Goal: Information Seeking & Learning: Compare options

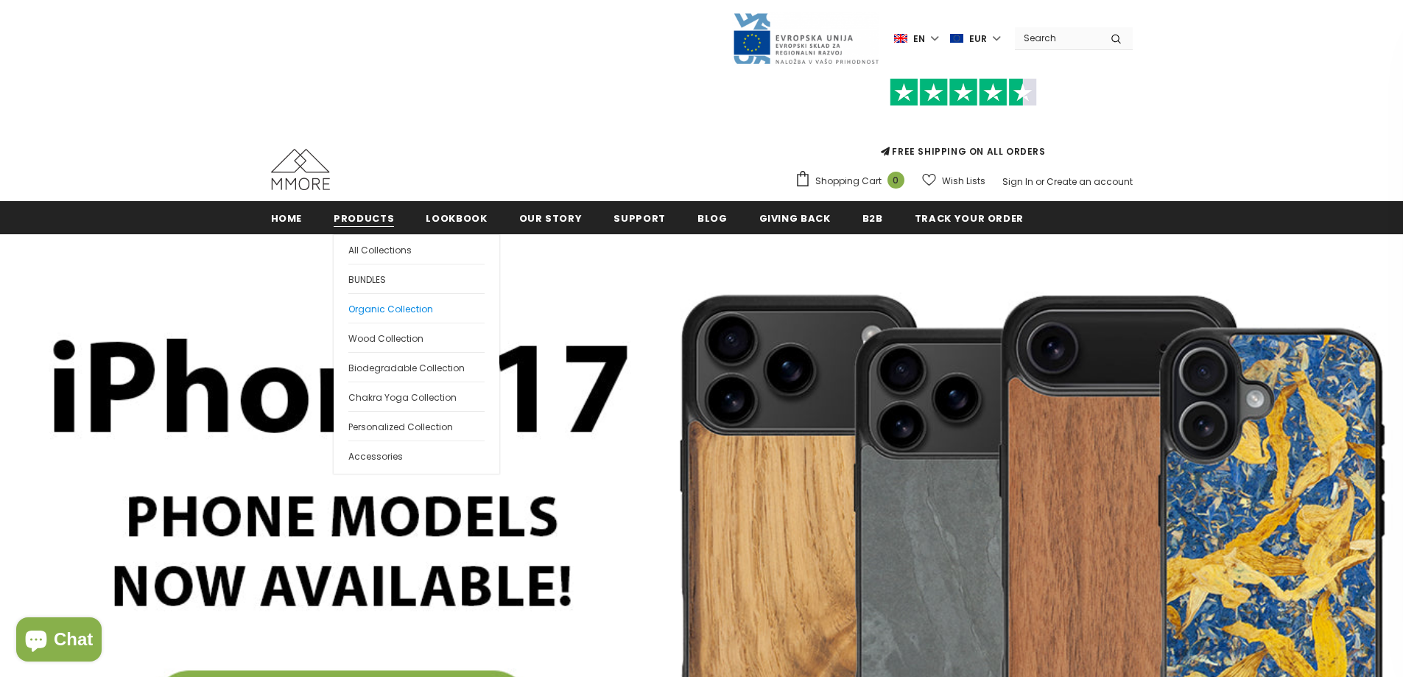
click at [384, 308] on span "Organic Collection" at bounding box center [390, 309] width 85 height 13
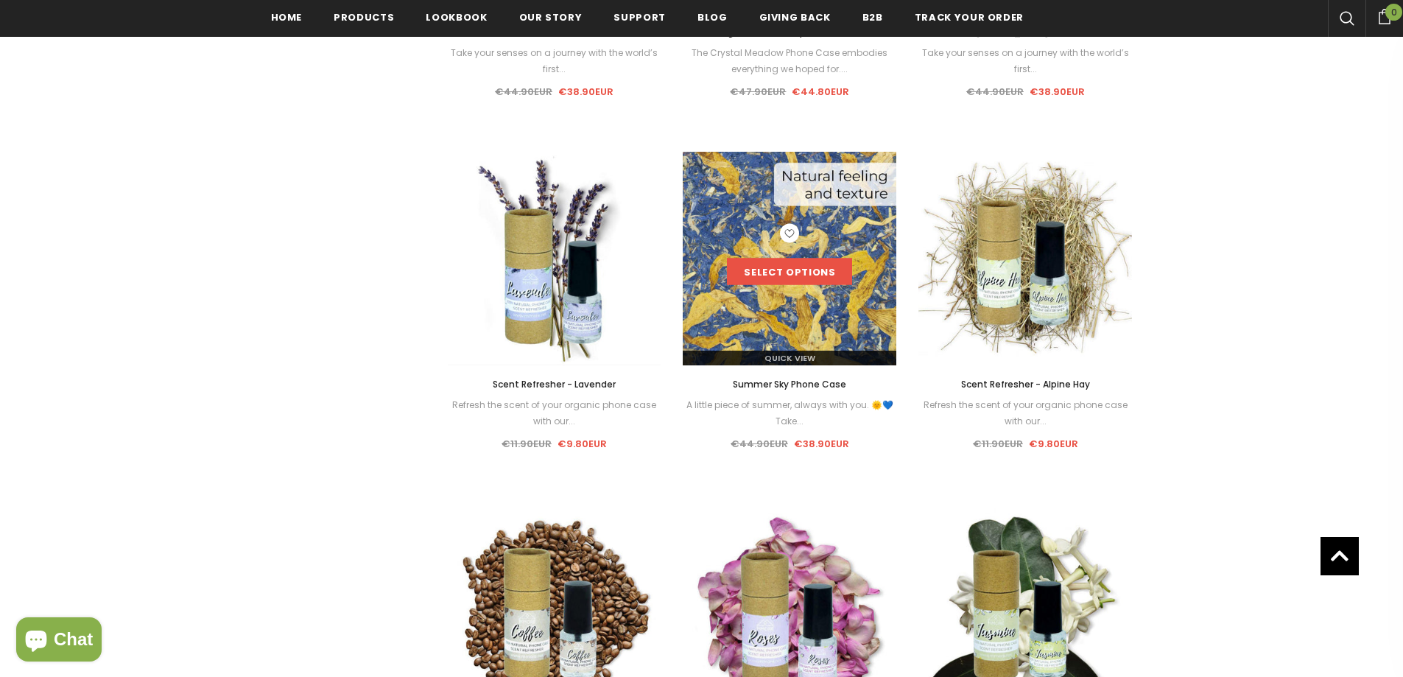
scroll to position [1261, 0]
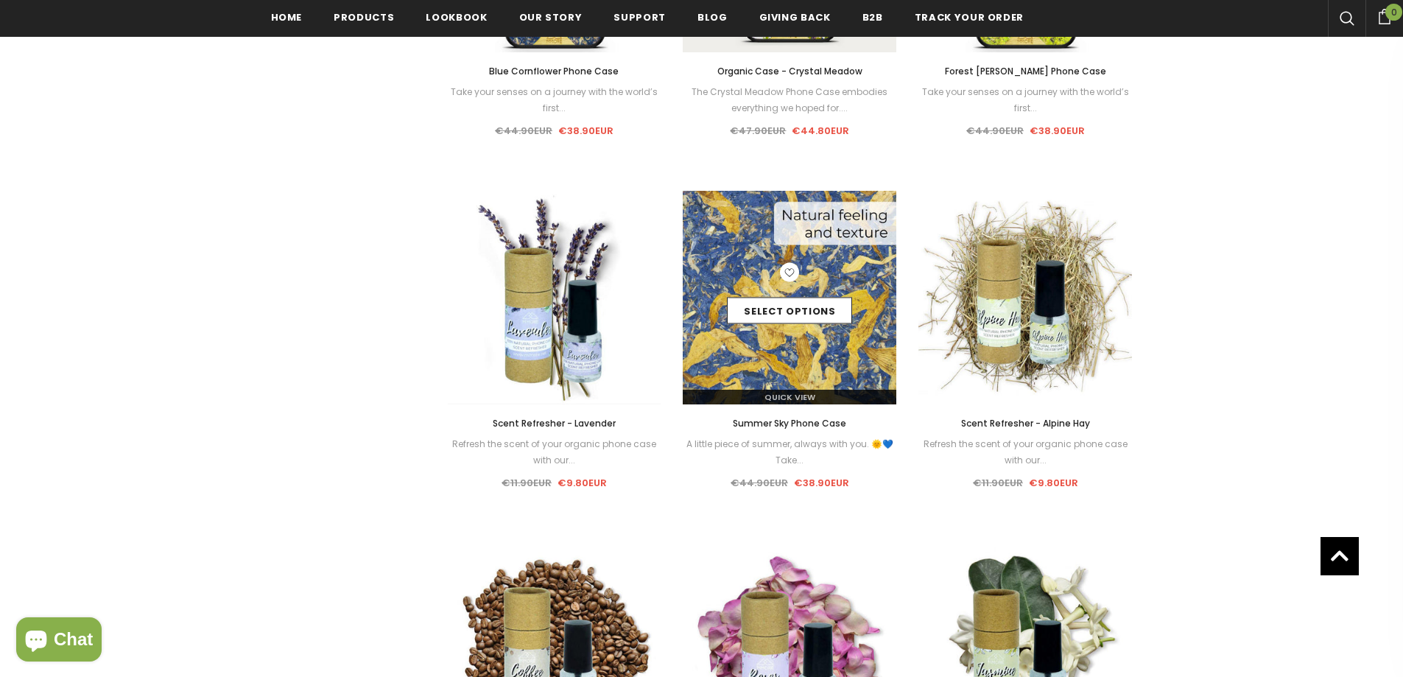
click at [820, 234] on img at bounding box center [790, 298] width 214 height 214
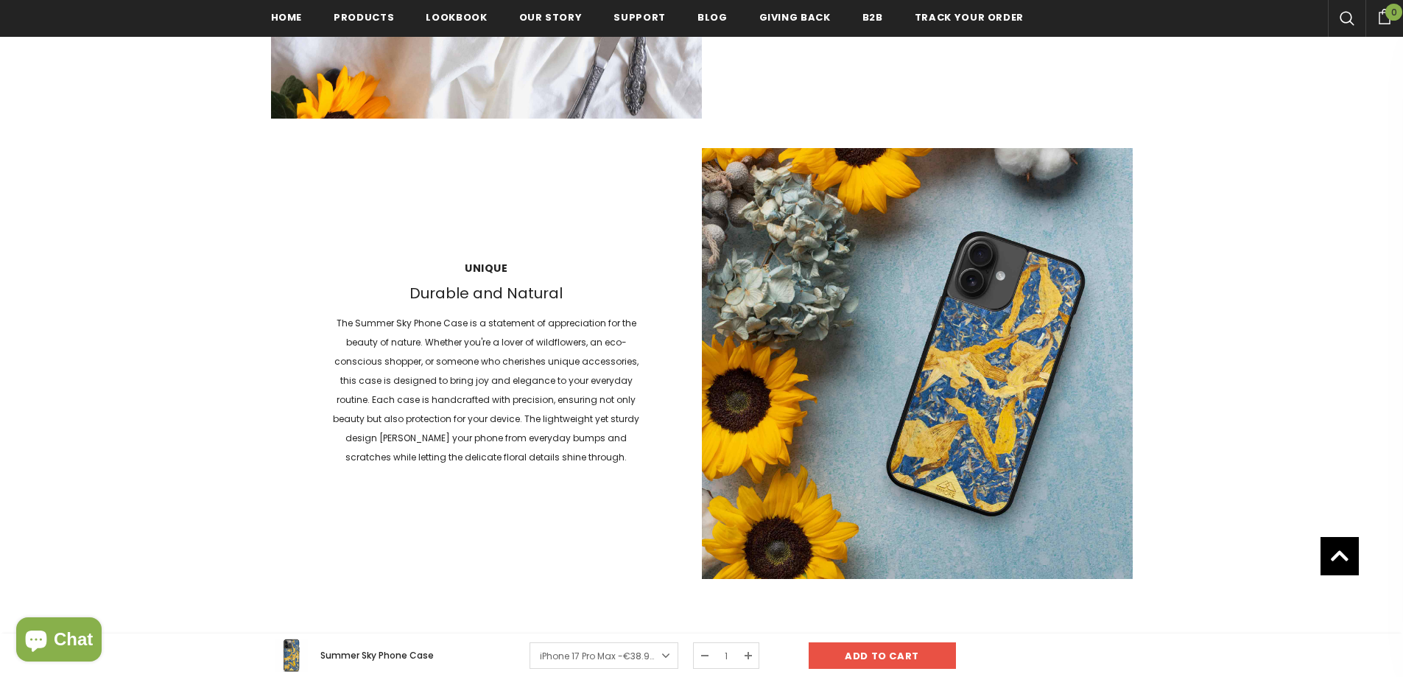
scroll to position [1694, 0]
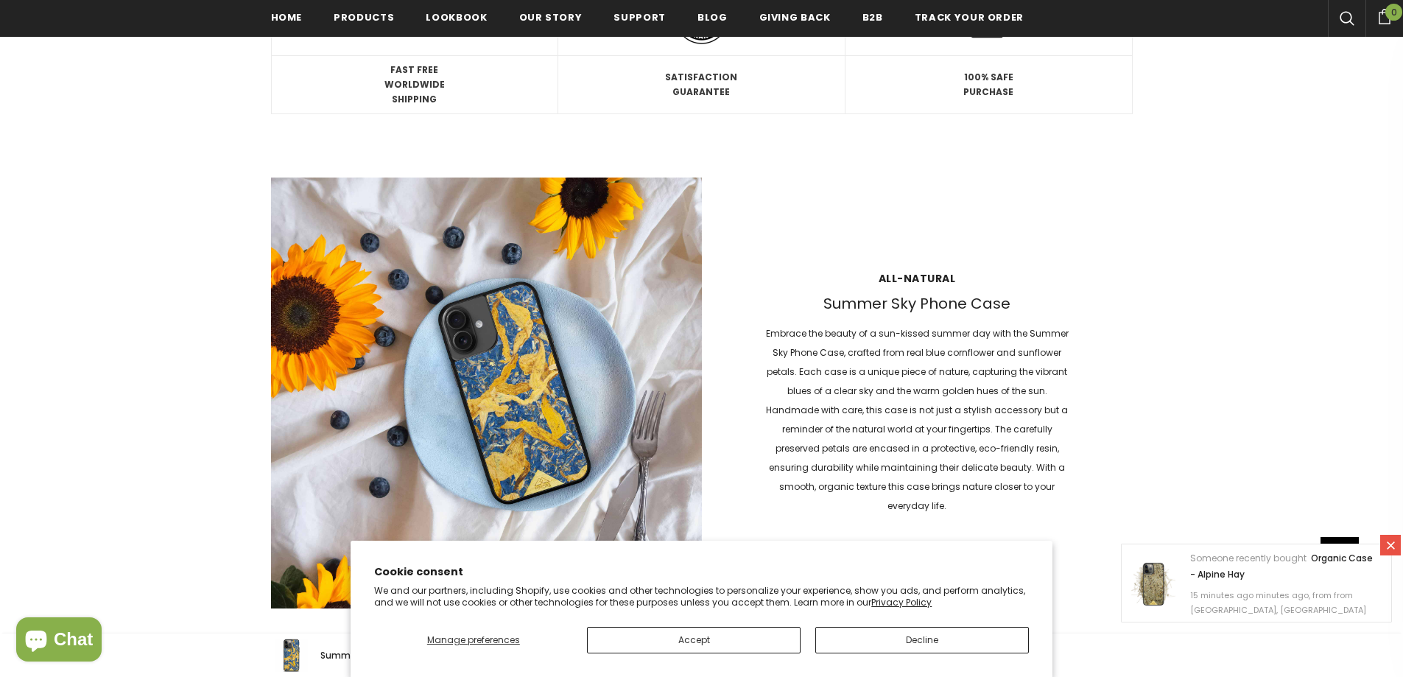
scroll to position [1182, 0]
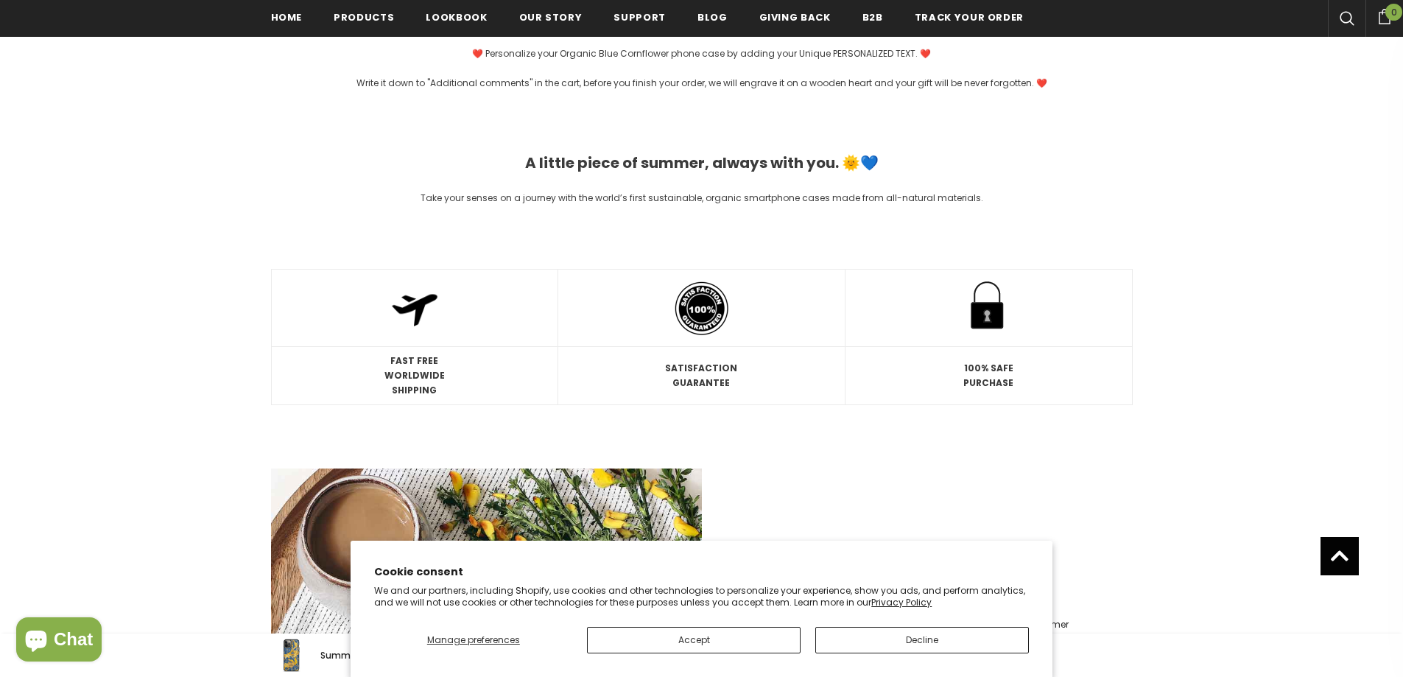
scroll to position [1256, 0]
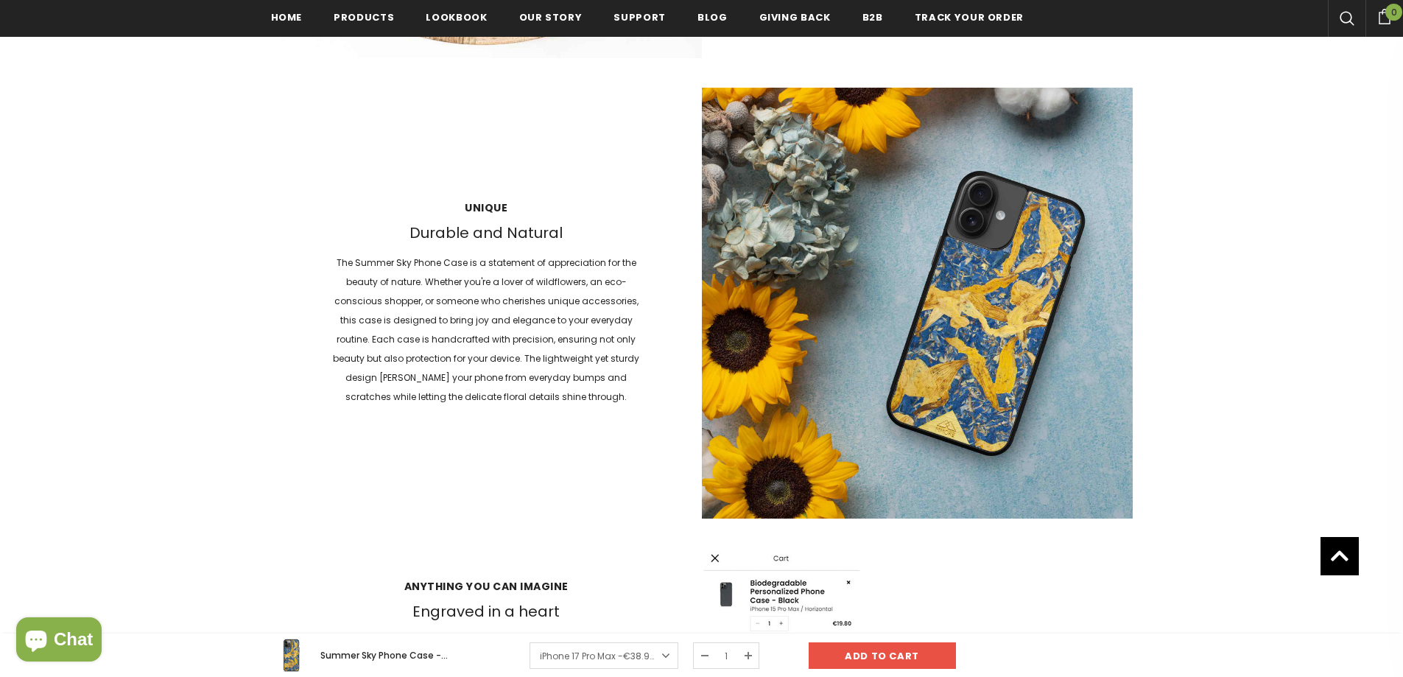
scroll to position [1845, 0]
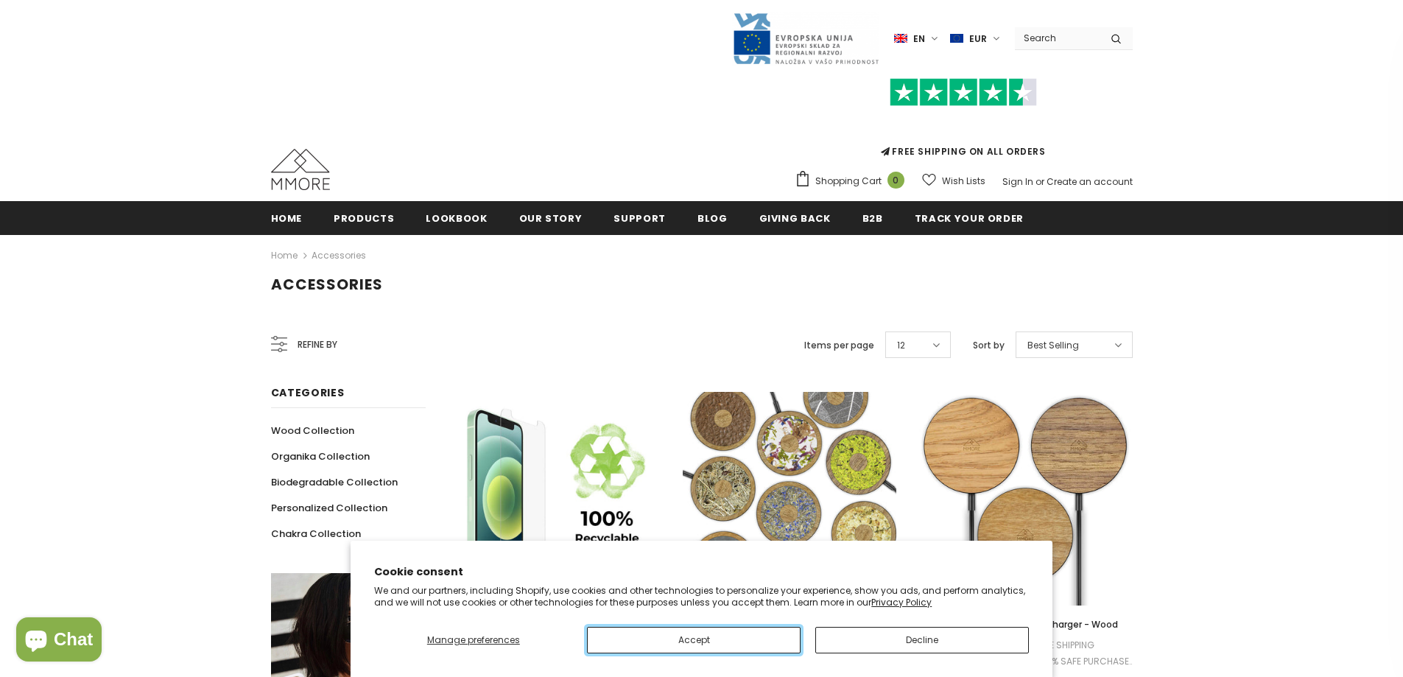
drag, startPoint x: 728, startPoint y: 639, endPoint x: 742, endPoint y: 636, distance: 14.9
click at [728, 639] on button "Accept" at bounding box center [694, 640] width 214 height 27
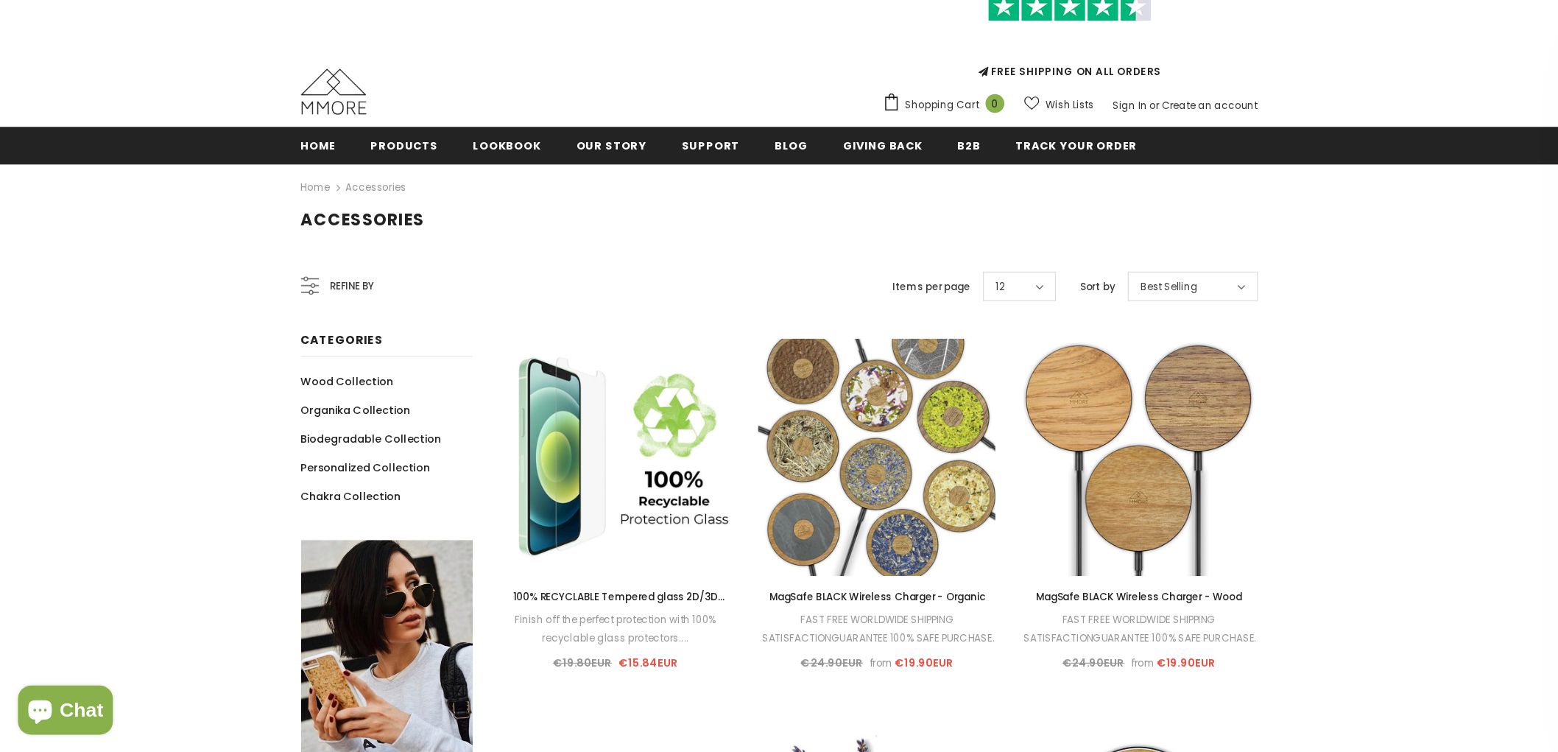
scroll to position [221, 0]
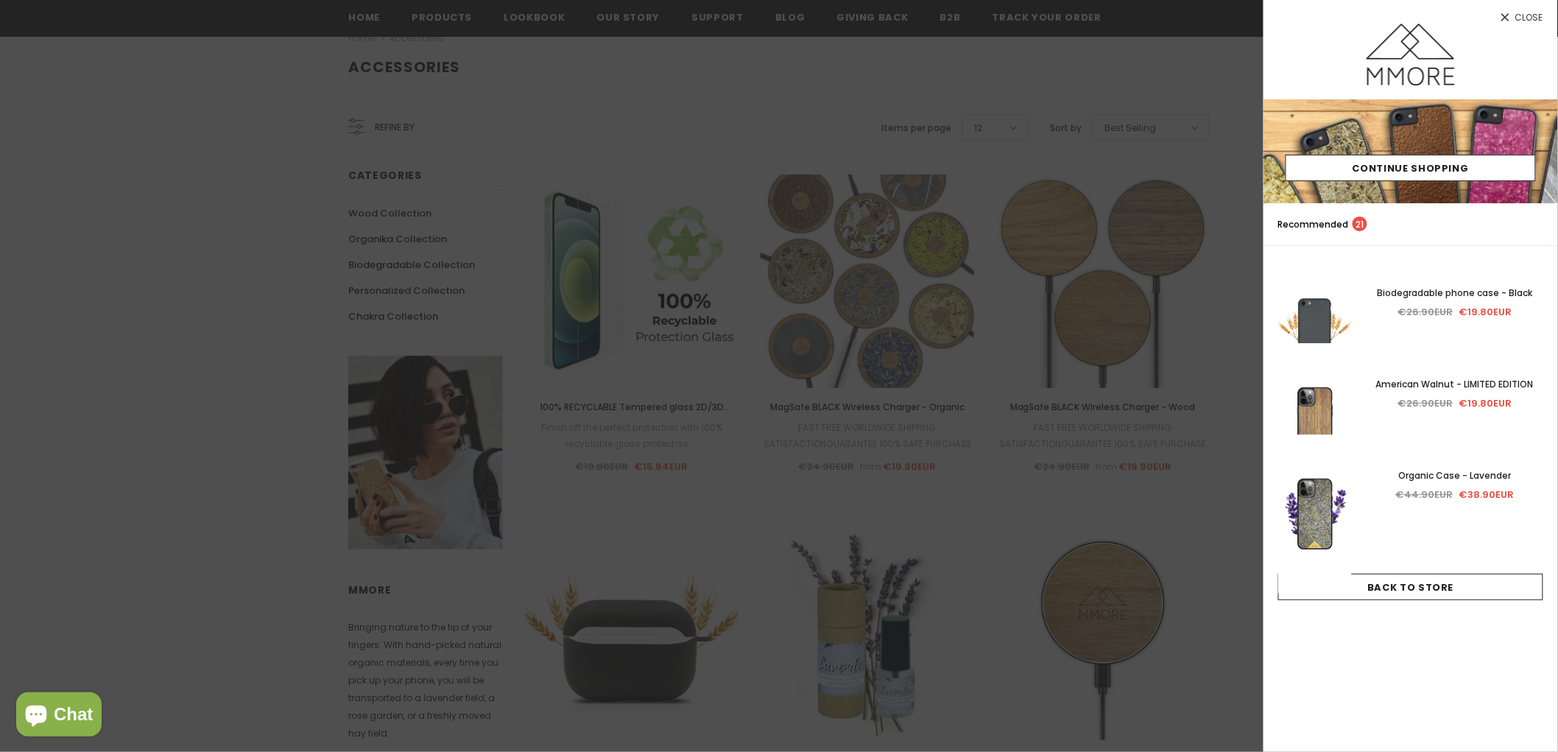
click at [969, 358] on div at bounding box center [779, 376] width 1558 height 752
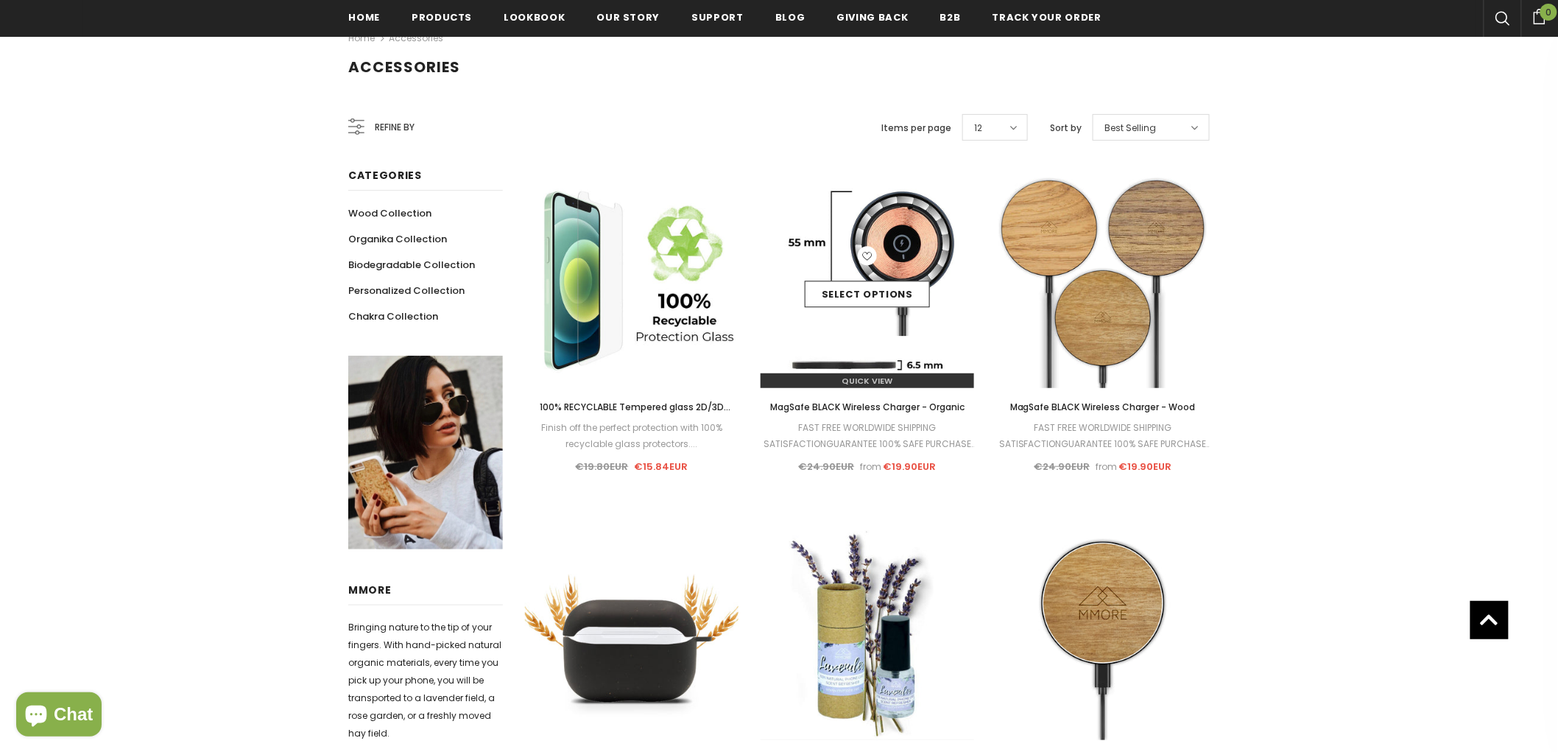
click at [889, 233] on img at bounding box center [868, 282] width 214 height 214
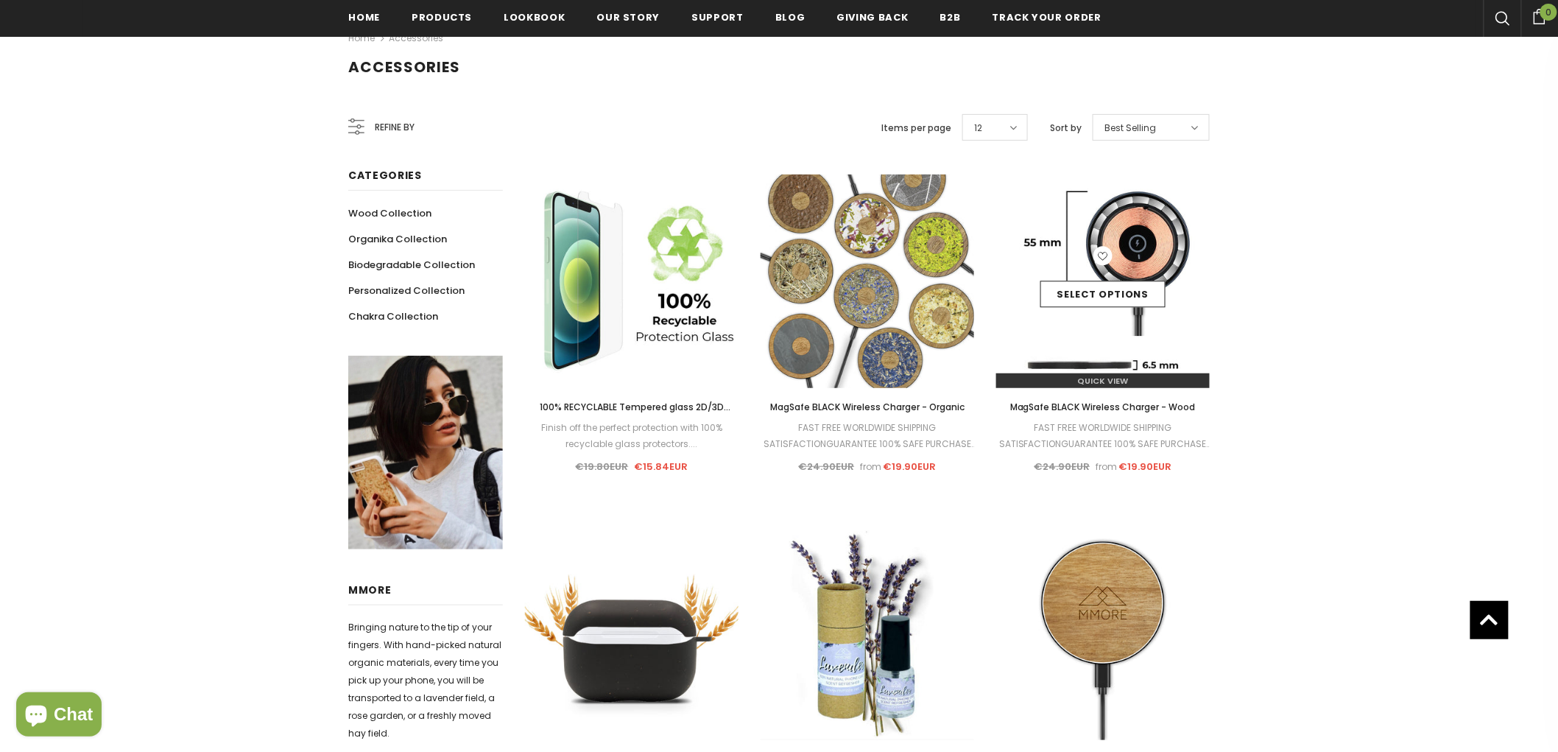
click at [1094, 239] on img at bounding box center [1104, 282] width 214 height 214
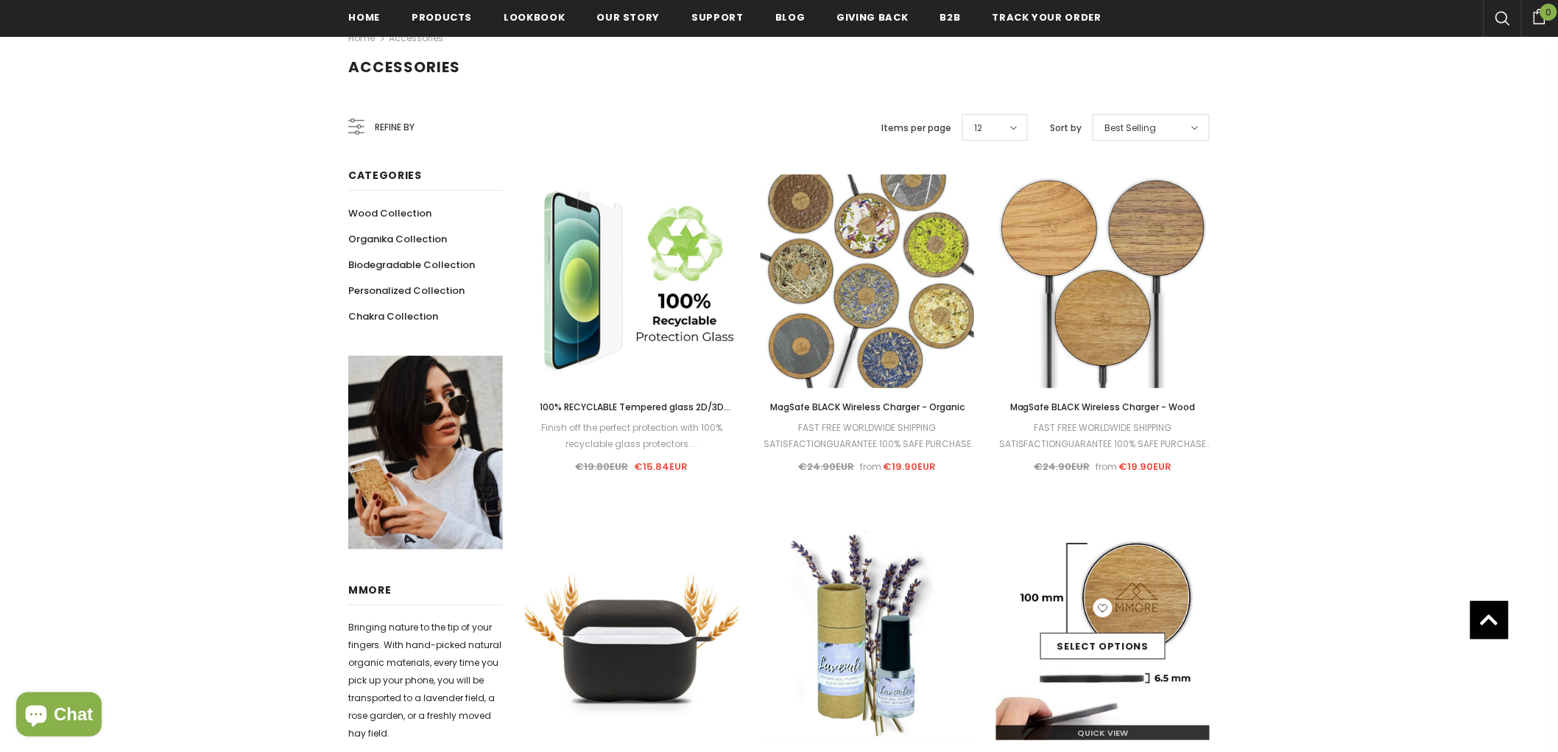
click at [1115, 556] on img at bounding box center [1104, 634] width 214 height 214
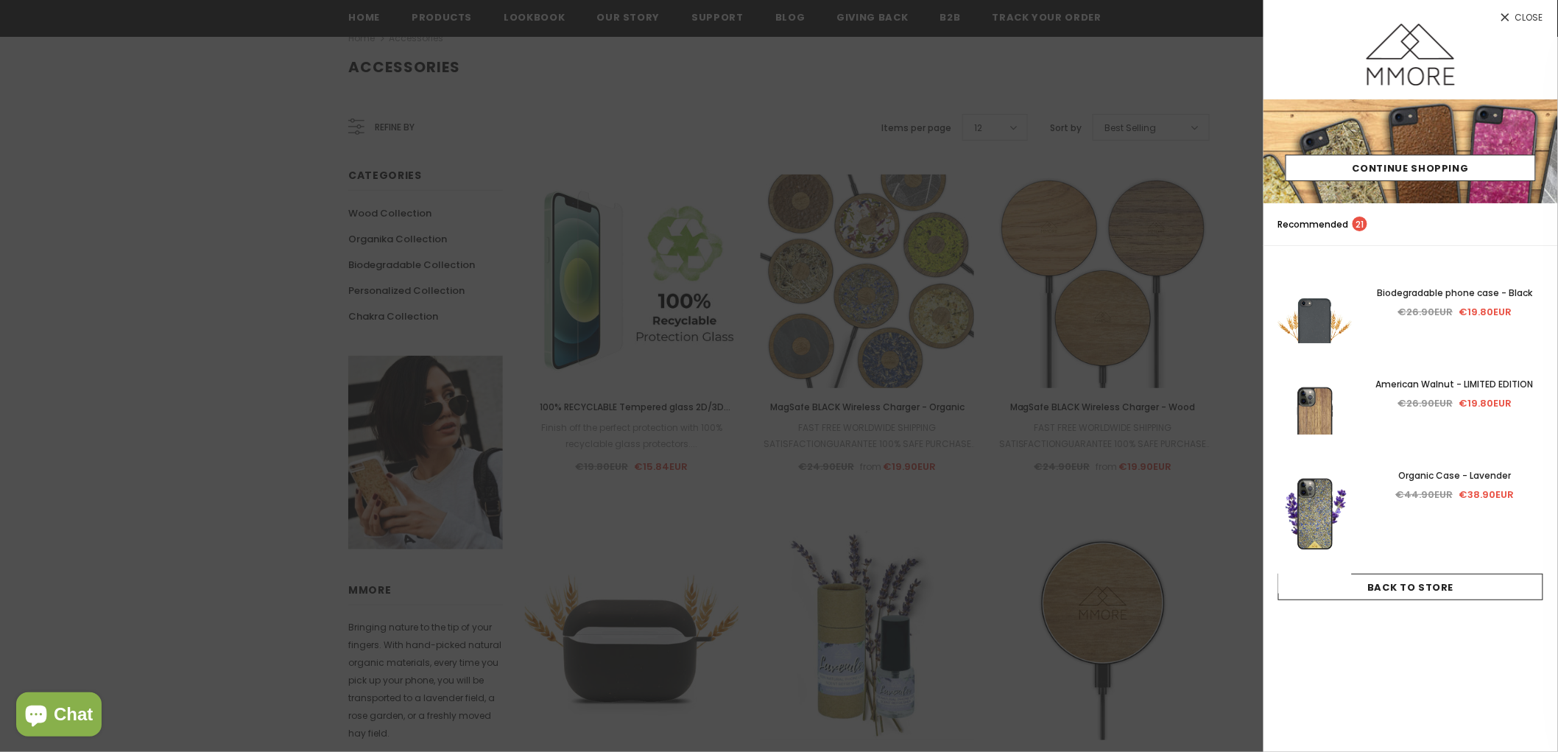
click at [815, 295] on div at bounding box center [779, 376] width 1558 height 752
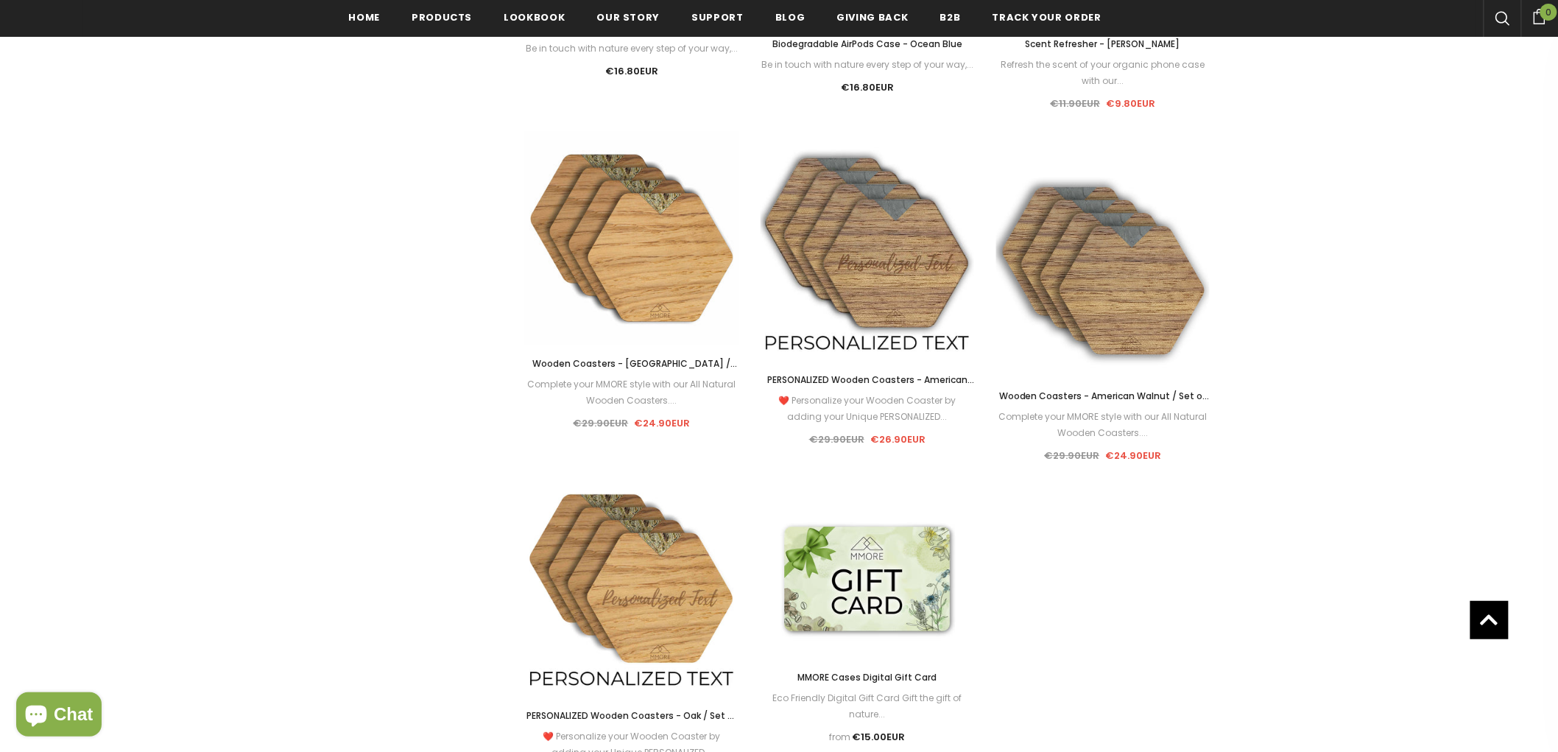
scroll to position [1637, 0]
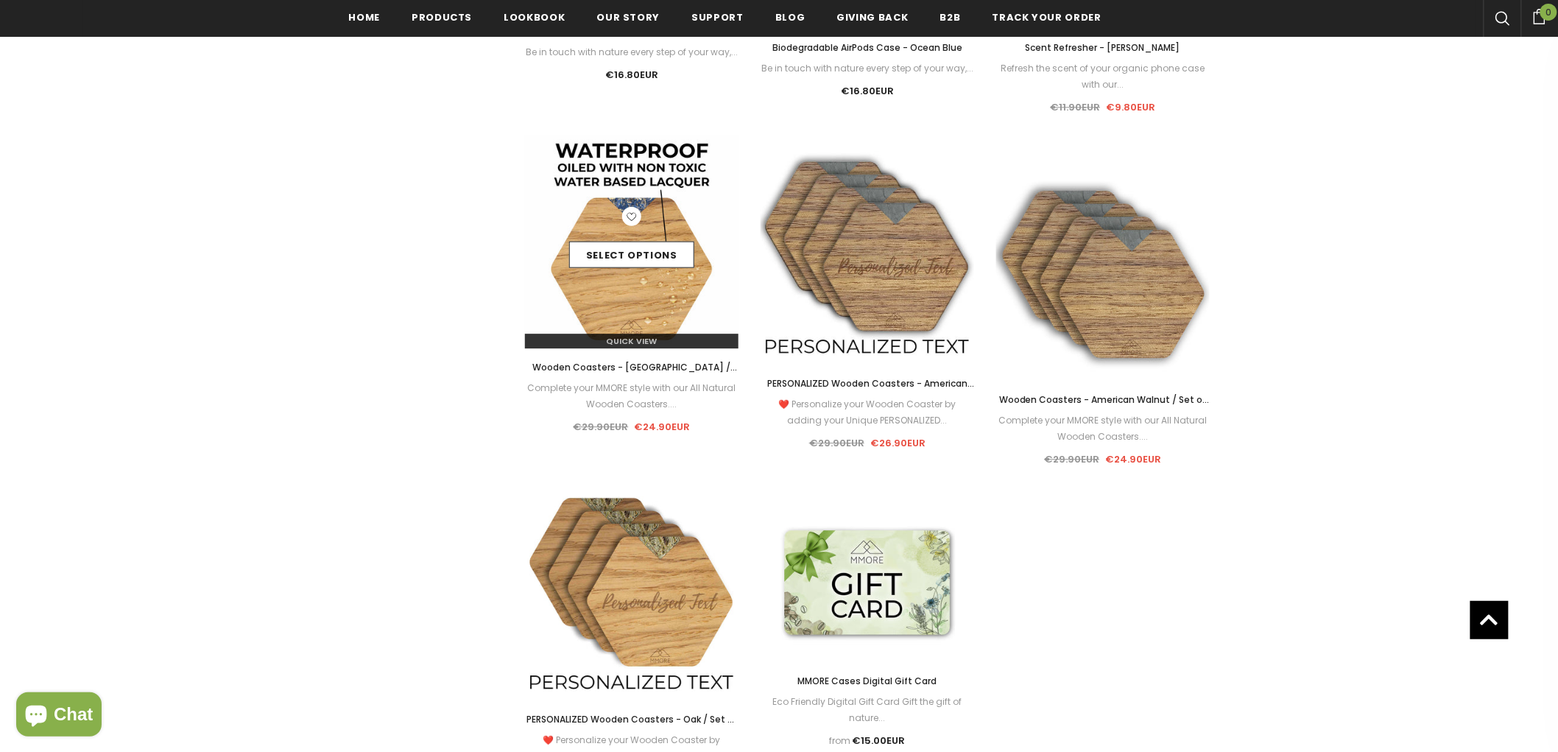
click at [637, 222] on icon at bounding box center [631, 215] width 19 height 19
click at [642, 203] on img at bounding box center [632, 242] width 214 height 214
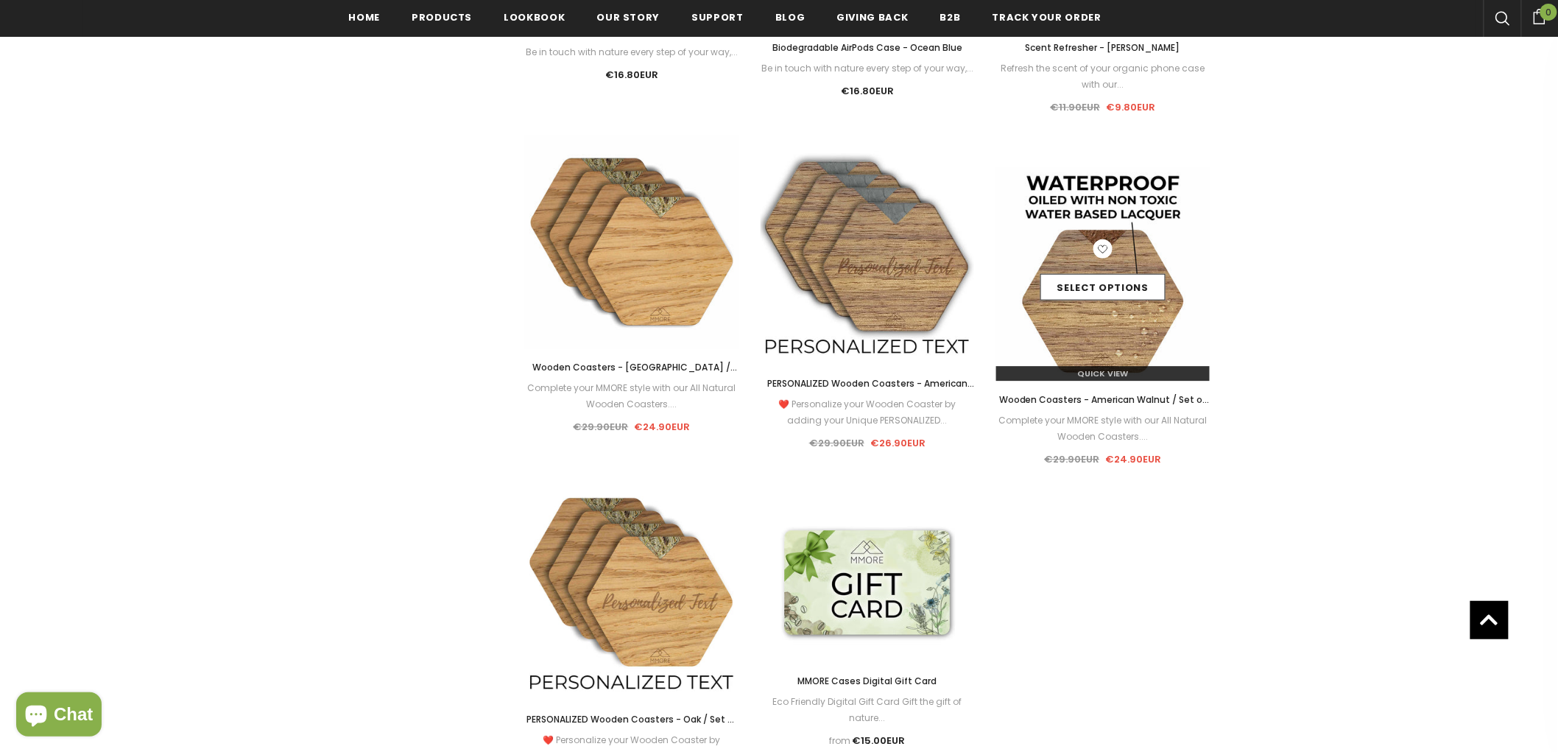
click at [1078, 208] on img at bounding box center [1104, 274] width 214 height 214
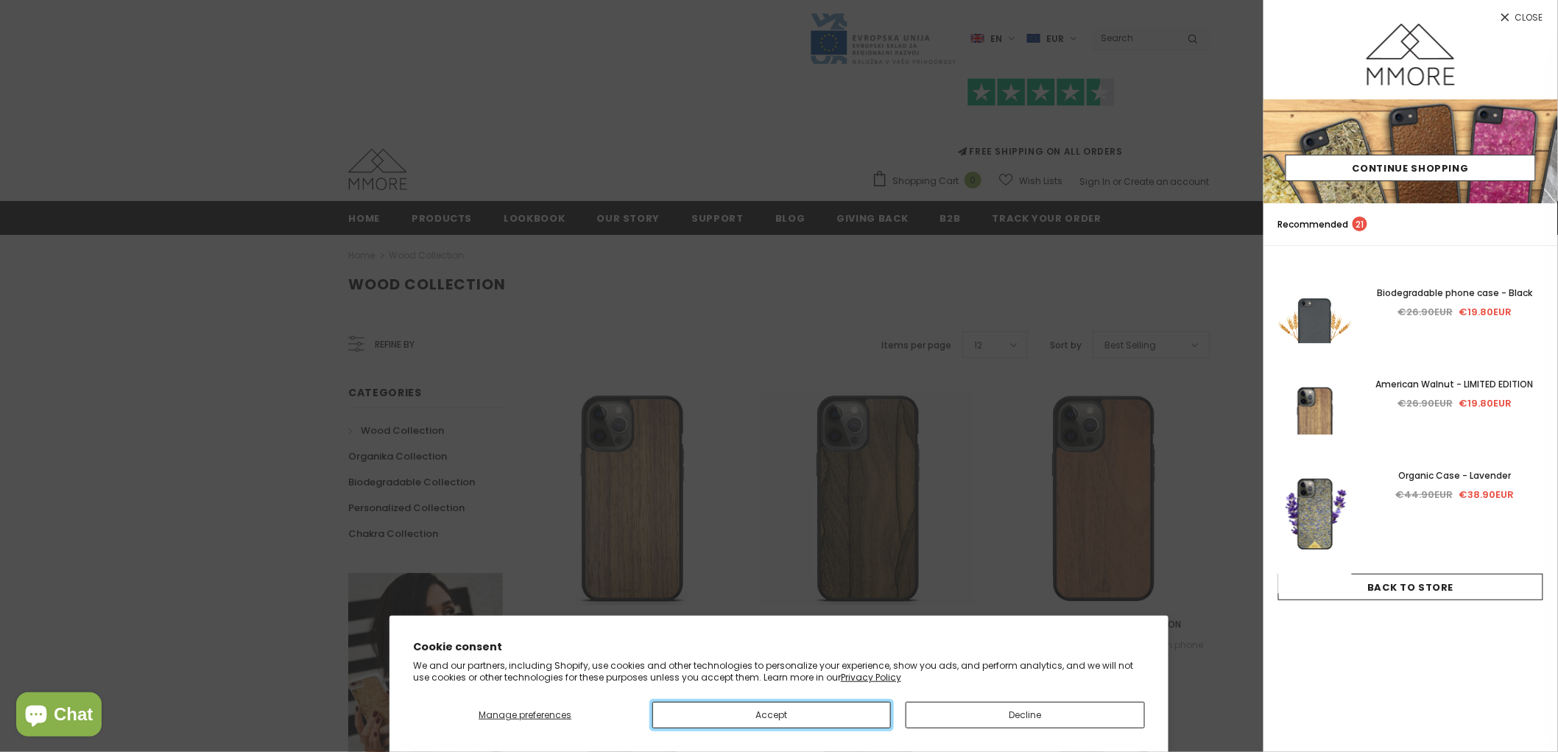
drag, startPoint x: 823, startPoint y: 711, endPoint x: 955, endPoint y: 416, distance: 322.8
click at [823, 676] on button "Accept" at bounding box center [772, 715] width 239 height 27
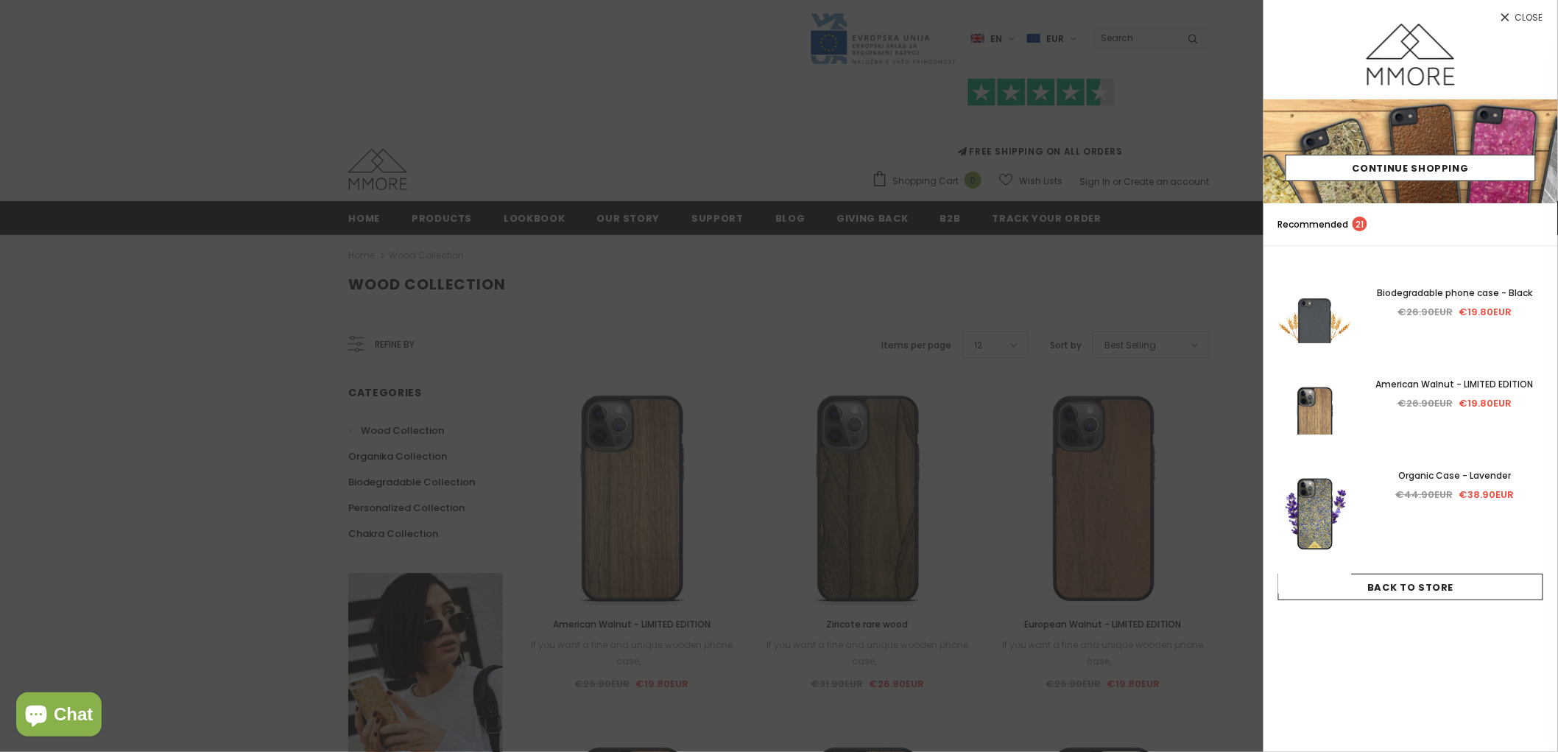
click at [666, 401] on div at bounding box center [779, 376] width 1558 height 752
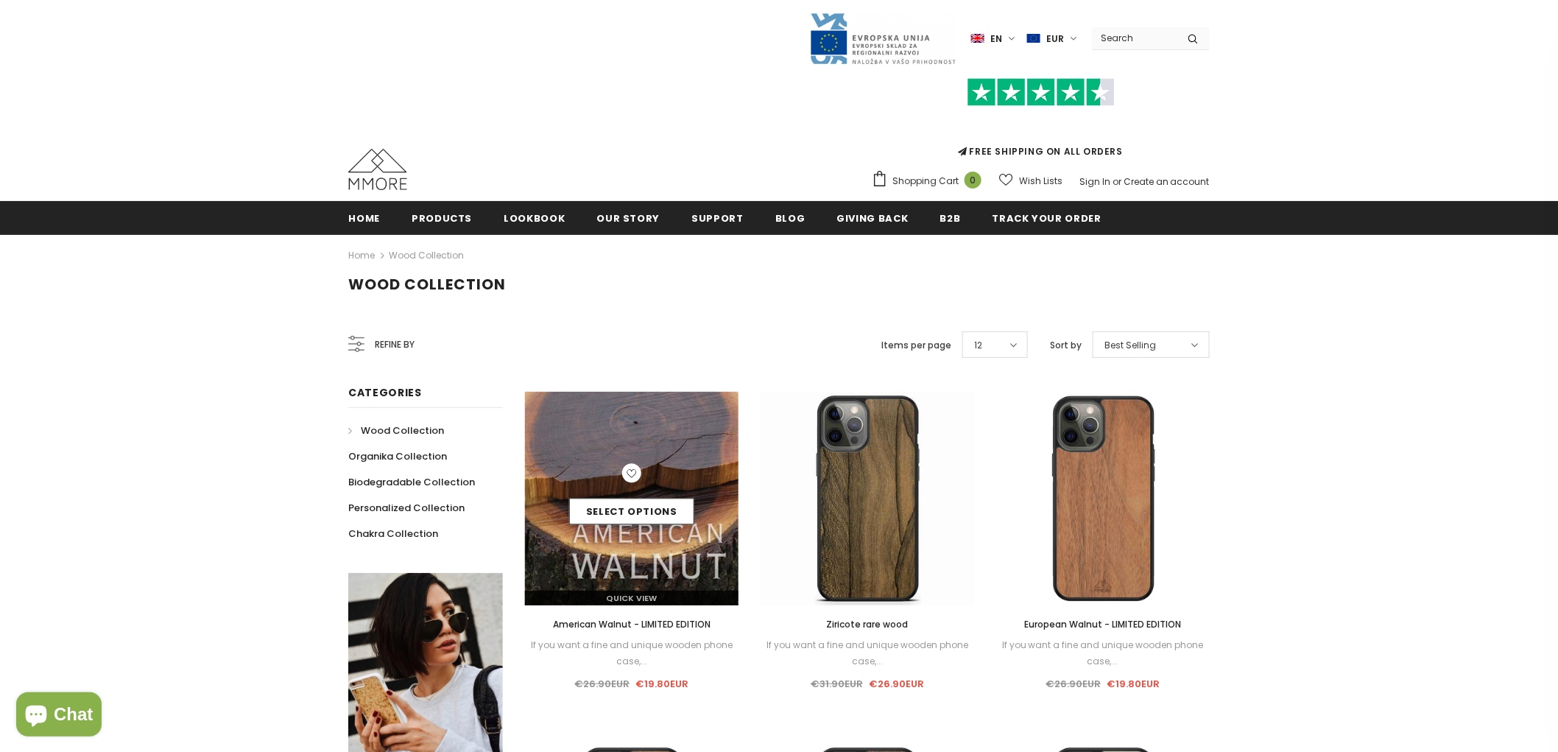
click at [661, 438] on img at bounding box center [632, 499] width 214 height 214
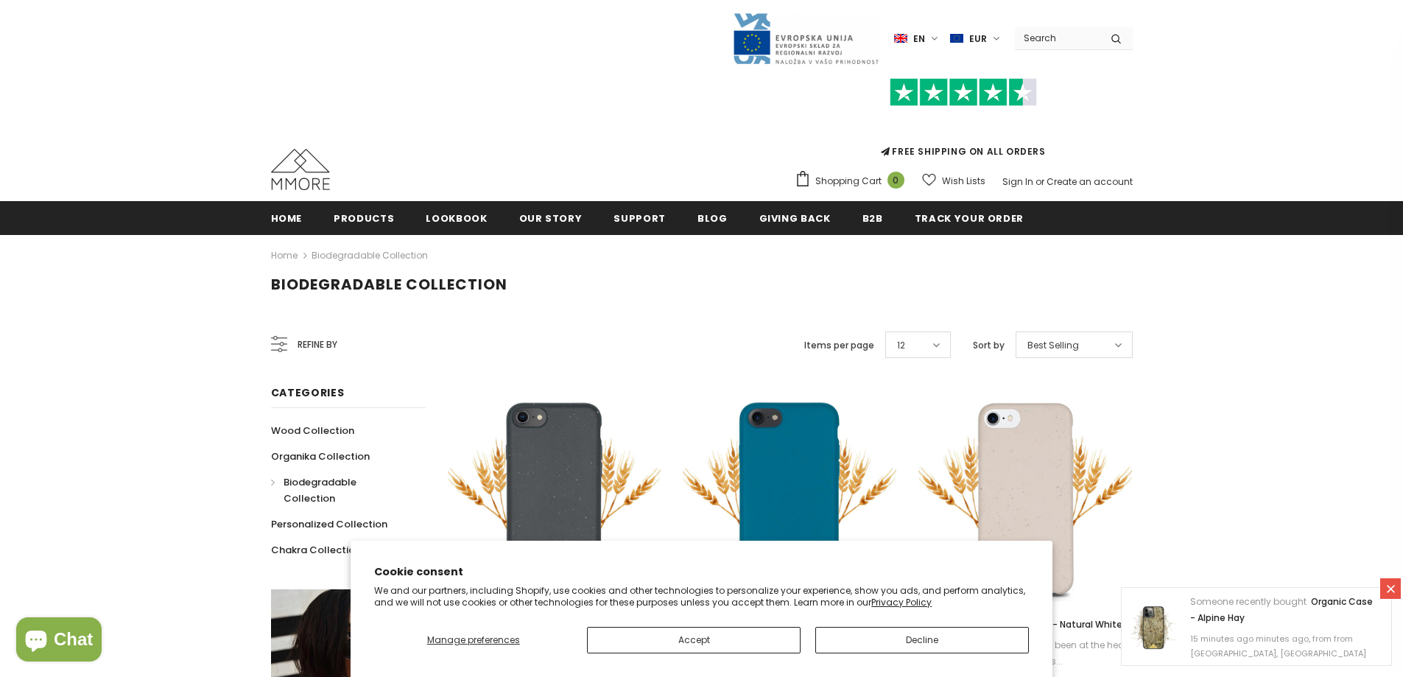
click at [1256, 316] on div "Biodegradable Collection" at bounding box center [701, 297] width 1403 height 44
click at [745, 633] on button "Accept" at bounding box center [694, 640] width 214 height 27
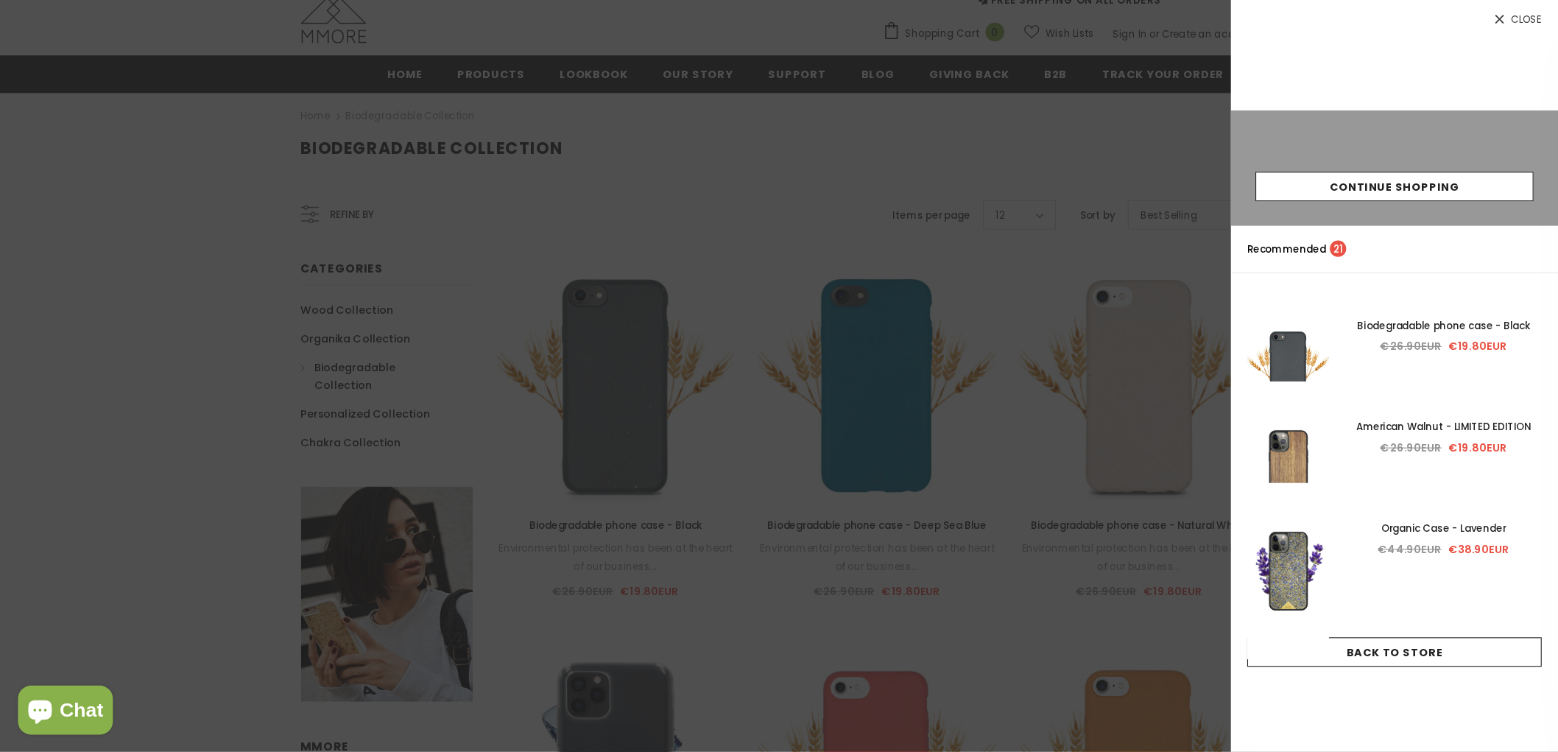
scroll to position [151, 0]
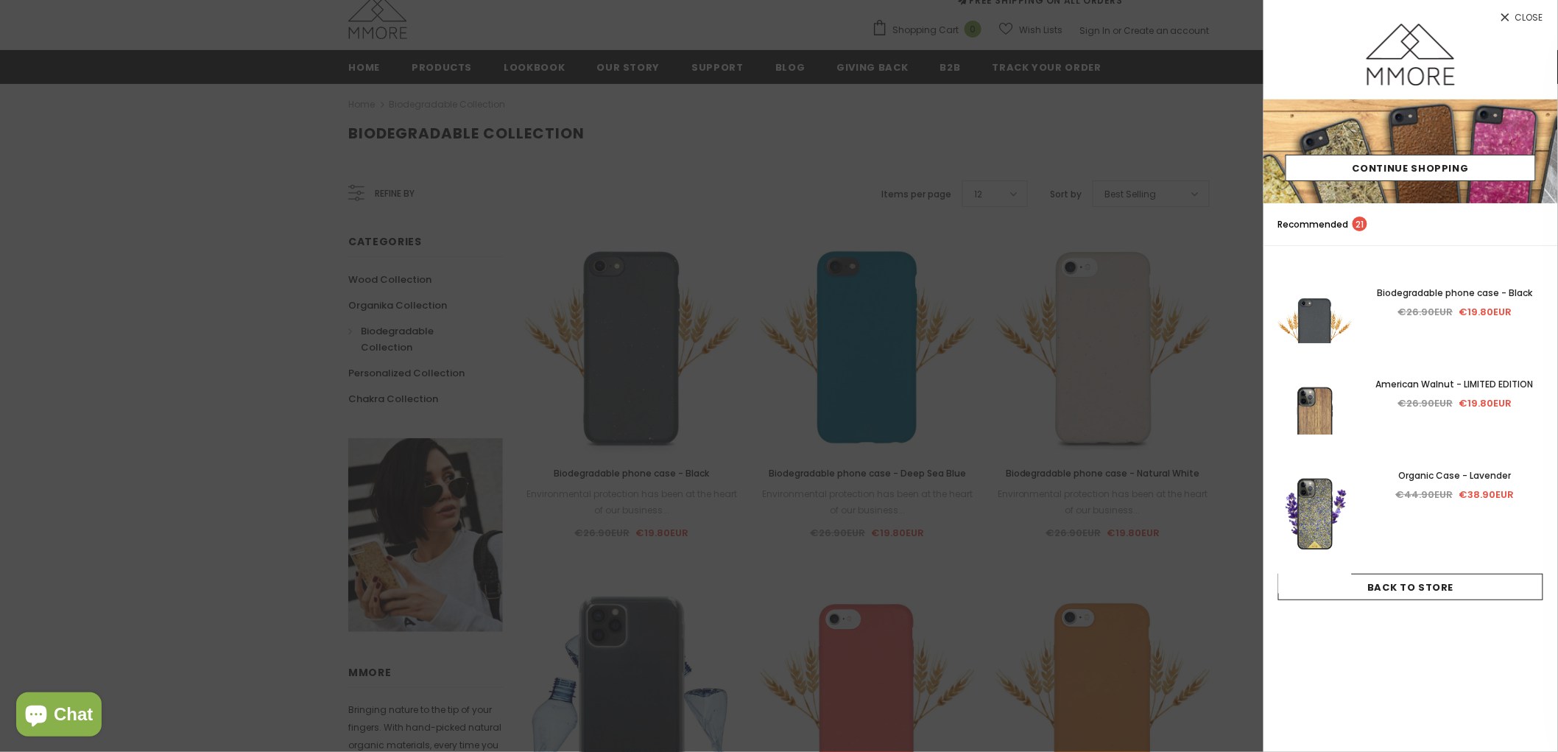
click at [803, 533] on div at bounding box center [779, 376] width 1558 height 752
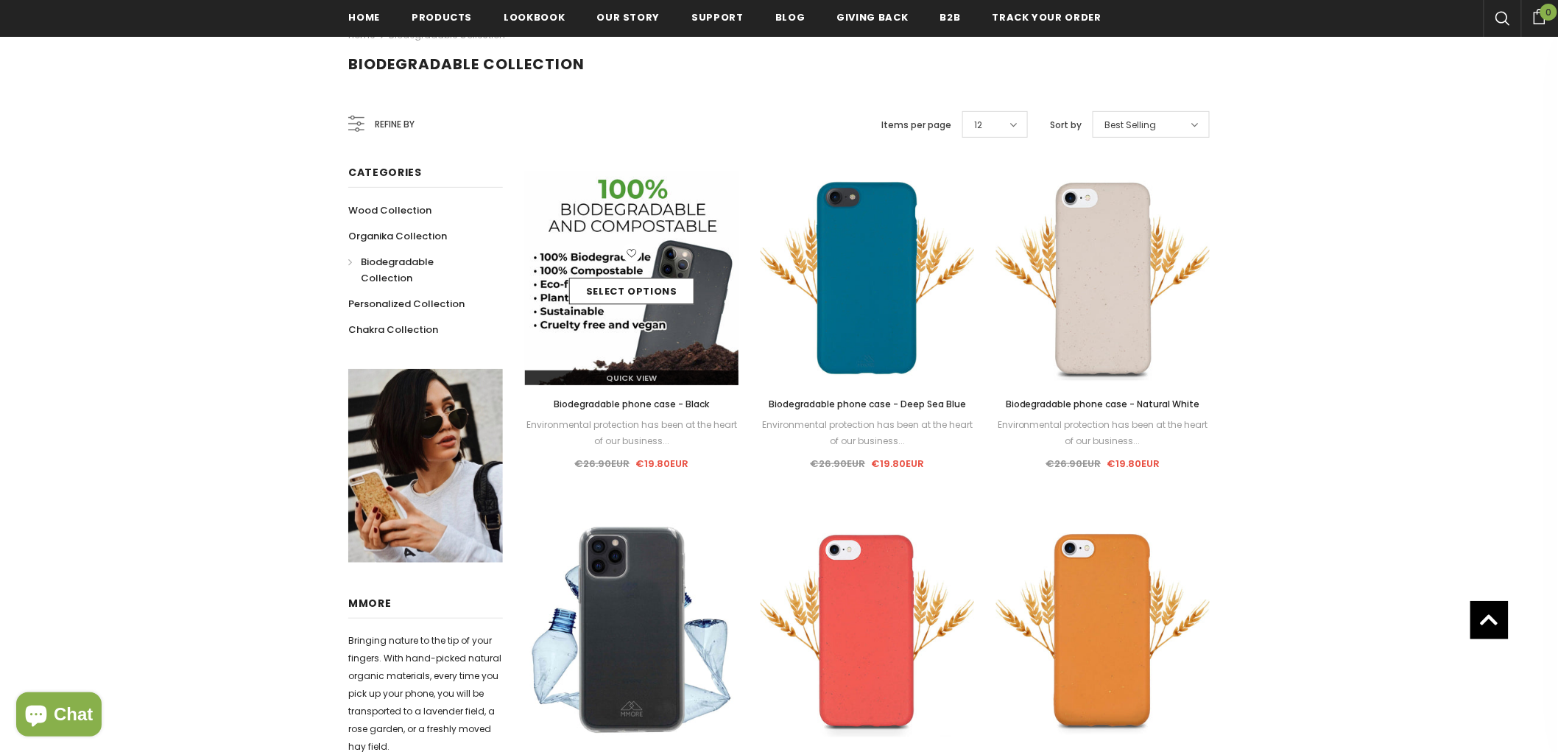
scroll to position [0, 0]
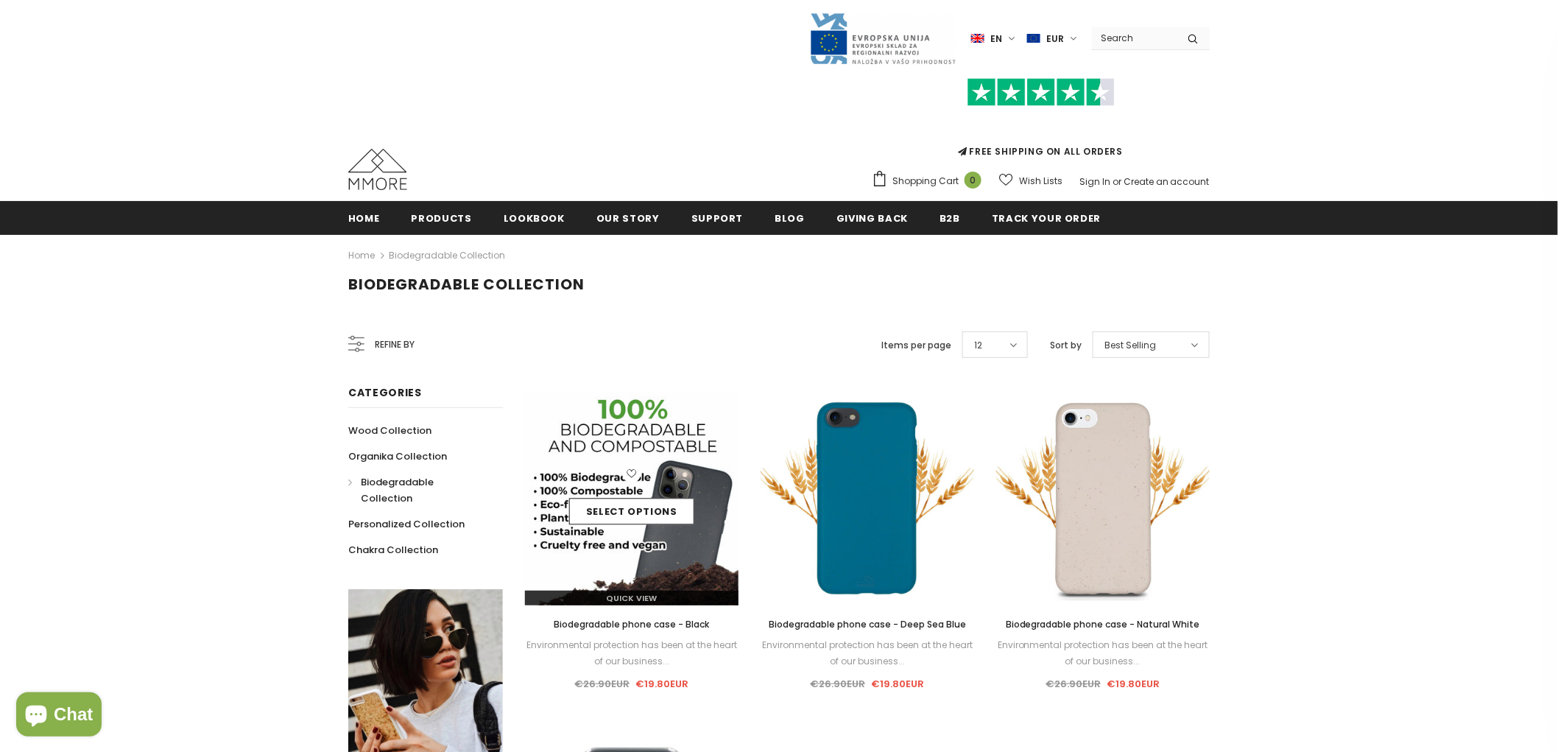
click at [644, 447] on img at bounding box center [632, 499] width 214 height 214
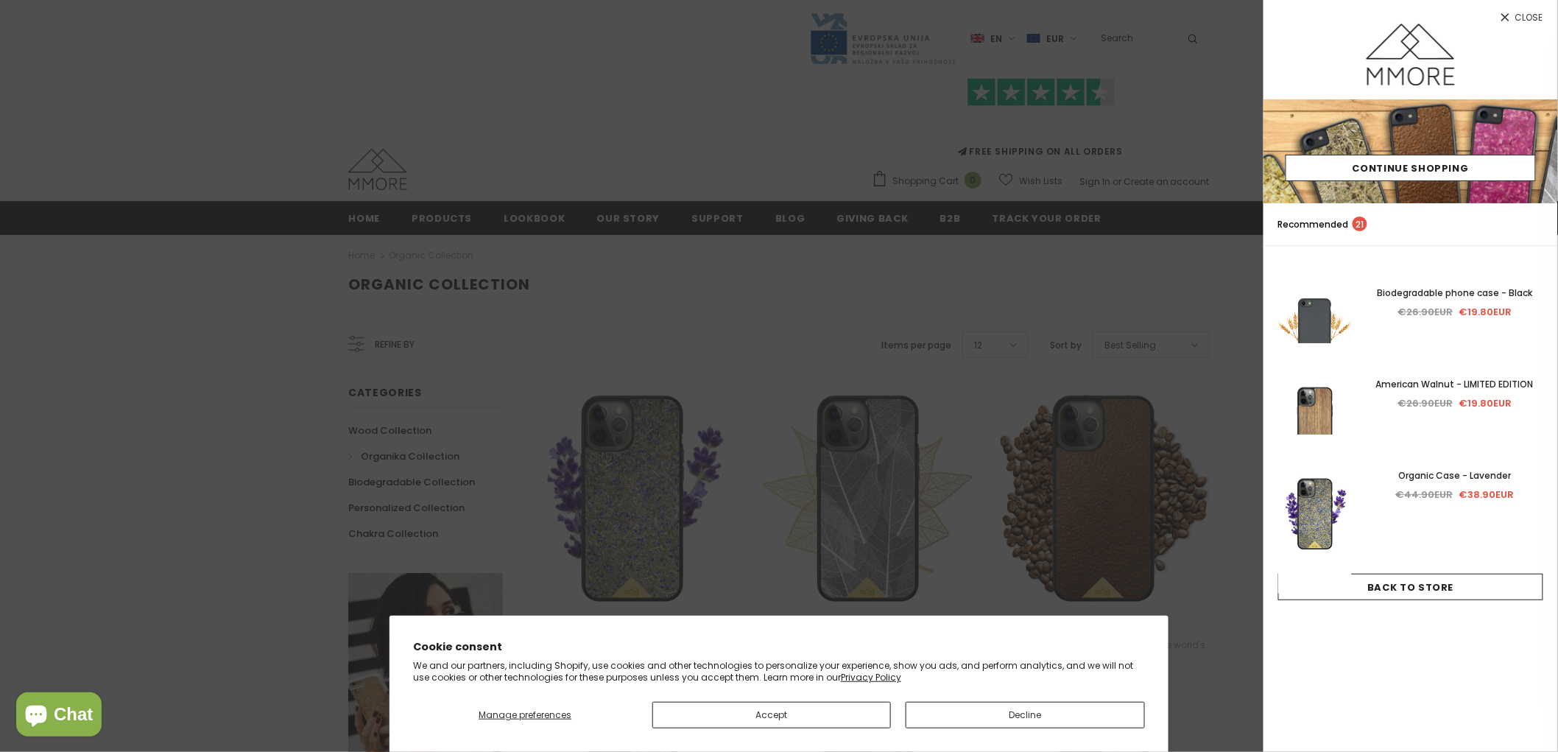
click at [837, 236] on div at bounding box center [779, 376] width 1558 height 752
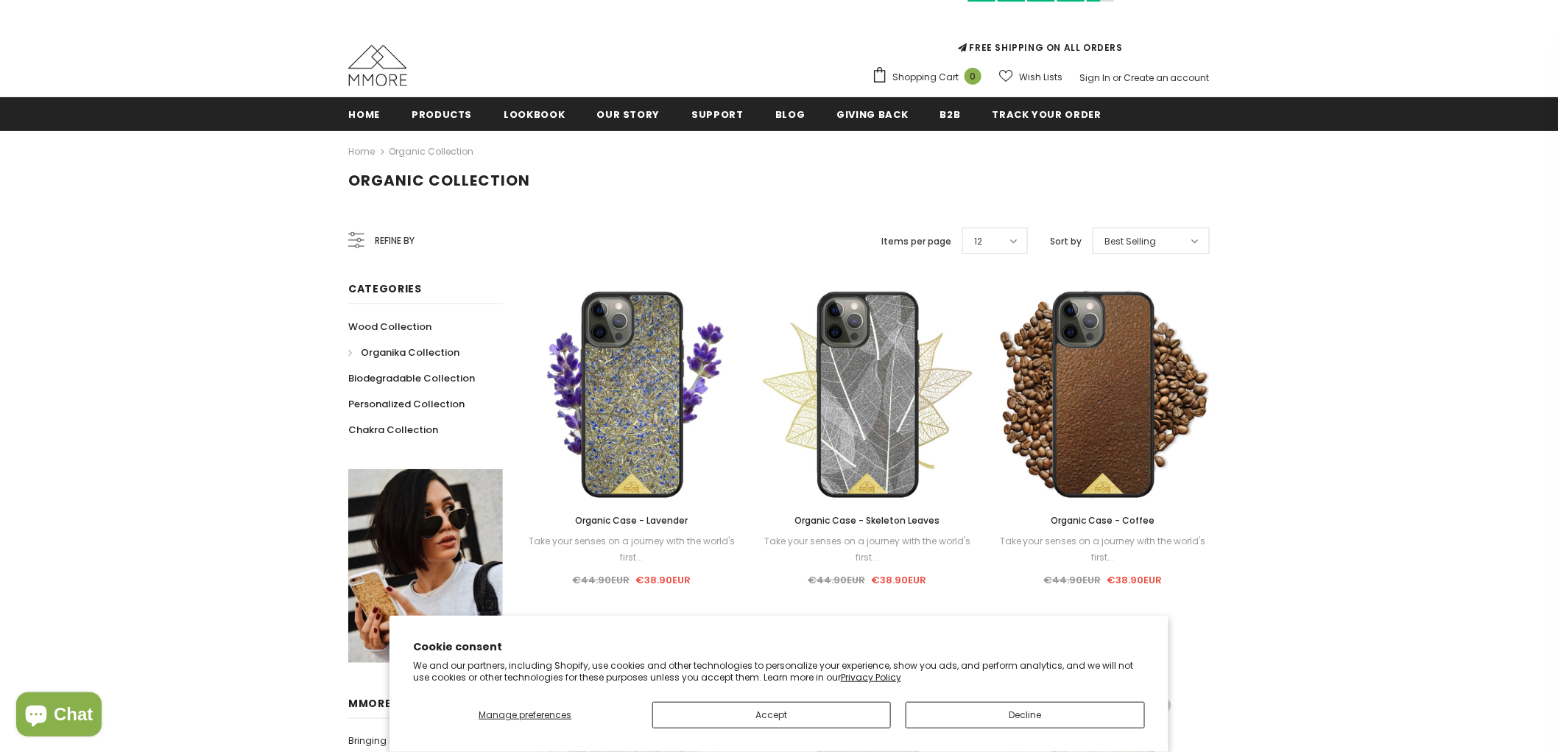
scroll to position [164, 0]
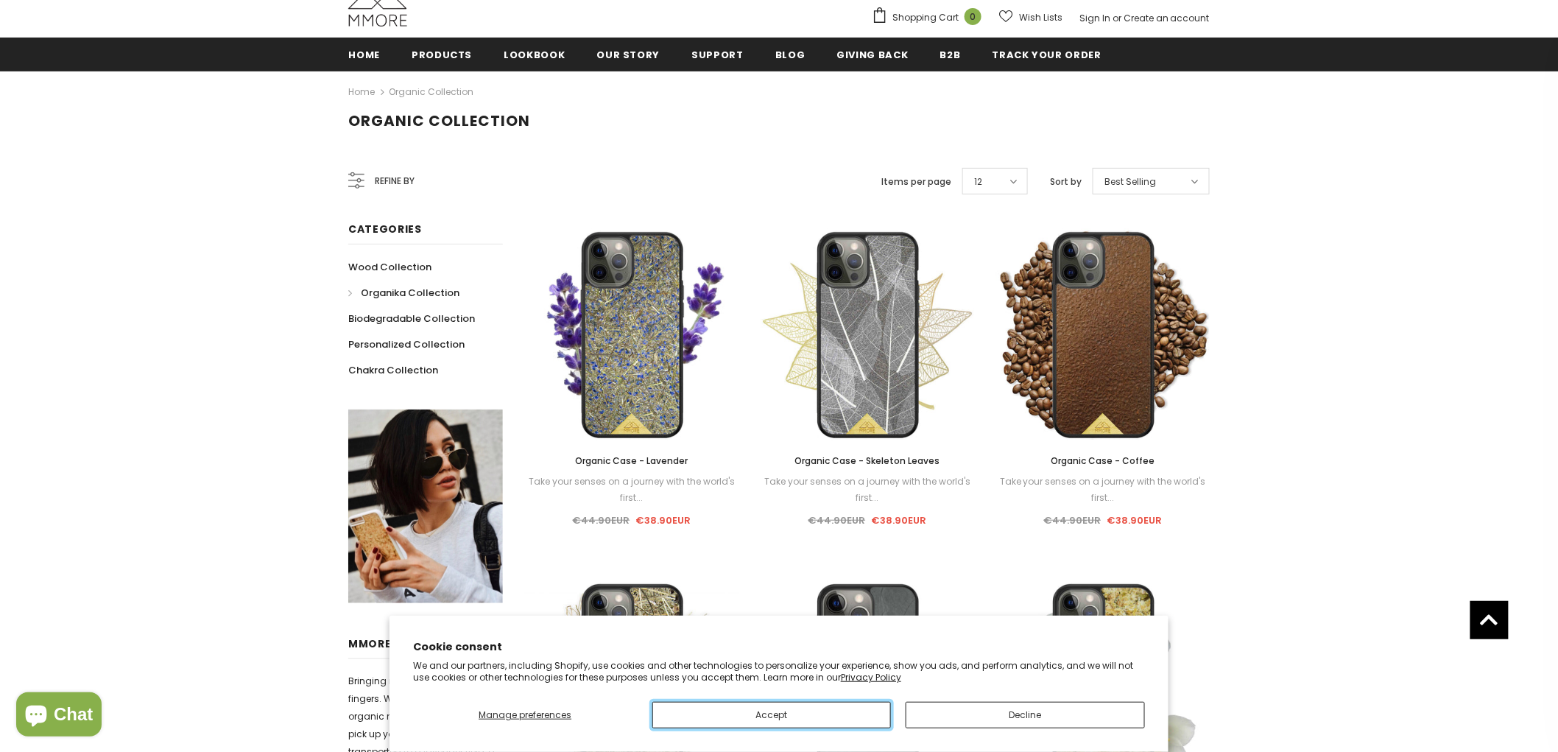
click at [762, 676] on button "Accept" at bounding box center [772, 715] width 239 height 27
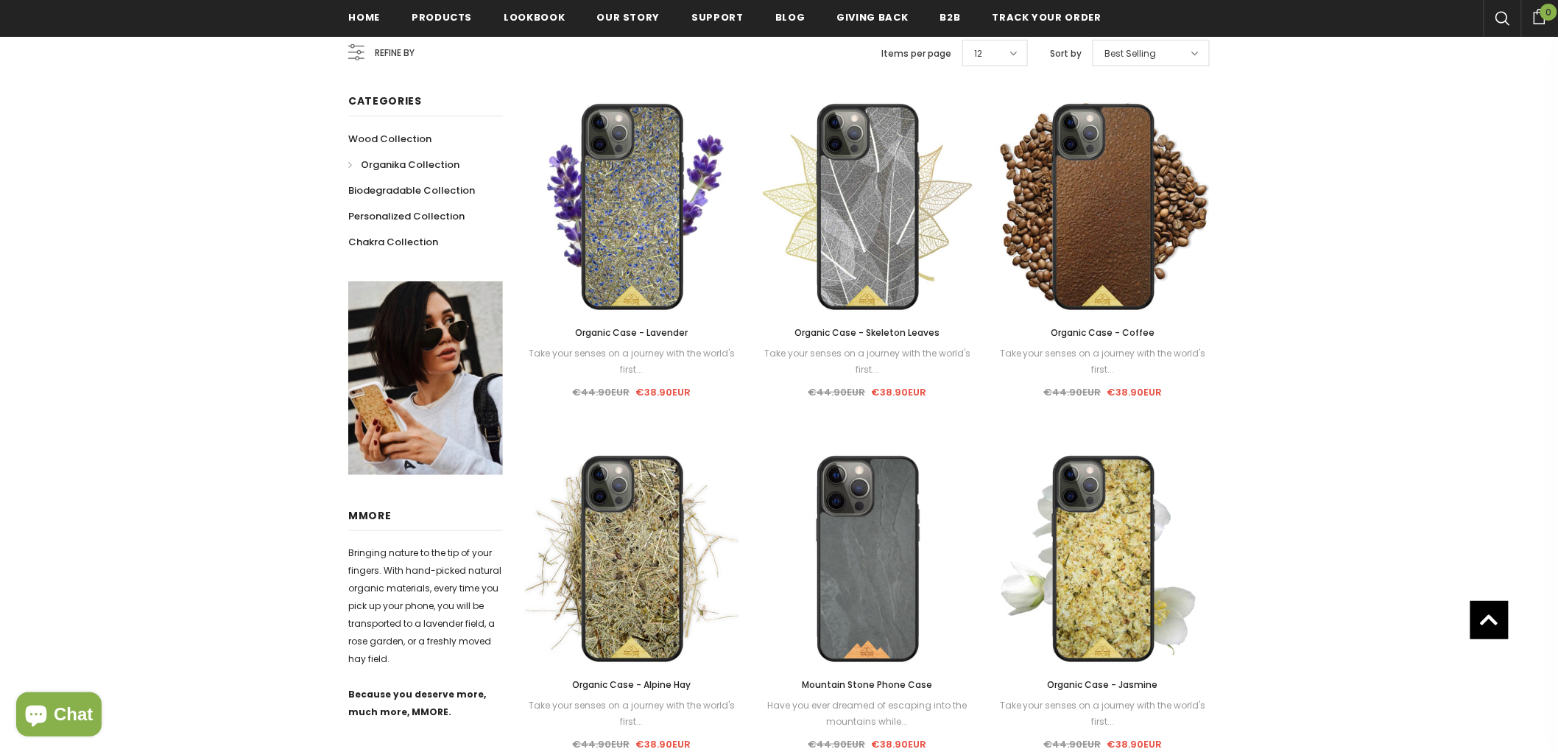
scroll to position [412, 0]
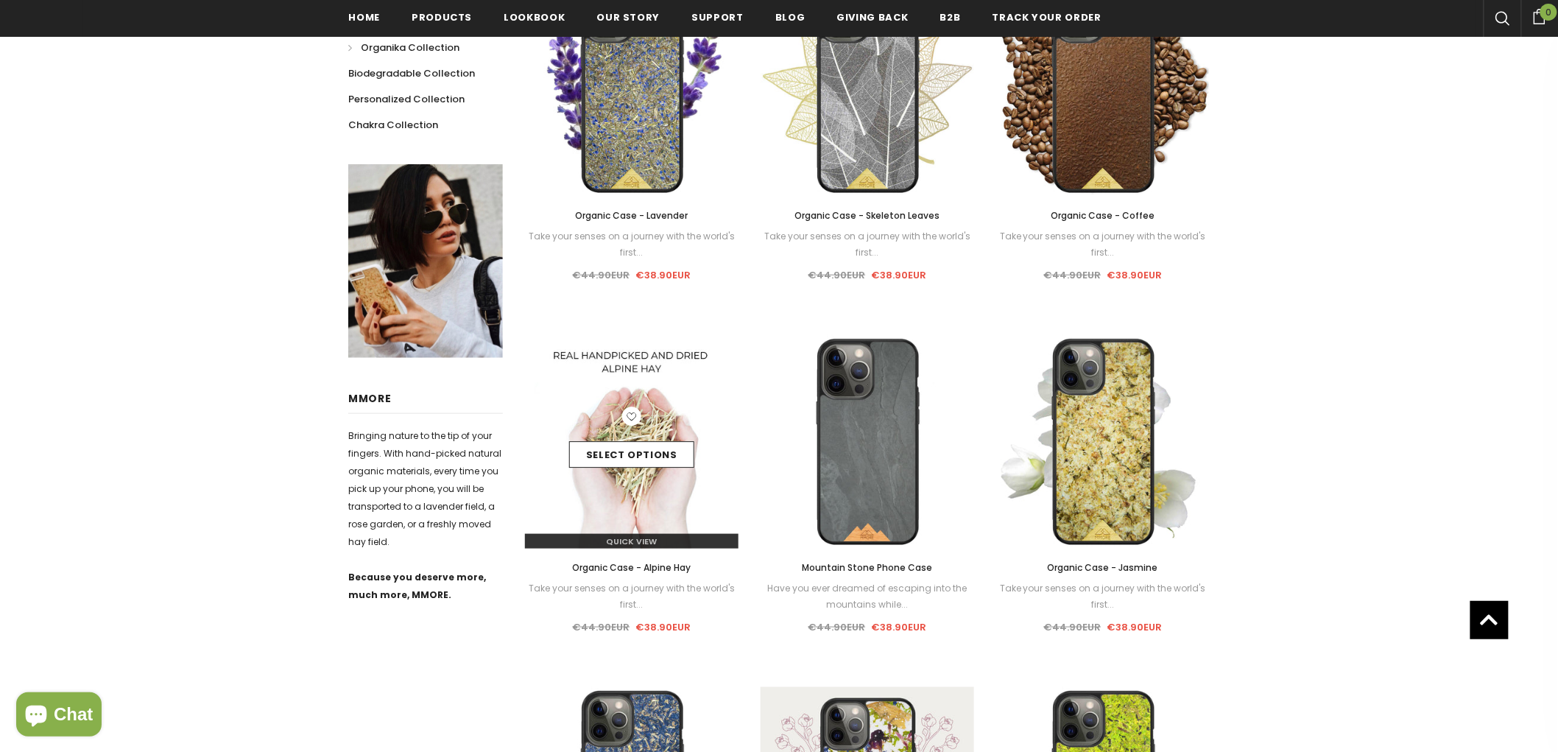
click at [642, 384] on img at bounding box center [632, 442] width 214 height 214
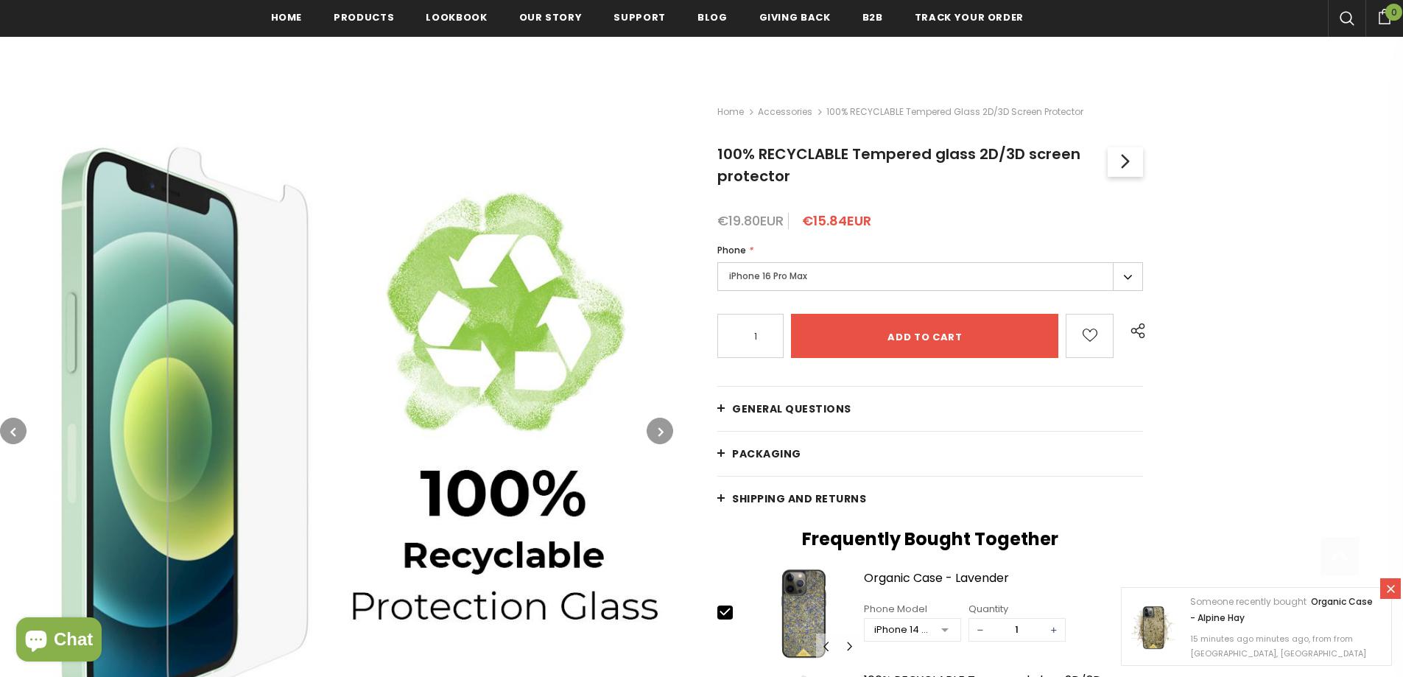
scroll to position [221, 0]
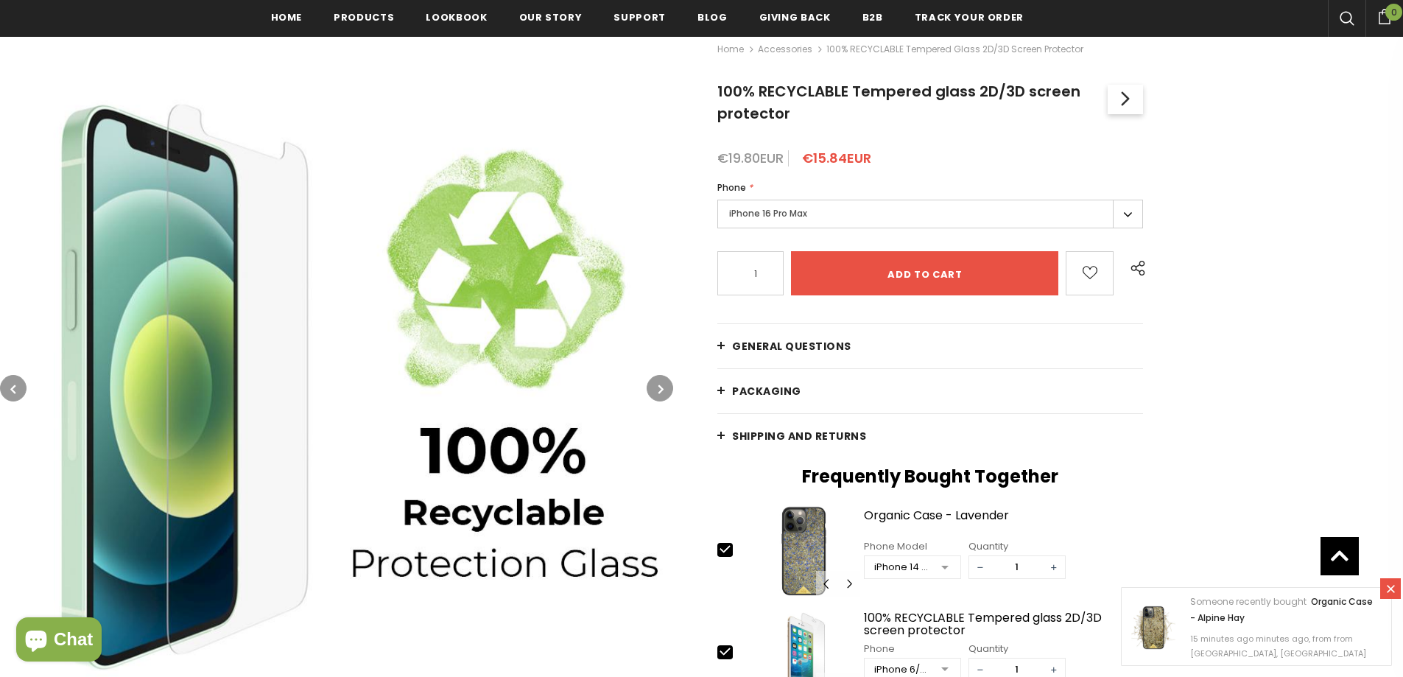
click at [661, 389] on icon "button" at bounding box center [660, 389] width 5 height 15
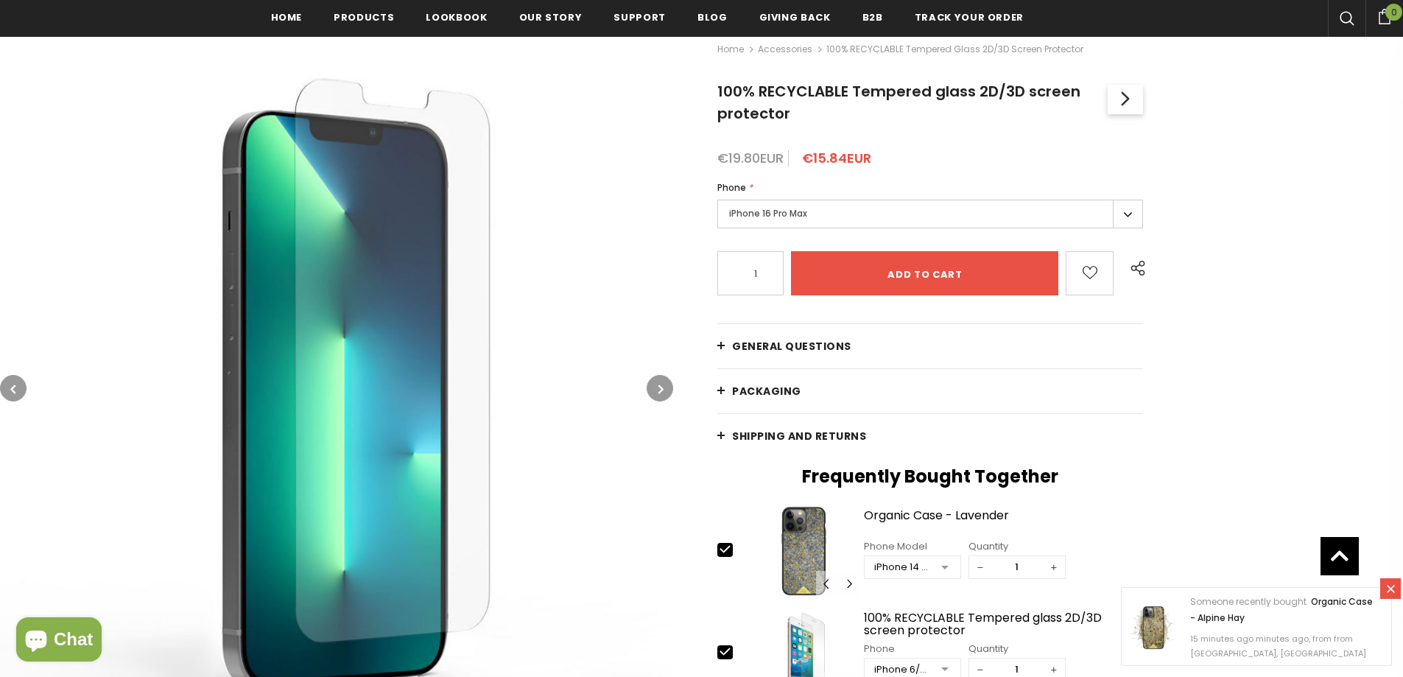
click at [661, 388] on icon "button" at bounding box center [660, 389] width 5 height 15
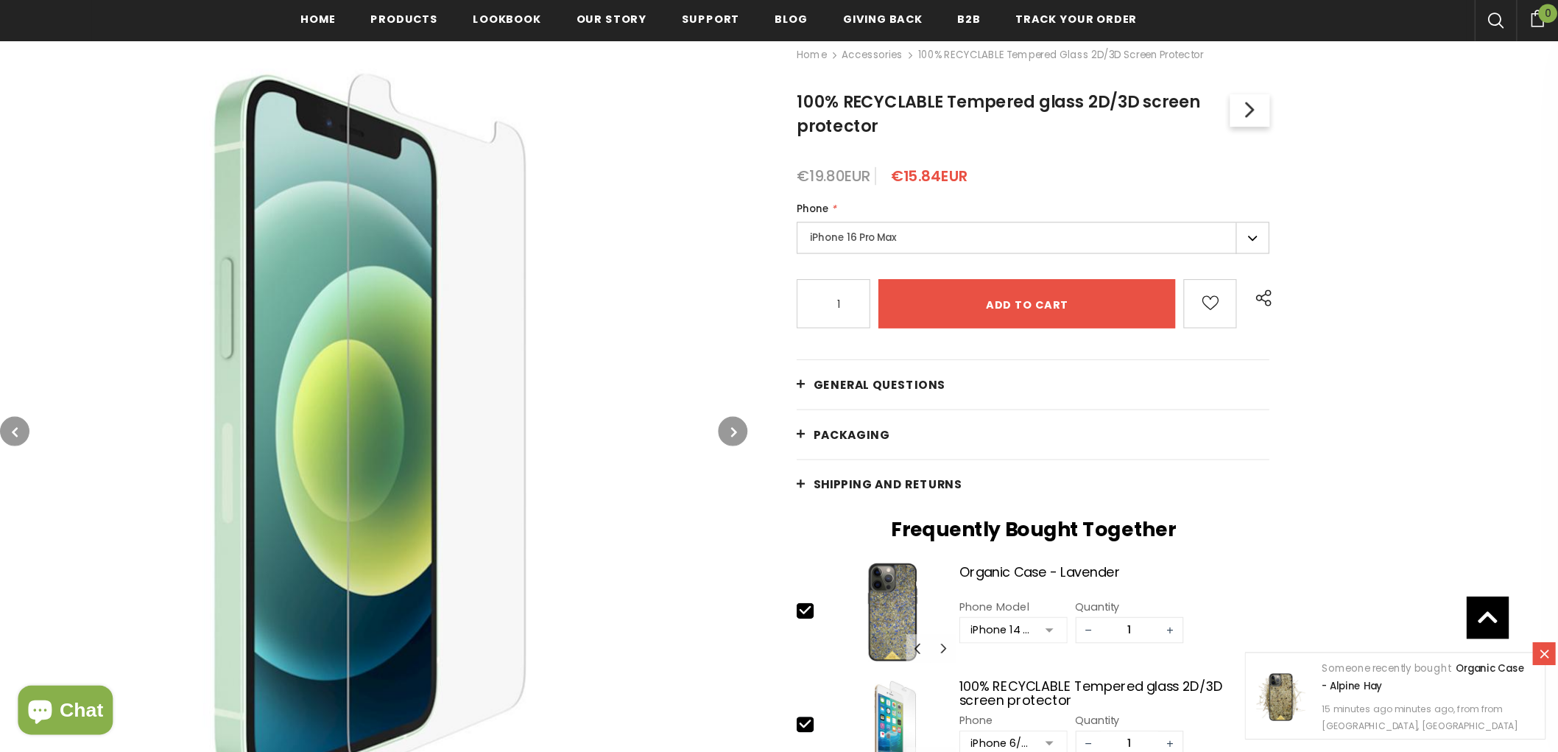
scroll to position [295, 0]
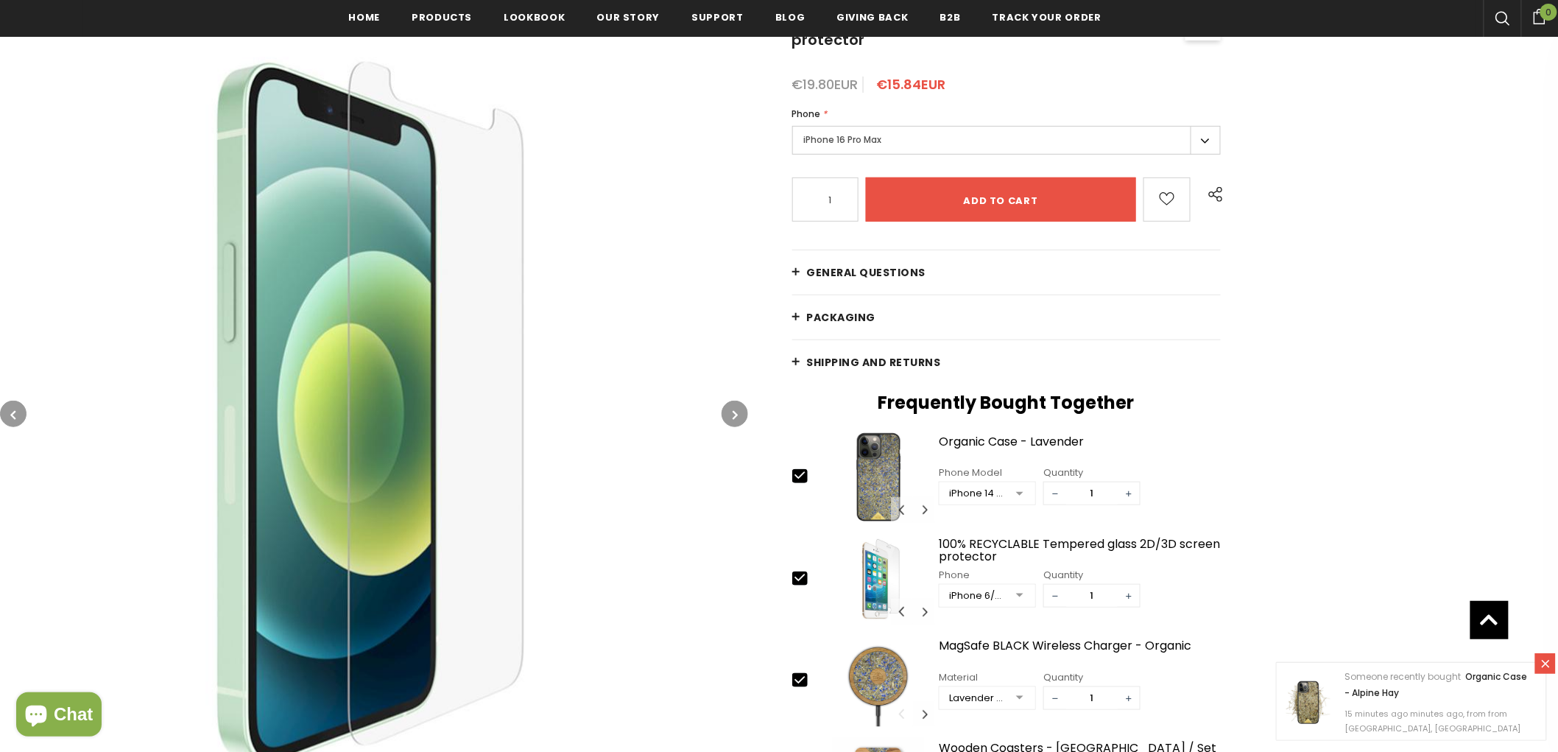
click at [728, 411] on button "button" at bounding box center [735, 414] width 27 height 27
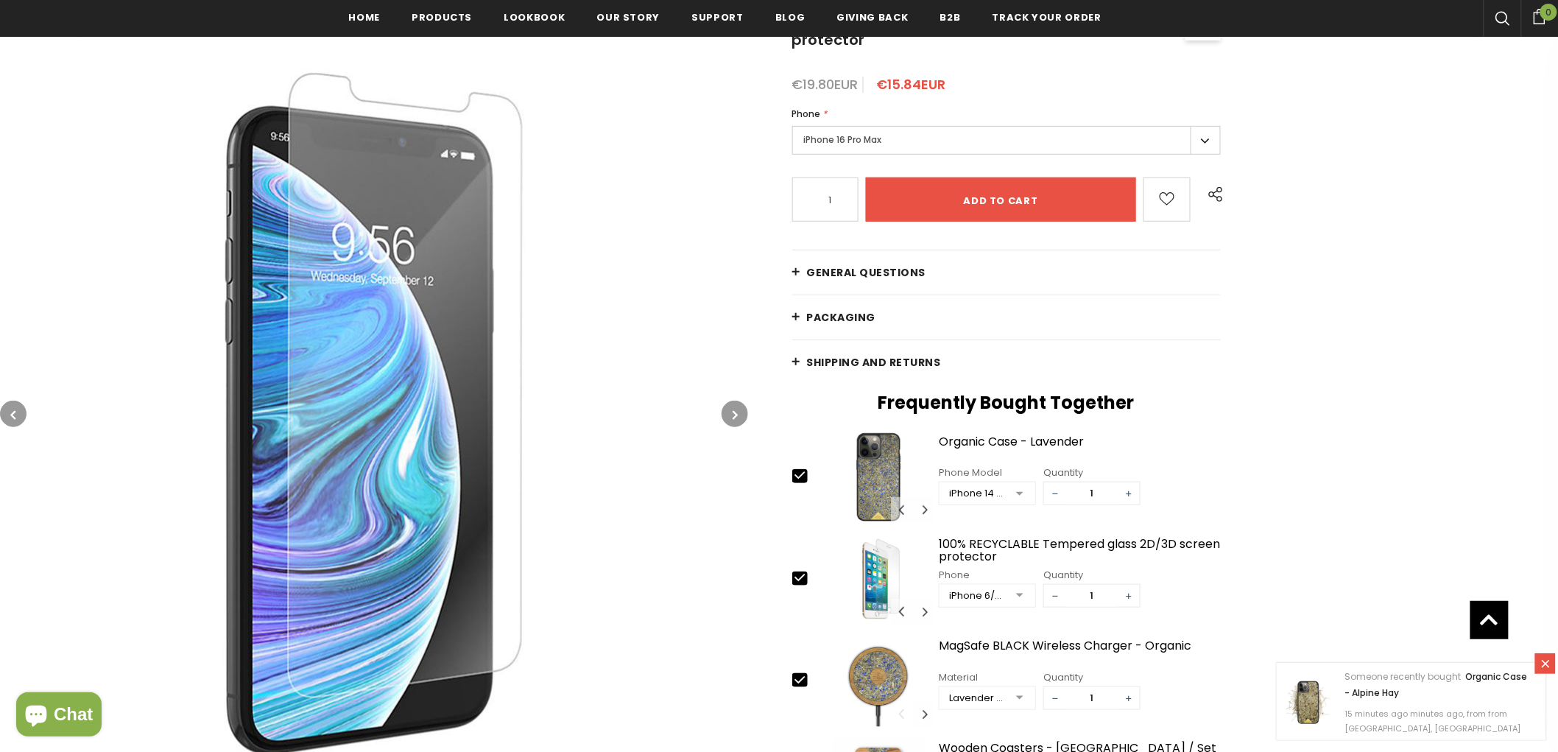
click at [745, 410] on button "button" at bounding box center [735, 414] width 27 height 27
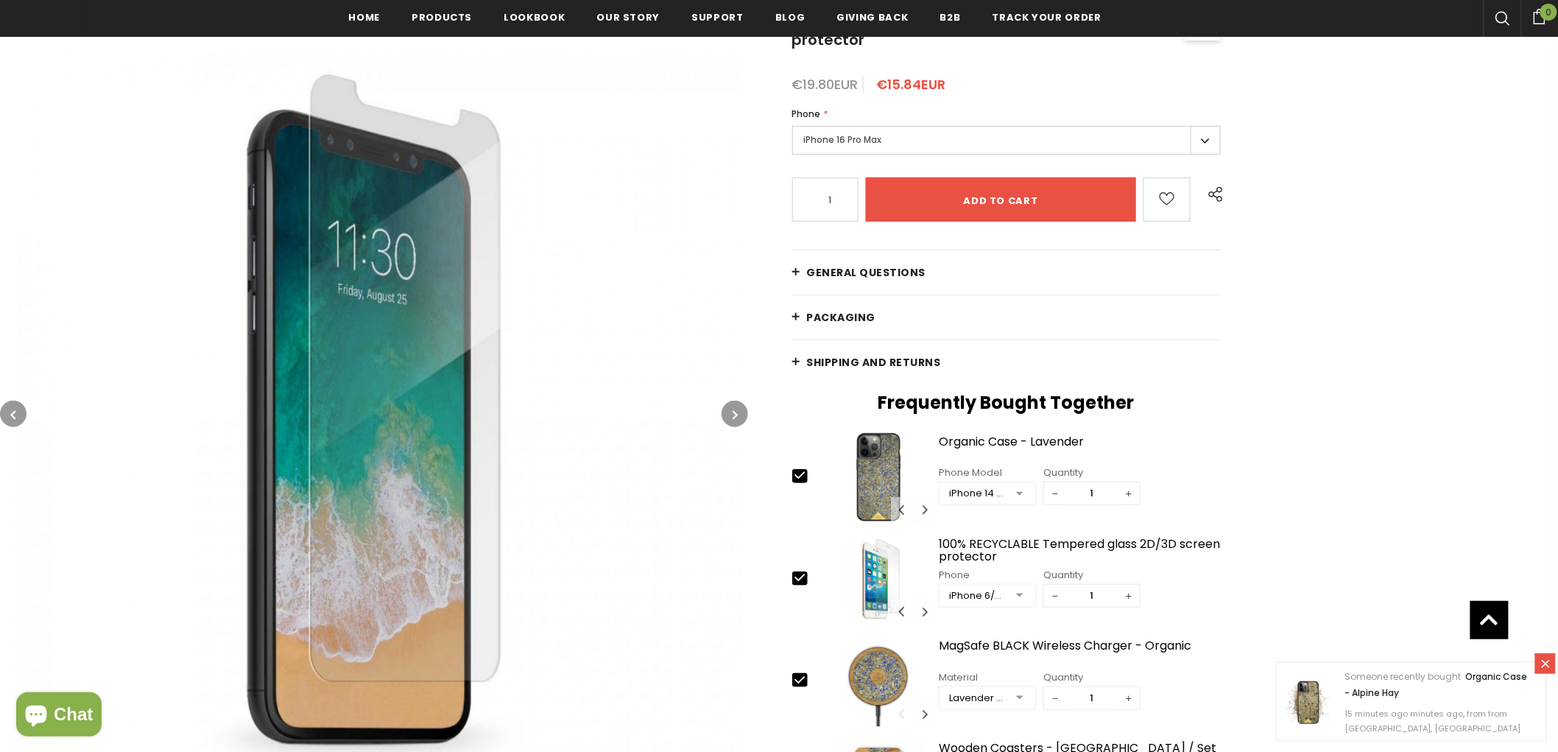
click at [746, 410] on button "button" at bounding box center [735, 414] width 27 height 27
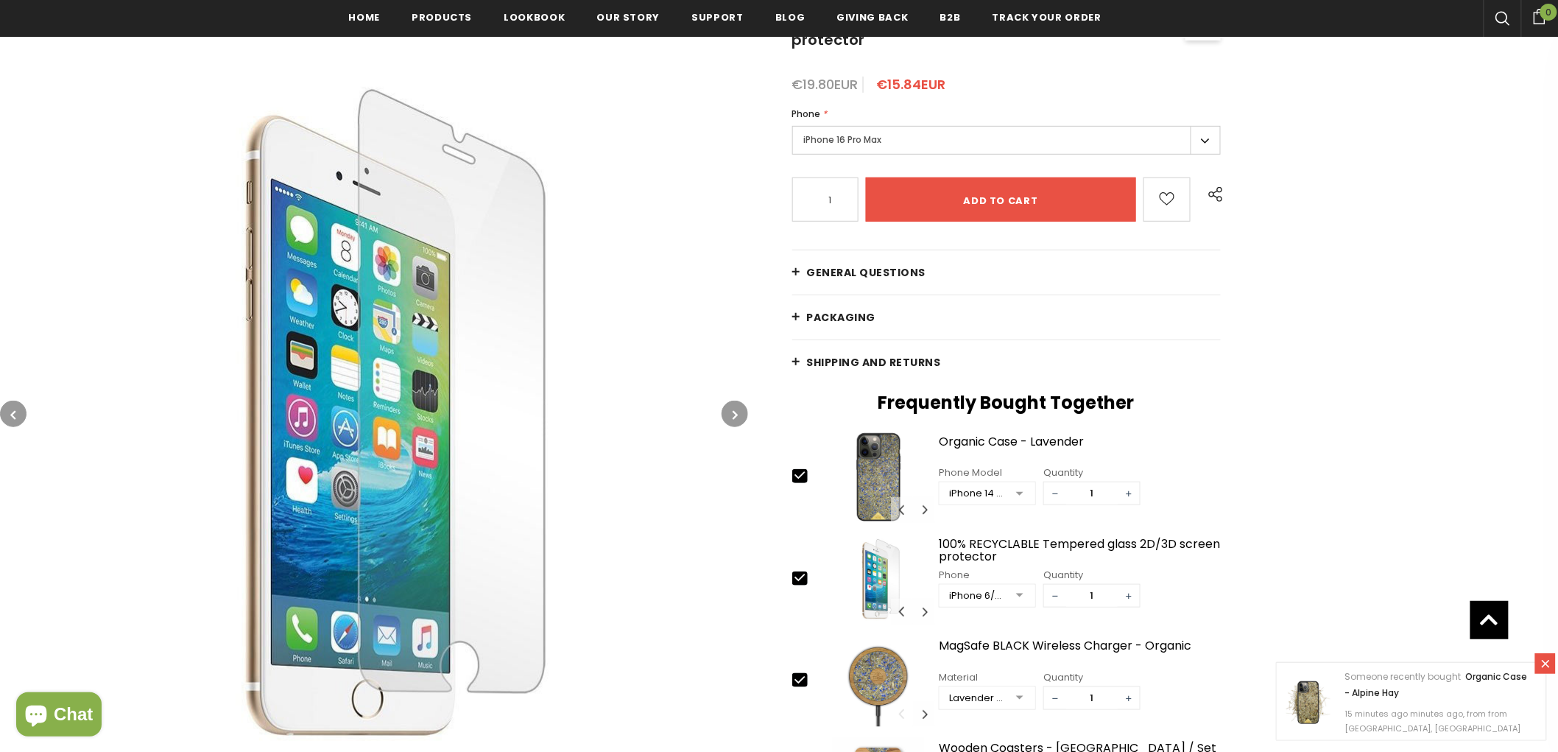
click at [746, 410] on button "button" at bounding box center [735, 414] width 27 height 27
click at [742, 409] on button "button" at bounding box center [735, 414] width 27 height 27
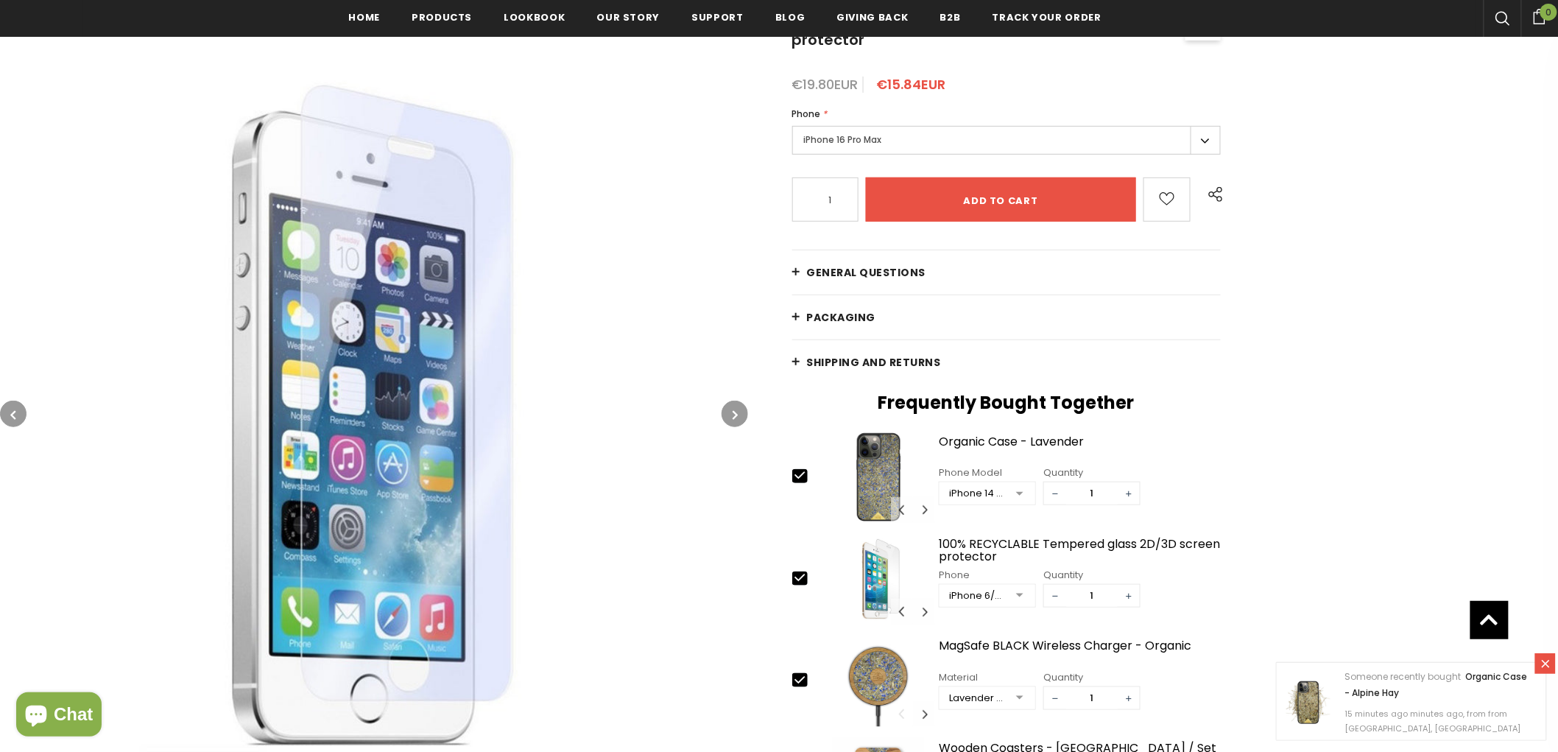
click at [734, 410] on icon "button" at bounding box center [735, 414] width 5 height 15
click at [730, 411] on button "button" at bounding box center [735, 414] width 27 height 27
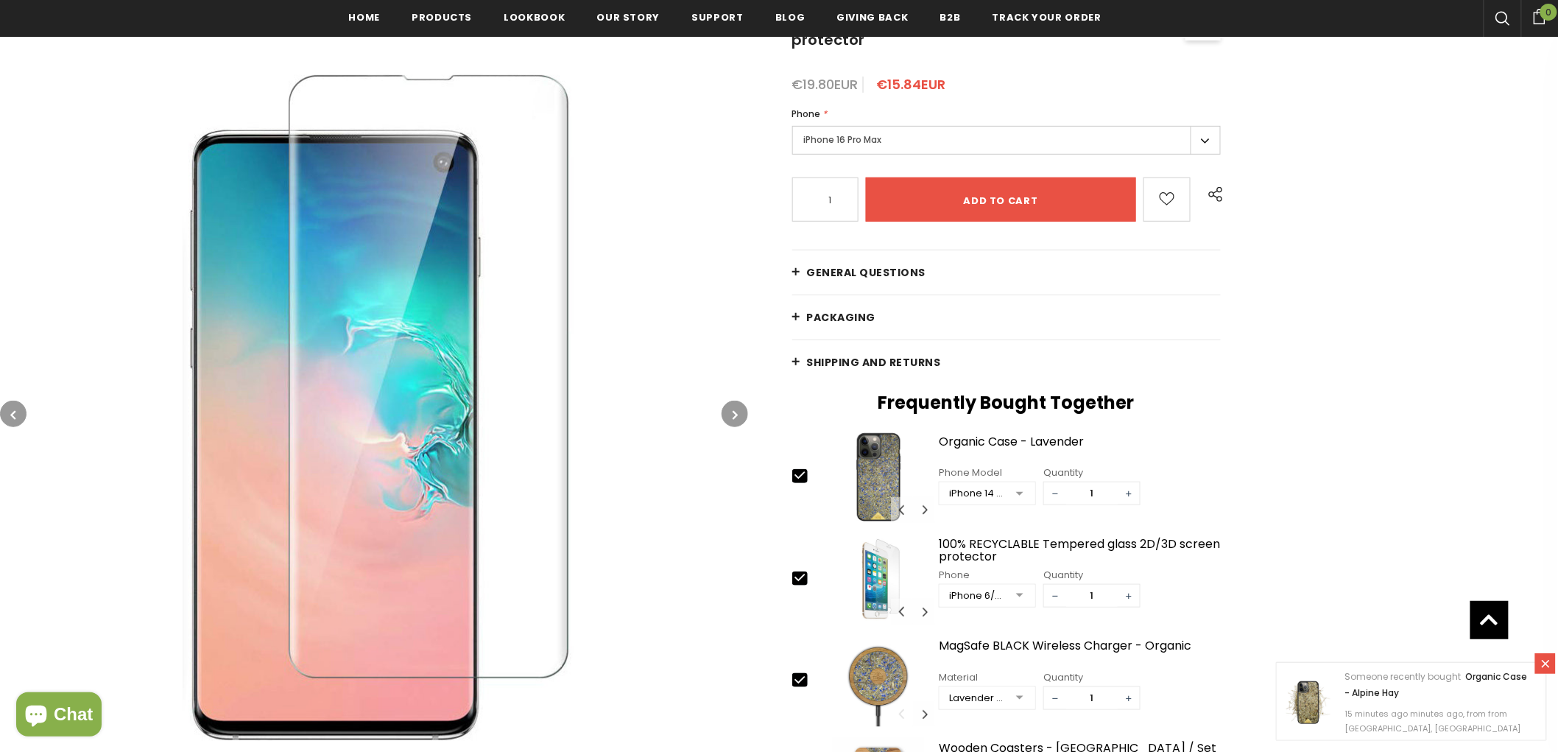
click at [728, 411] on button "button" at bounding box center [735, 414] width 27 height 27
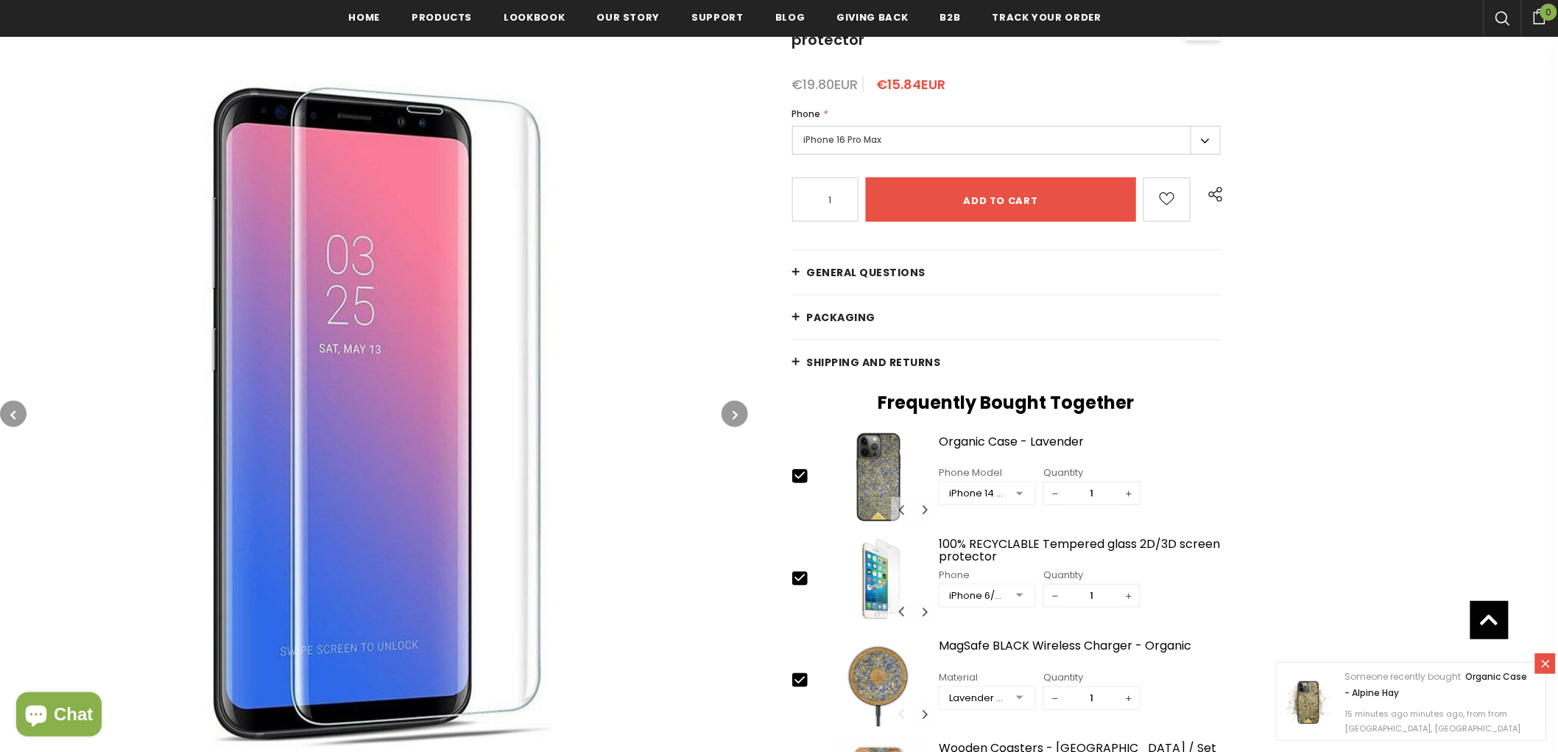
click at [728, 411] on button "button" at bounding box center [735, 414] width 27 height 27
click at [732, 411] on button "button" at bounding box center [735, 414] width 27 height 27
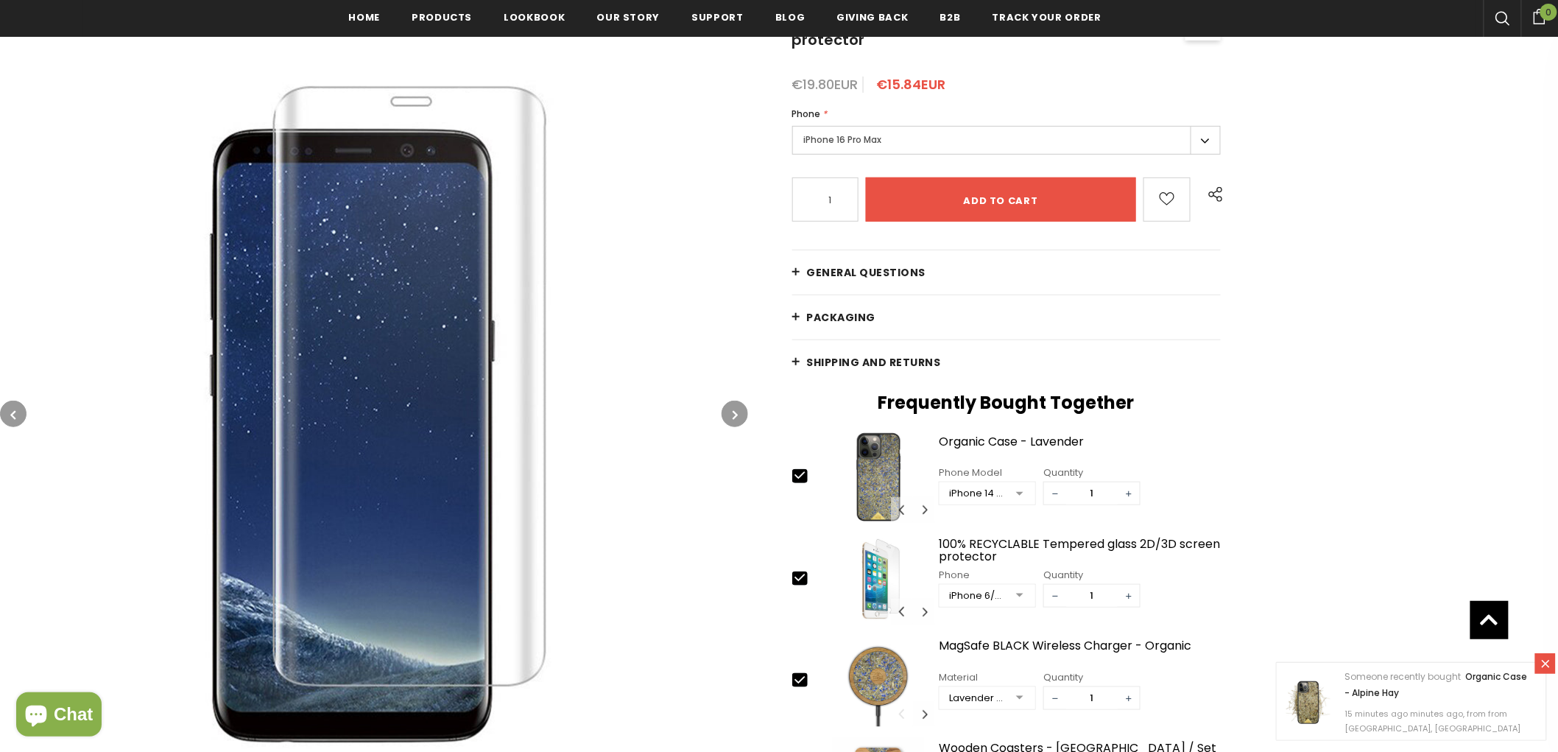
click at [733, 411] on icon "button" at bounding box center [735, 414] width 5 height 15
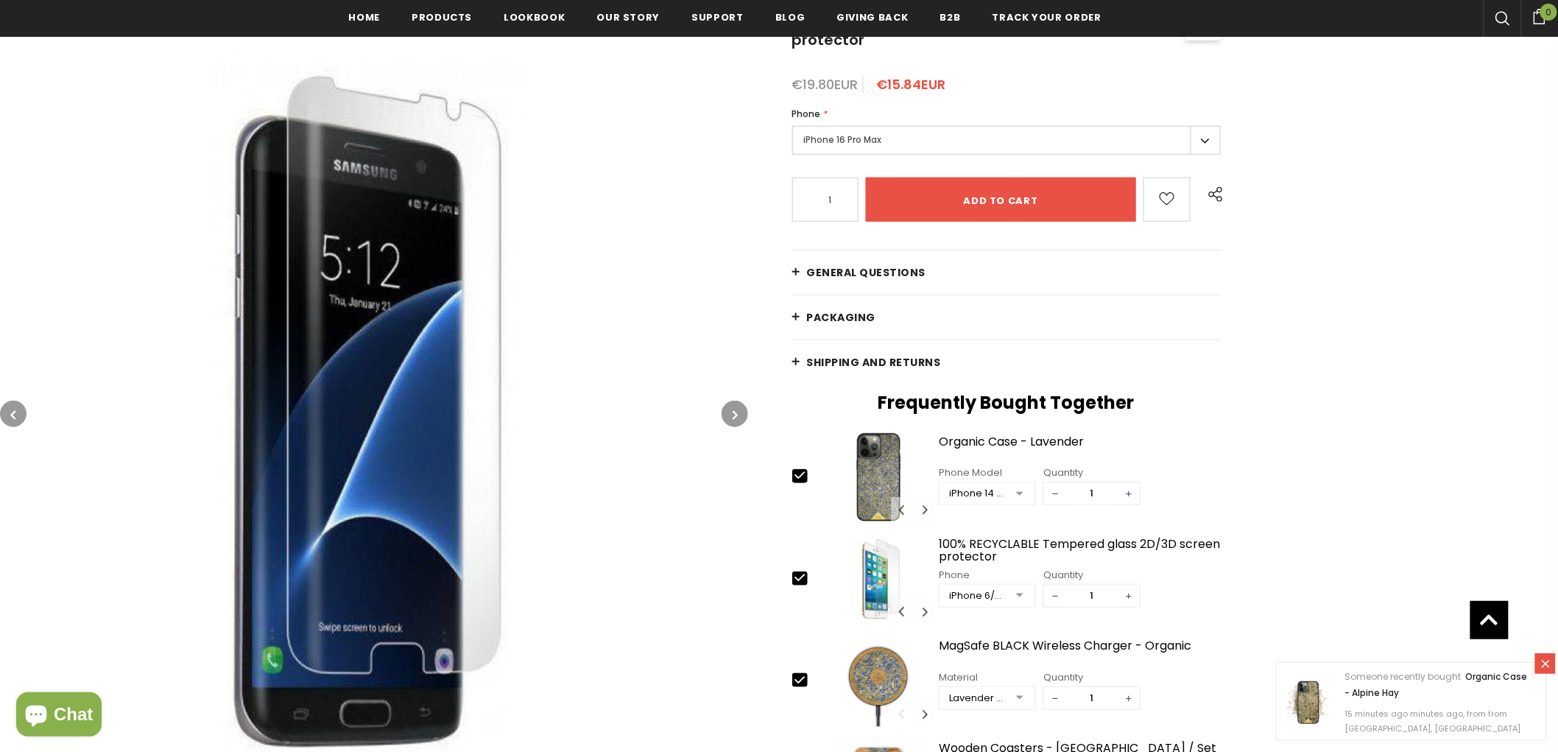
click at [733, 411] on icon "button" at bounding box center [735, 414] width 5 height 15
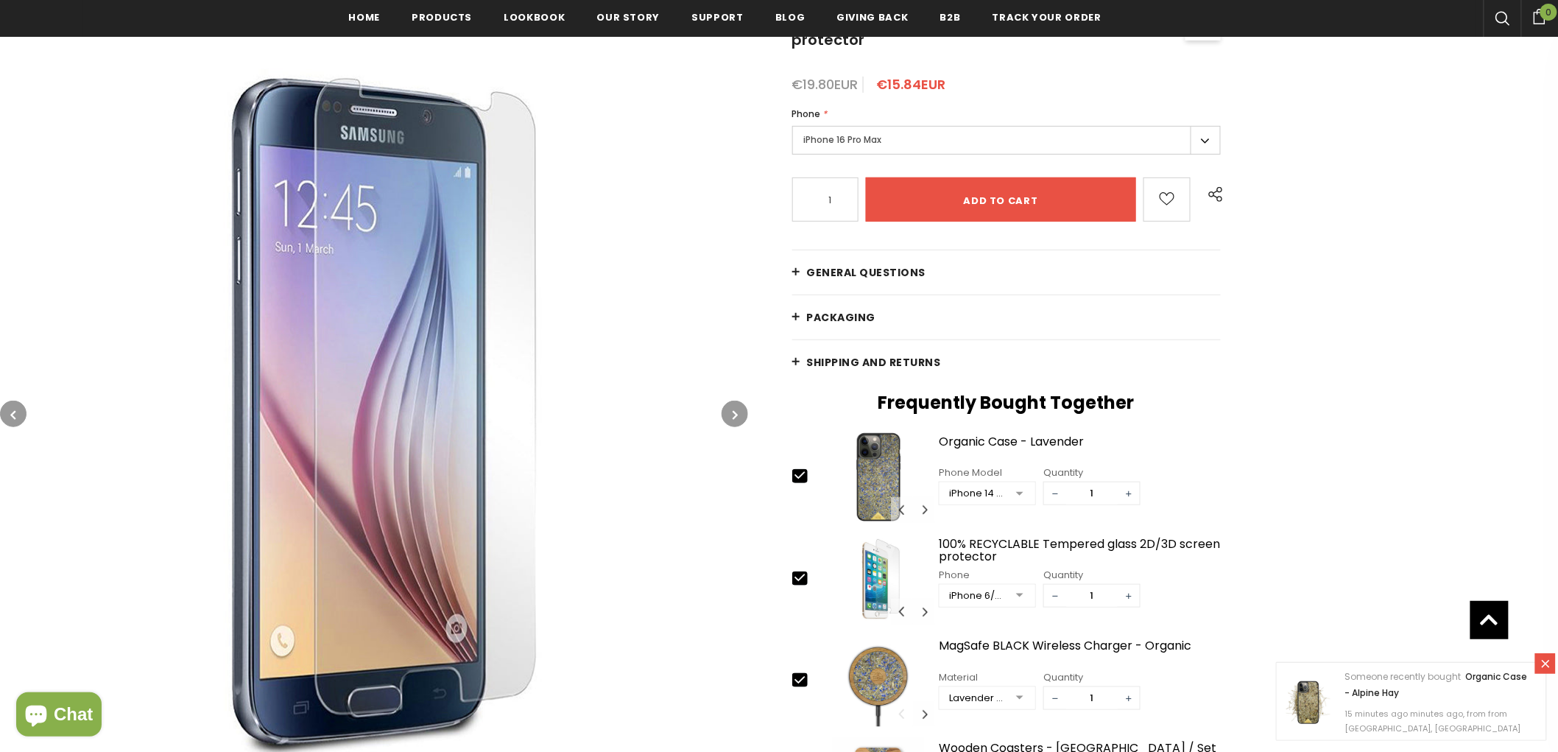
click at [19, 412] on button "button" at bounding box center [13, 414] width 27 height 27
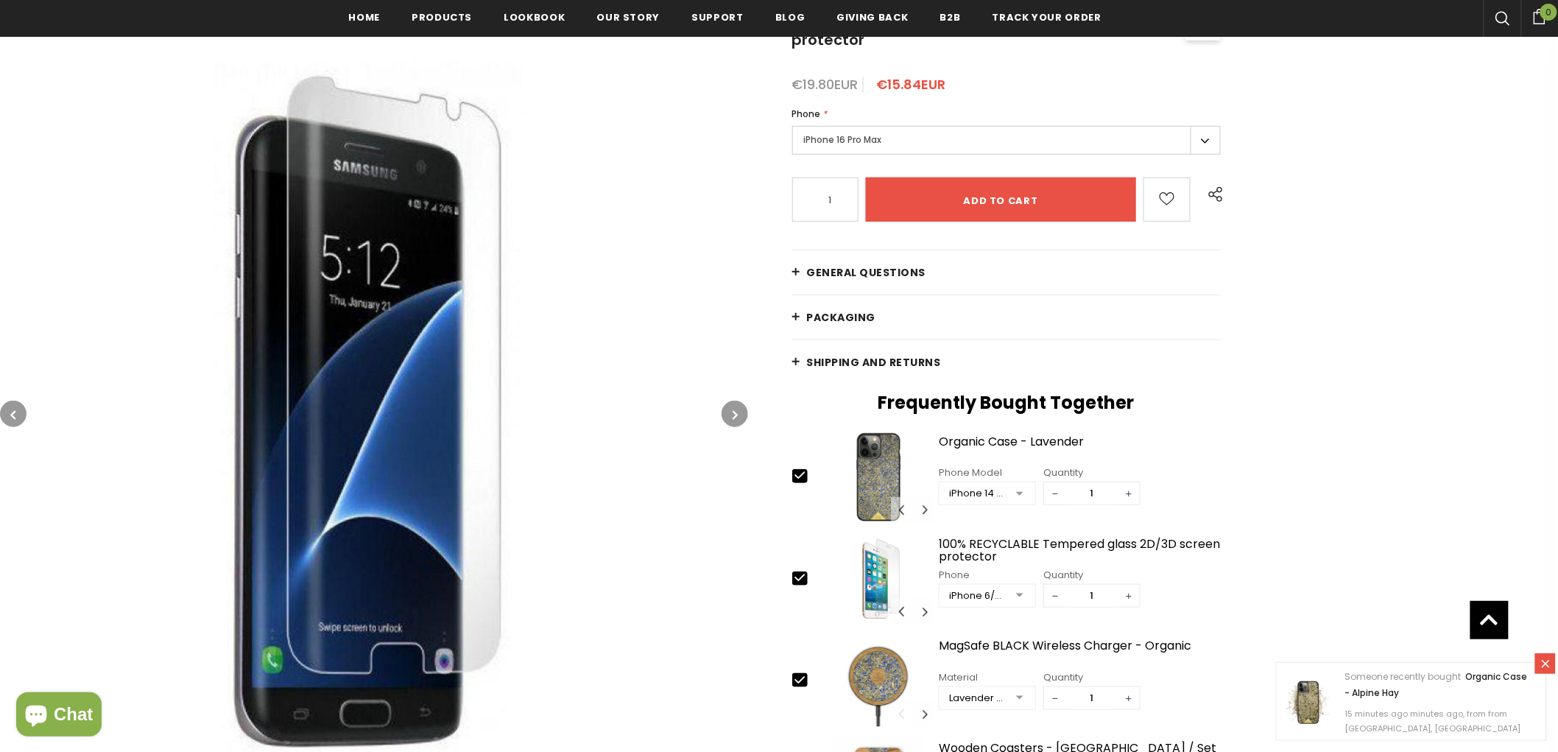
click at [19, 412] on button "button" at bounding box center [13, 414] width 27 height 27
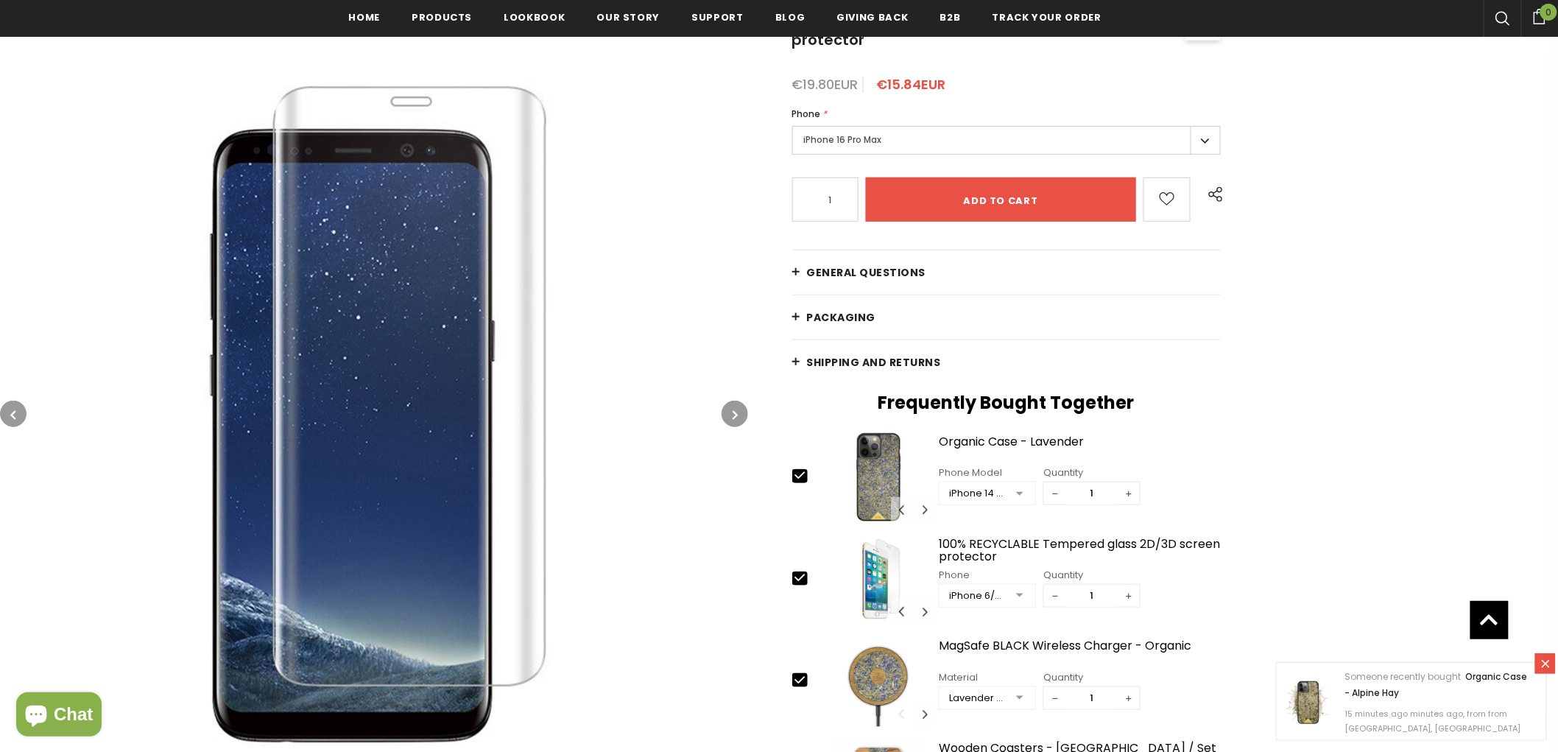
click at [19, 412] on button "button" at bounding box center [13, 414] width 27 height 27
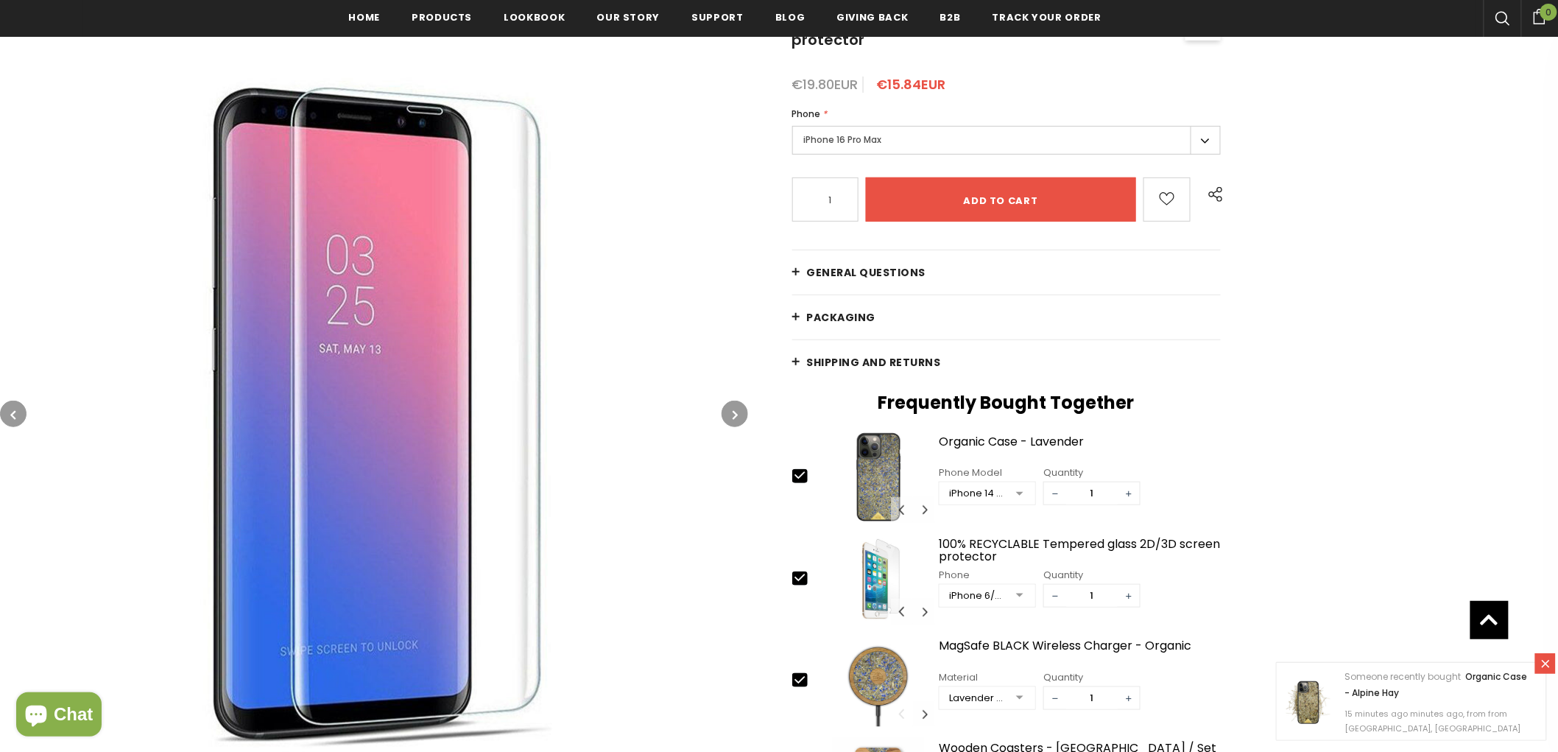
click at [19, 412] on button "button" at bounding box center [13, 414] width 27 height 27
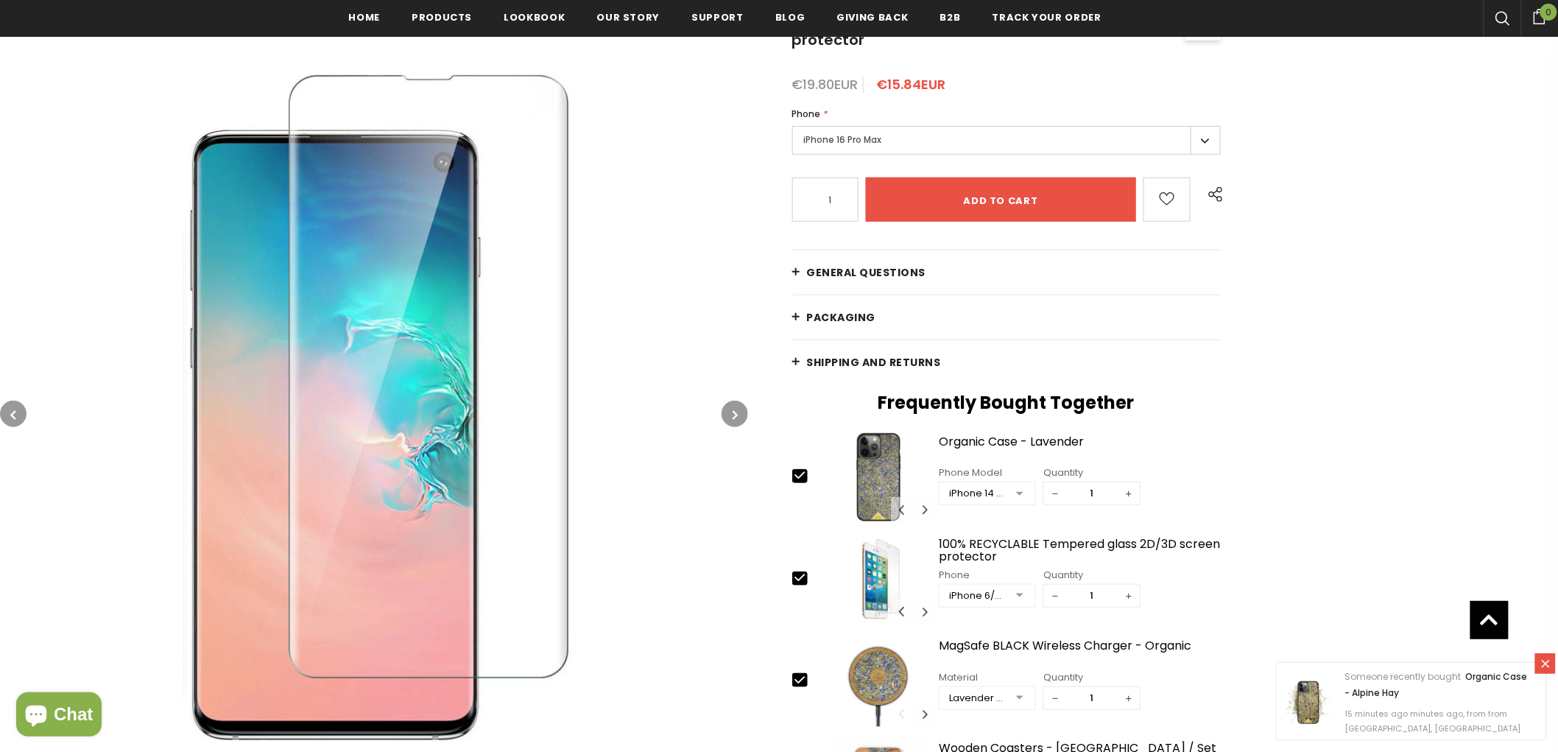
click at [19, 412] on button "button" at bounding box center [13, 414] width 27 height 27
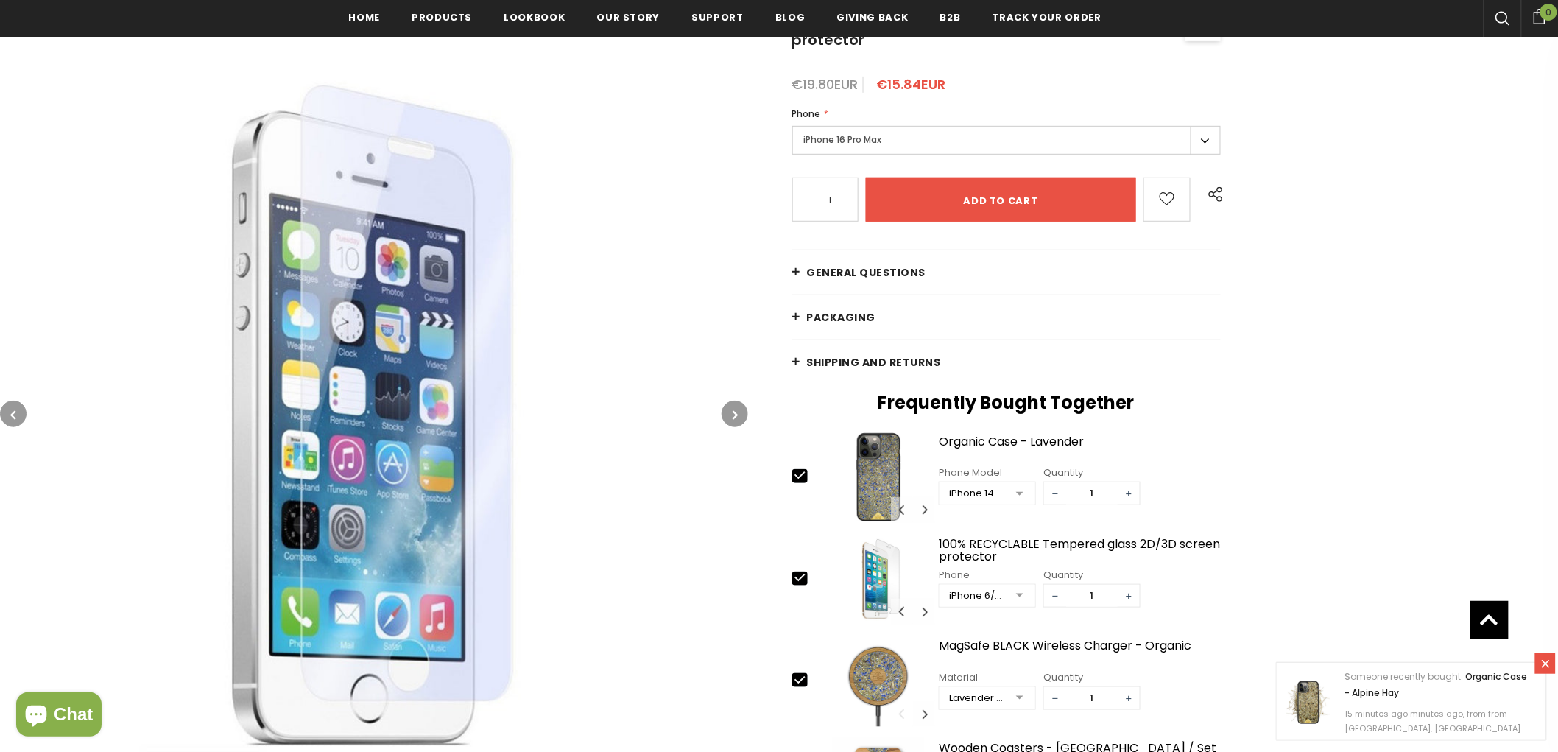
click at [19, 411] on button "button" at bounding box center [13, 414] width 27 height 27
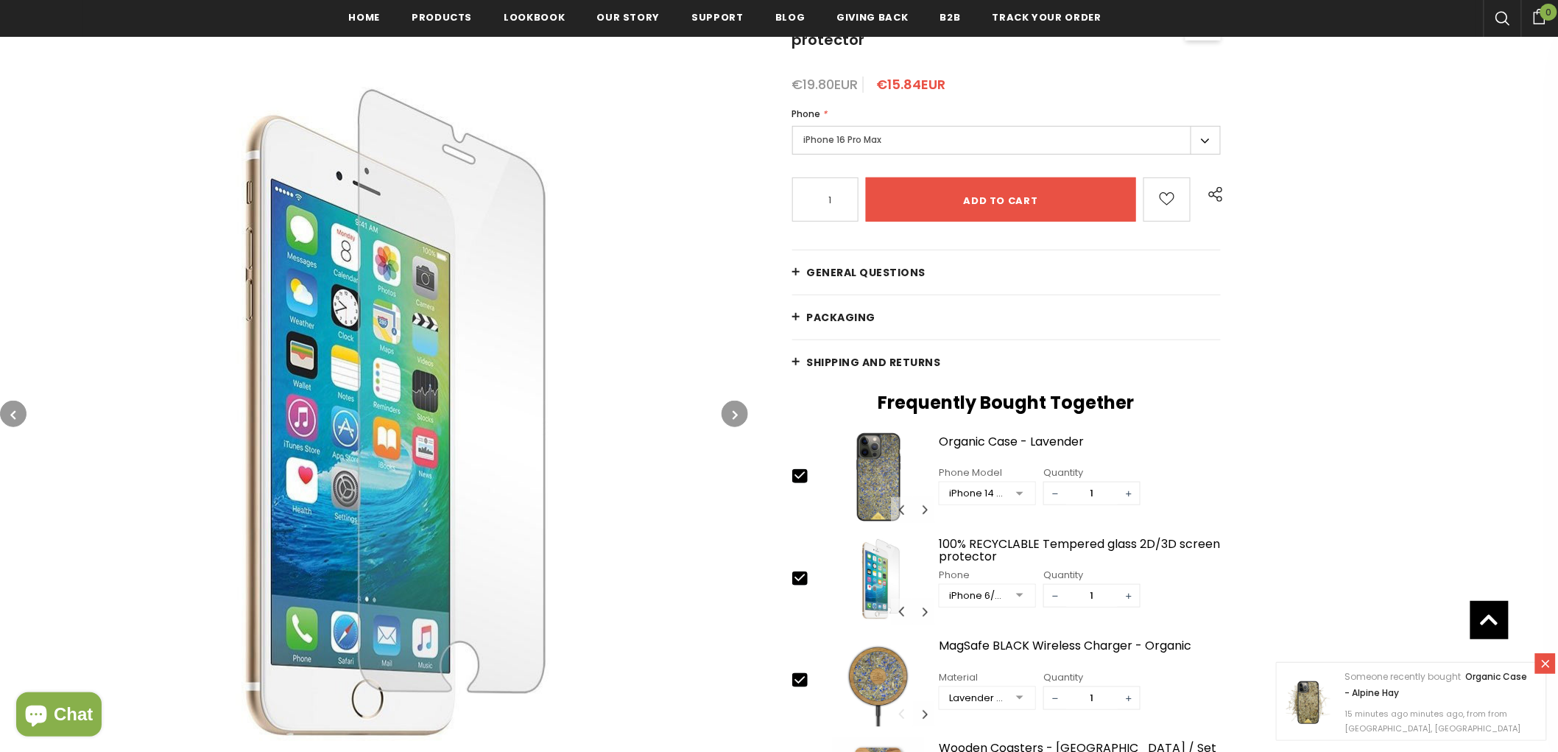
click at [19, 411] on button "button" at bounding box center [13, 414] width 27 height 27
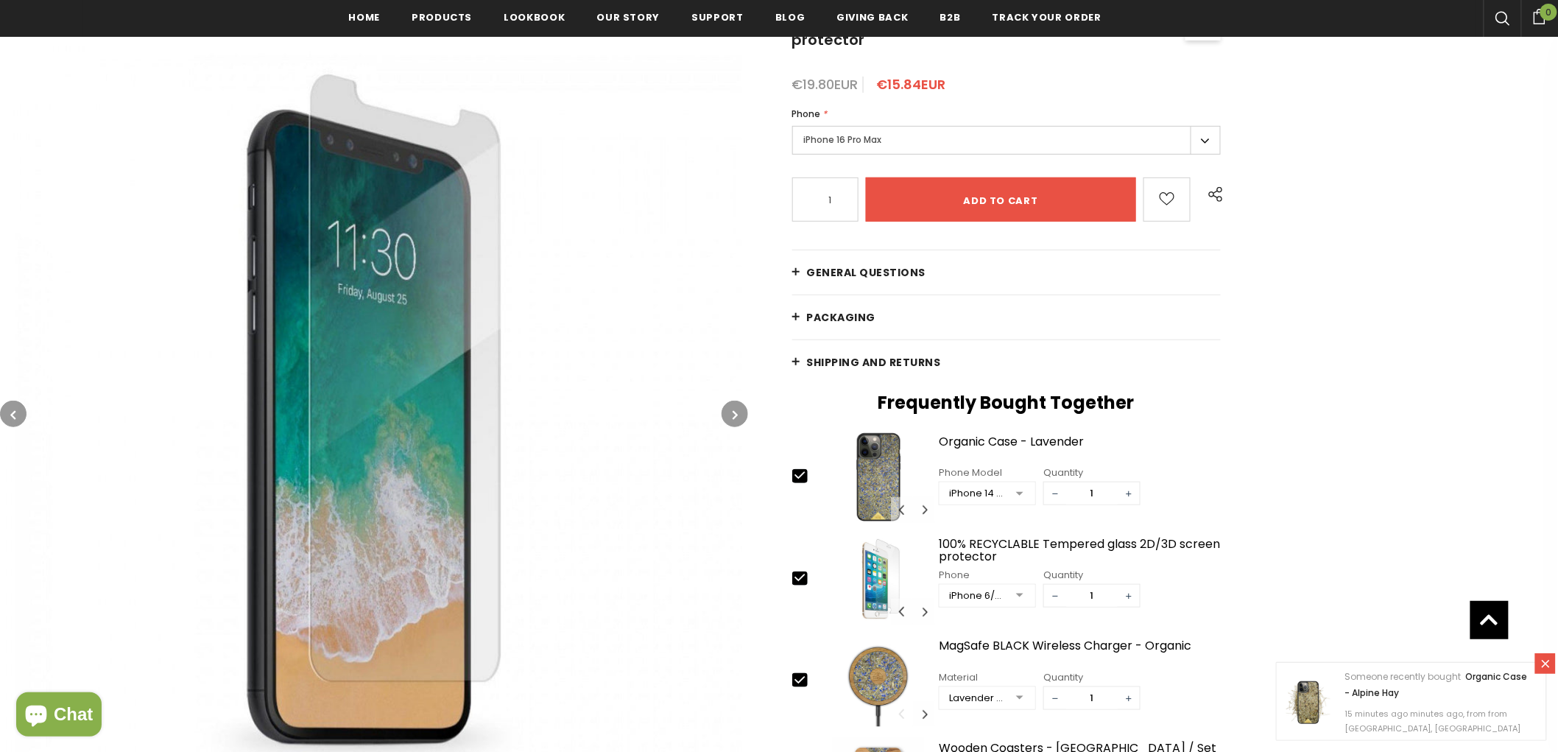
click at [18, 411] on button "button" at bounding box center [13, 414] width 27 height 27
click at [18, 410] on button "button" at bounding box center [13, 414] width 27 height 27
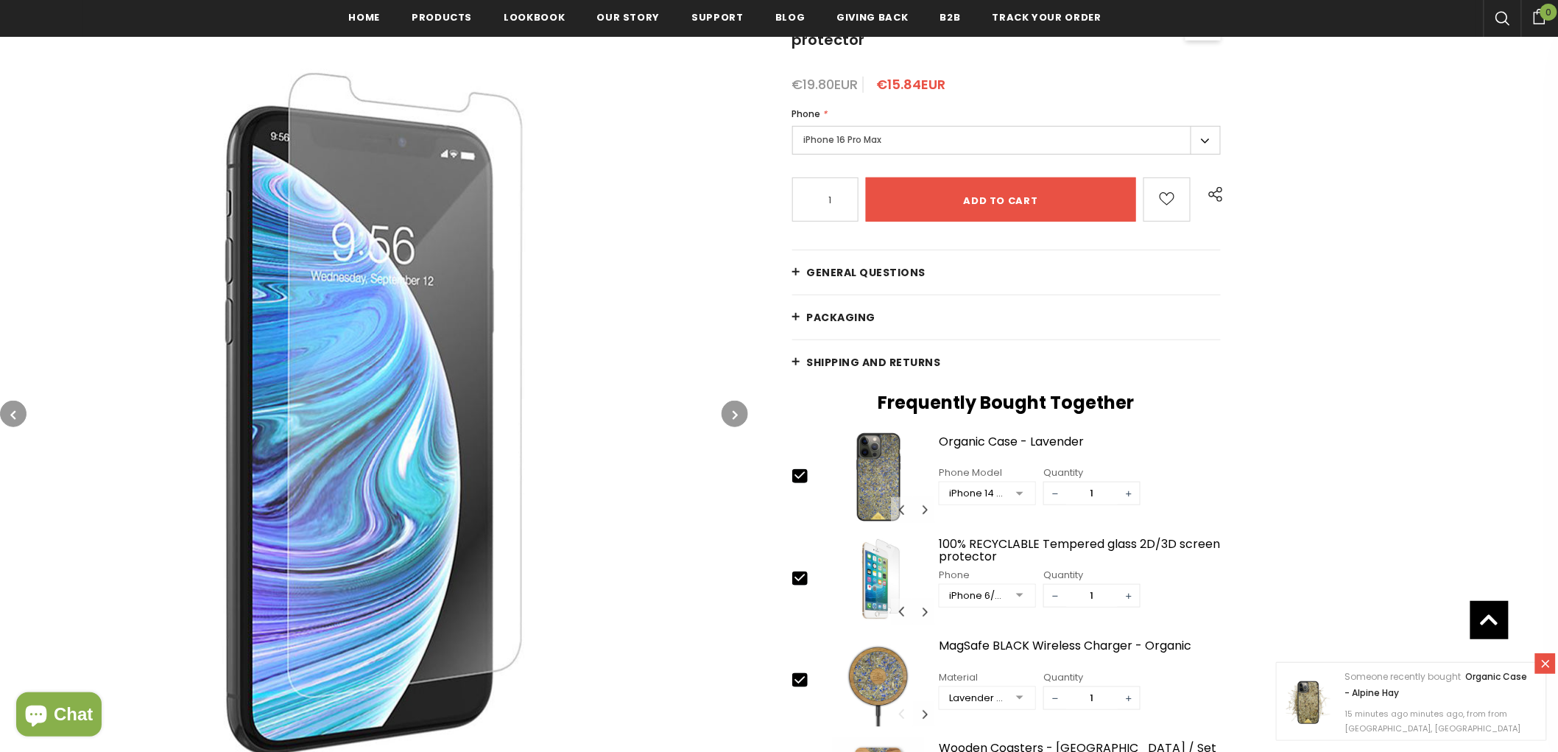
click at [18, 409] on button "button" at bounding box center [13, 414] width 27 height 27
click at [18, 407] on button "button" at bounding box center [13, 414] width 27 height 27
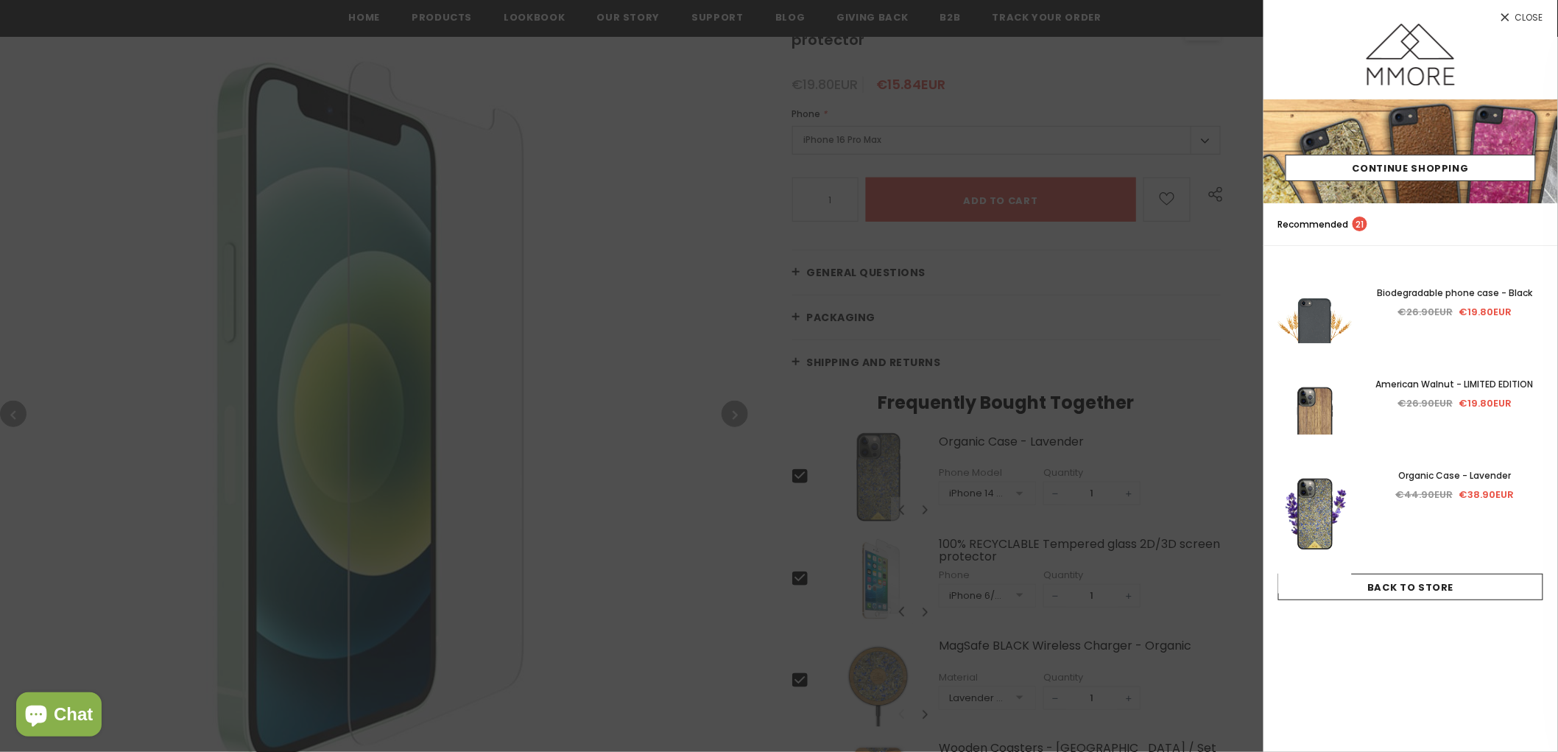
click at [823, 121] on div at bounding box center [779, 376] width 1558 height 752
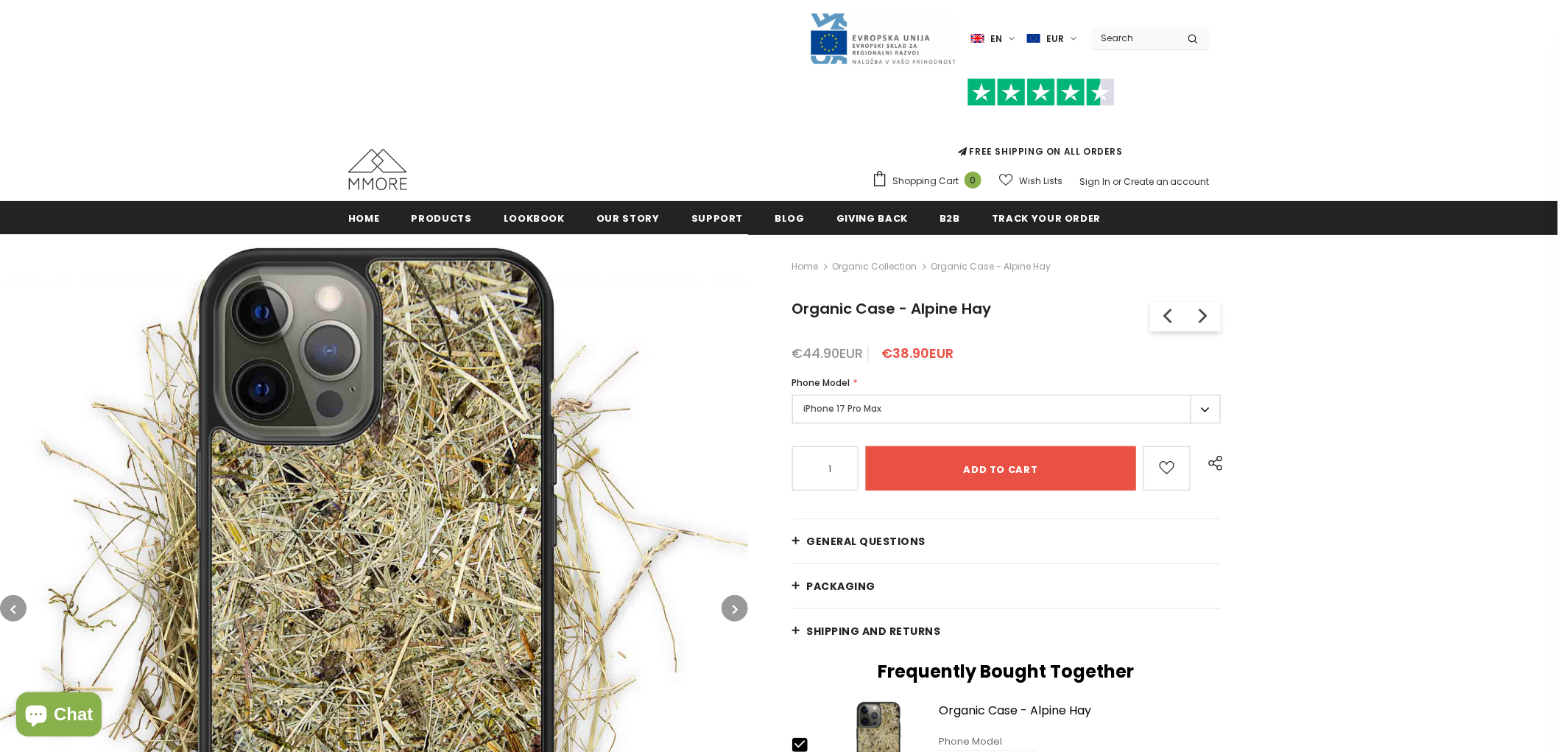
click at [722, 614] on img at bounding box center [374, 608] width 748 height 748
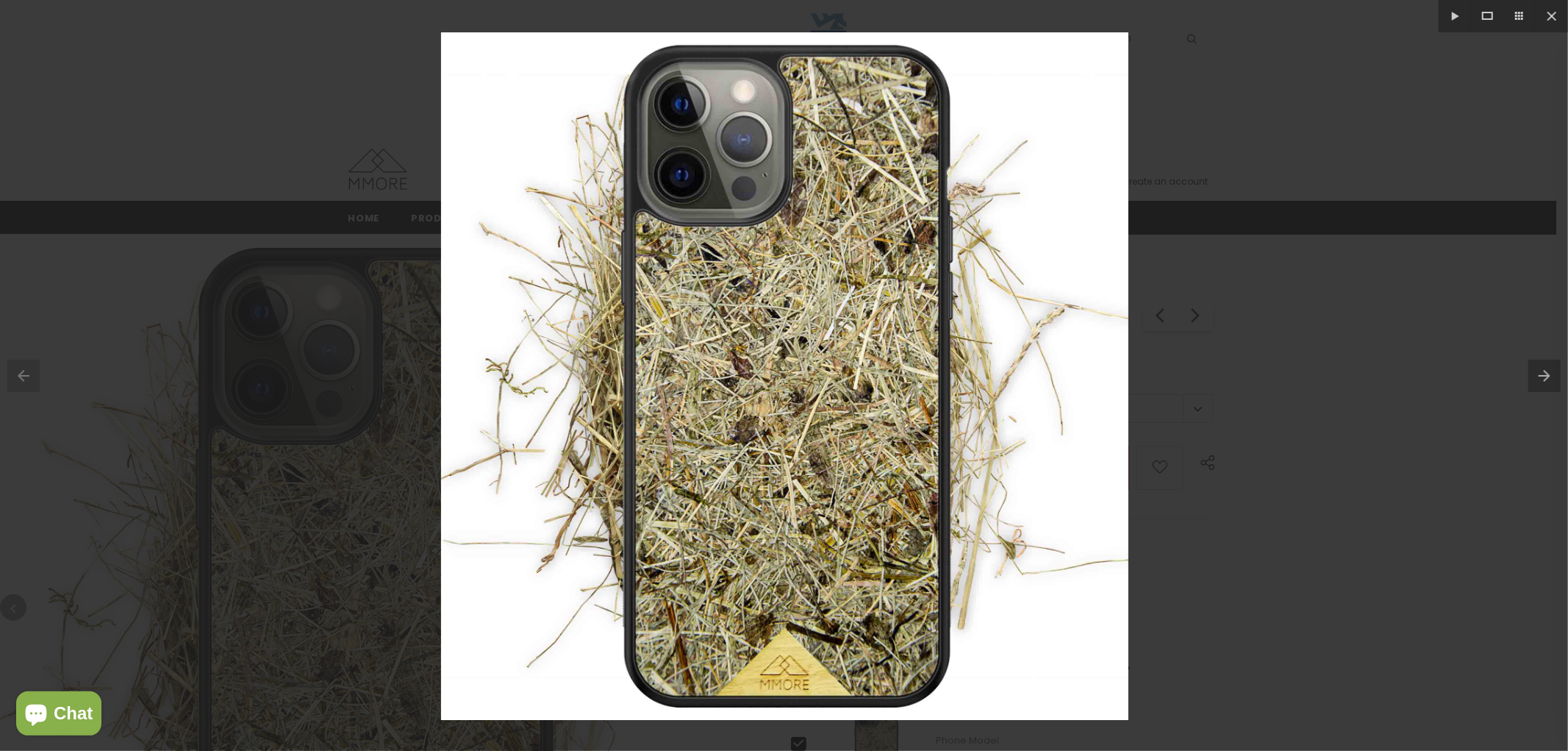
click at [1182, 417] on div at bounding box center [784, 376] width 1568 height 751
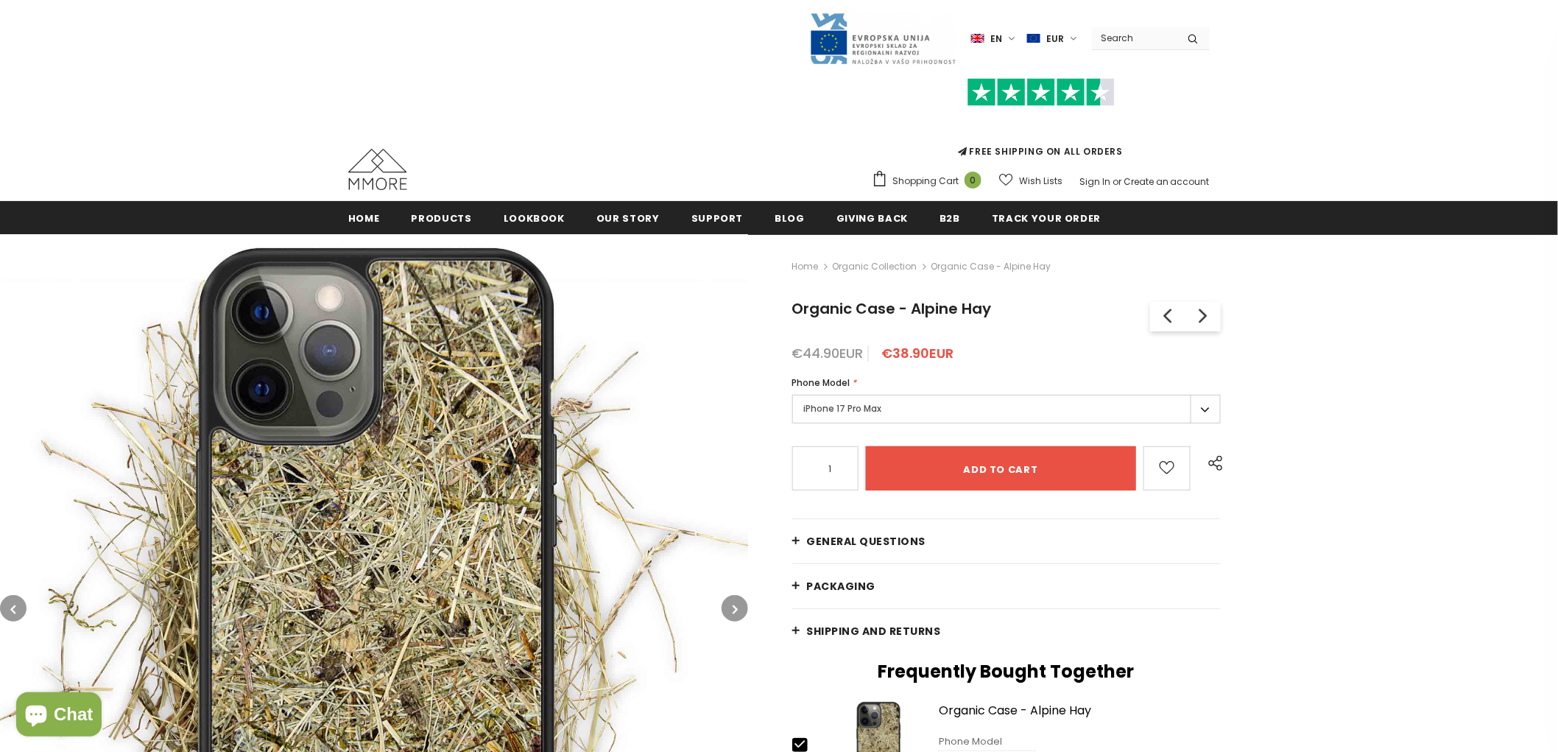
click at [965, 398] on label "iPhone 17 Pro Max" at bounding box center [1007, 409] width 429 height 29
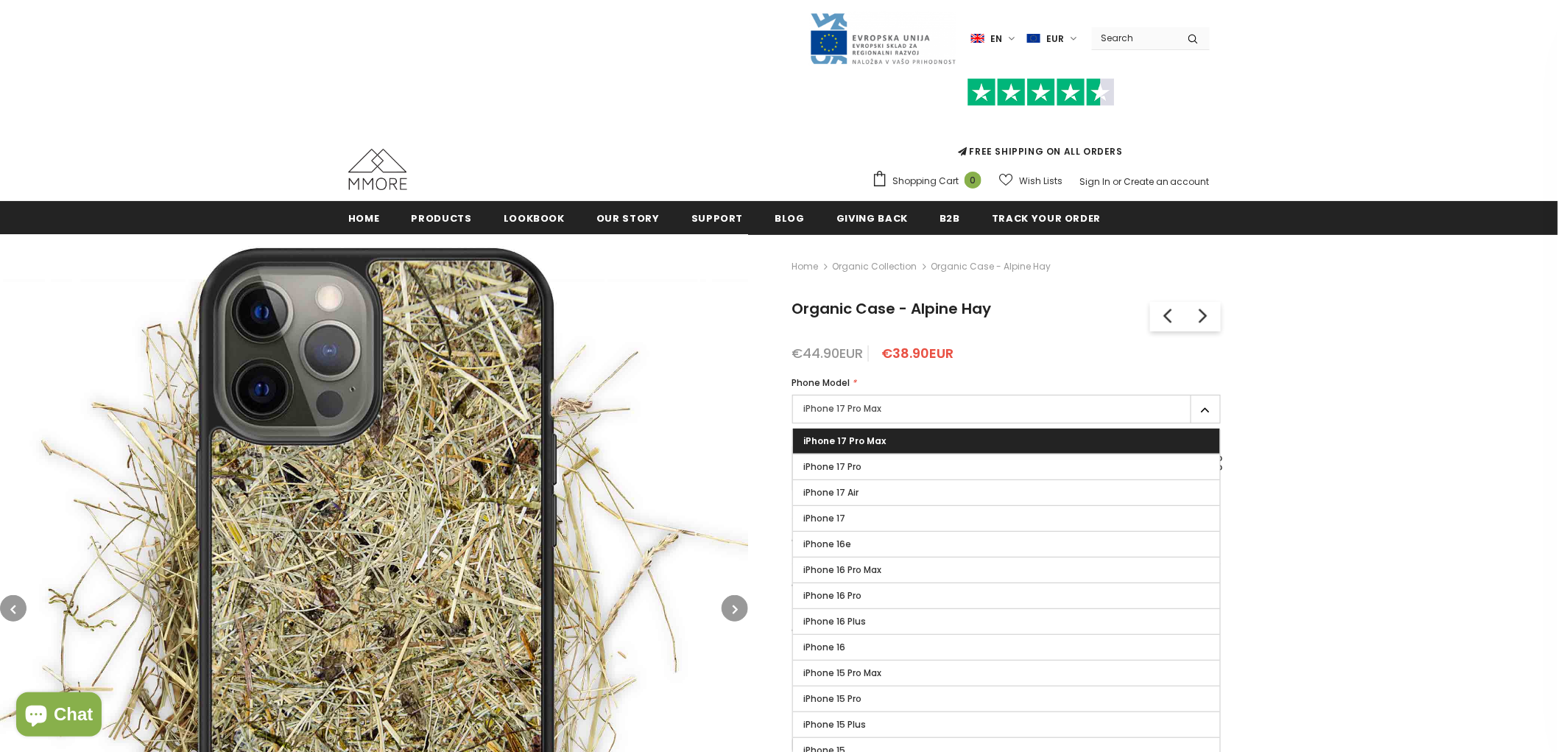
drag, startPoint x: 907, startPoint y: 647, endPoint x: 538, endPoint y: 418, distance: 434.6
click at [904, 647] on label "iPhone 16" at bounding box center [1006, 647] width 427 height 25
click at [0, 0] on input "iPhone 16" at bounding box center [0, 0] width 0 height 0
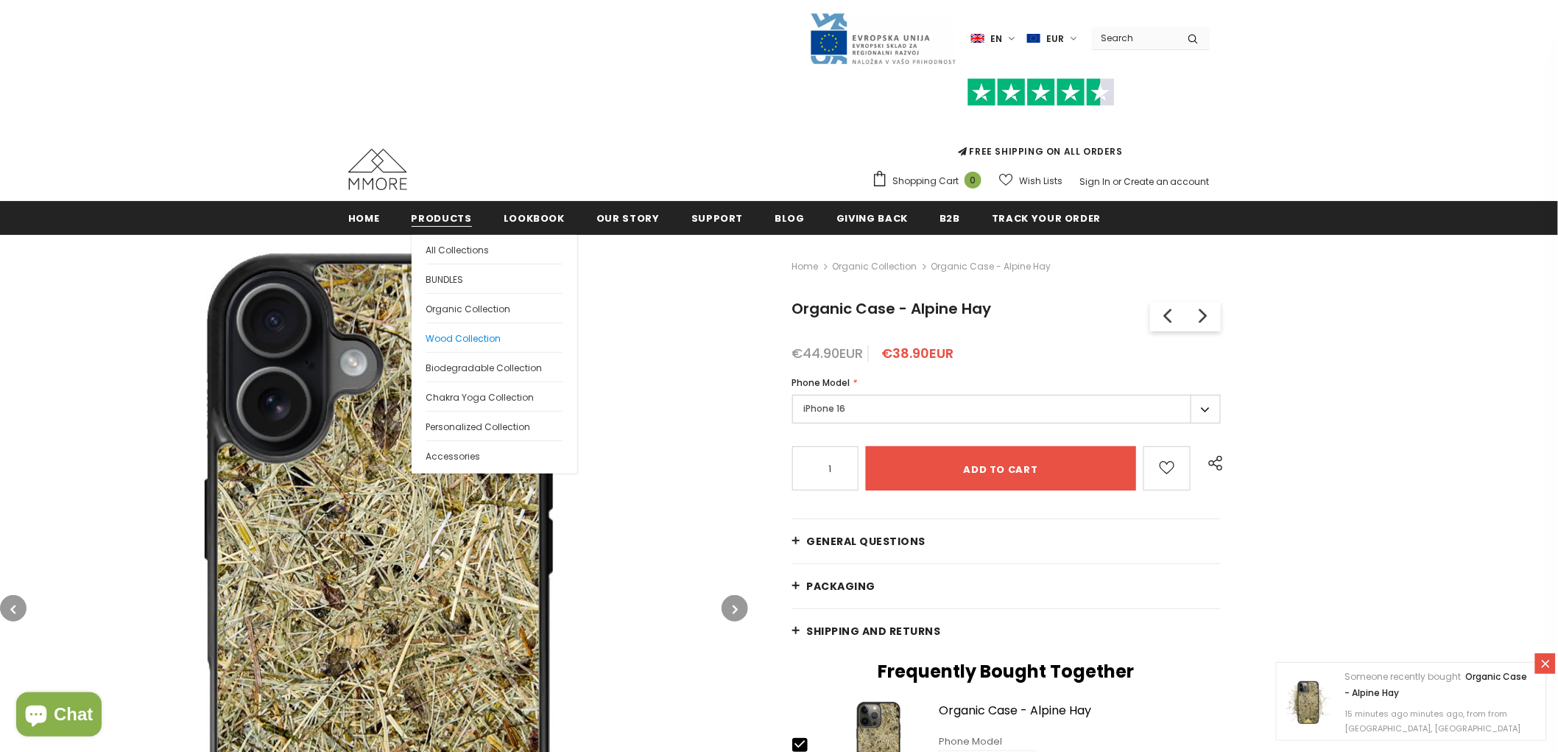
click at [459, 332] on span "Wood Collection" at bounding box center [463, 338] width 75 height 13
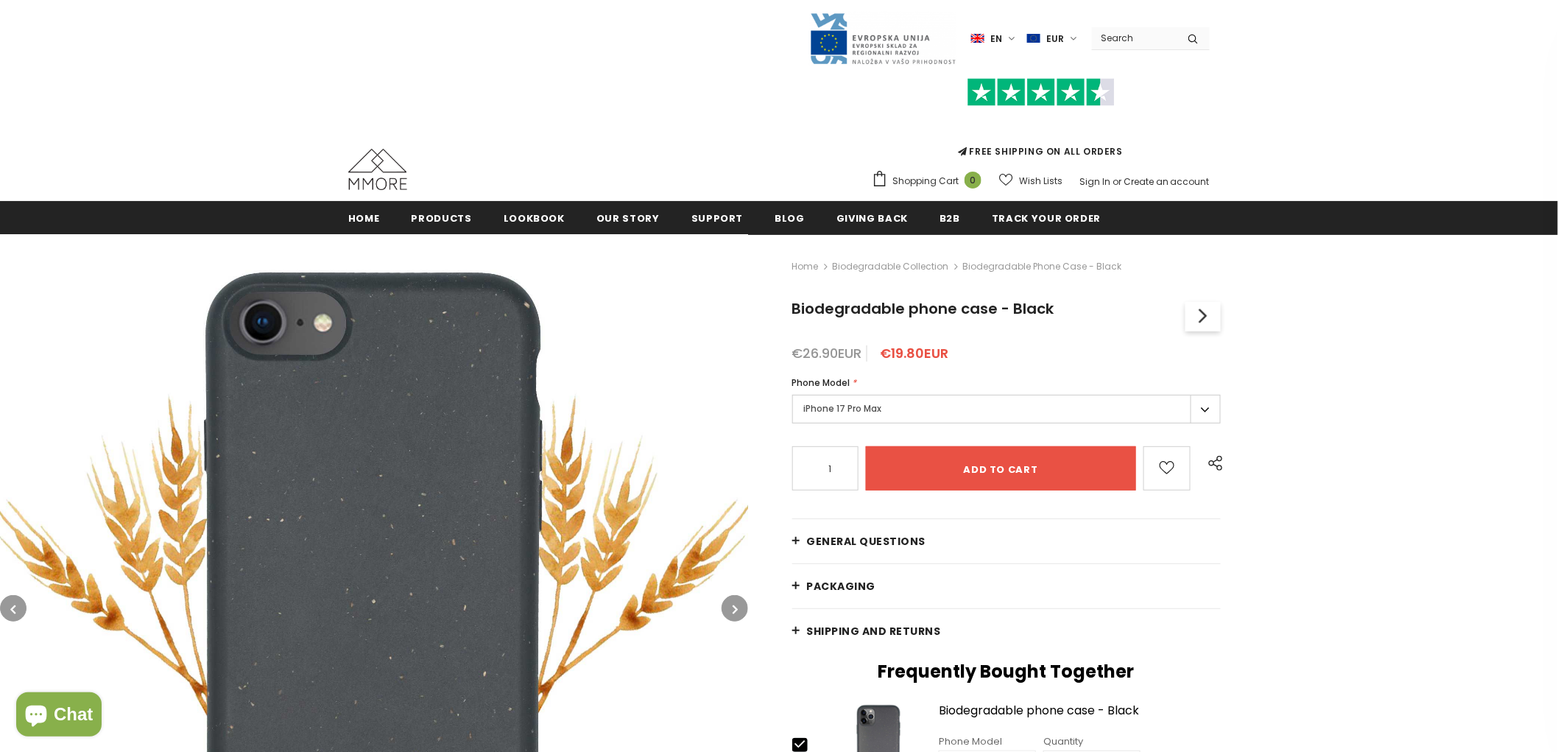
click at [929, 406] on label "iPhone 17 Pro Max" at bounding box center [1007, 409] width 429 height 29
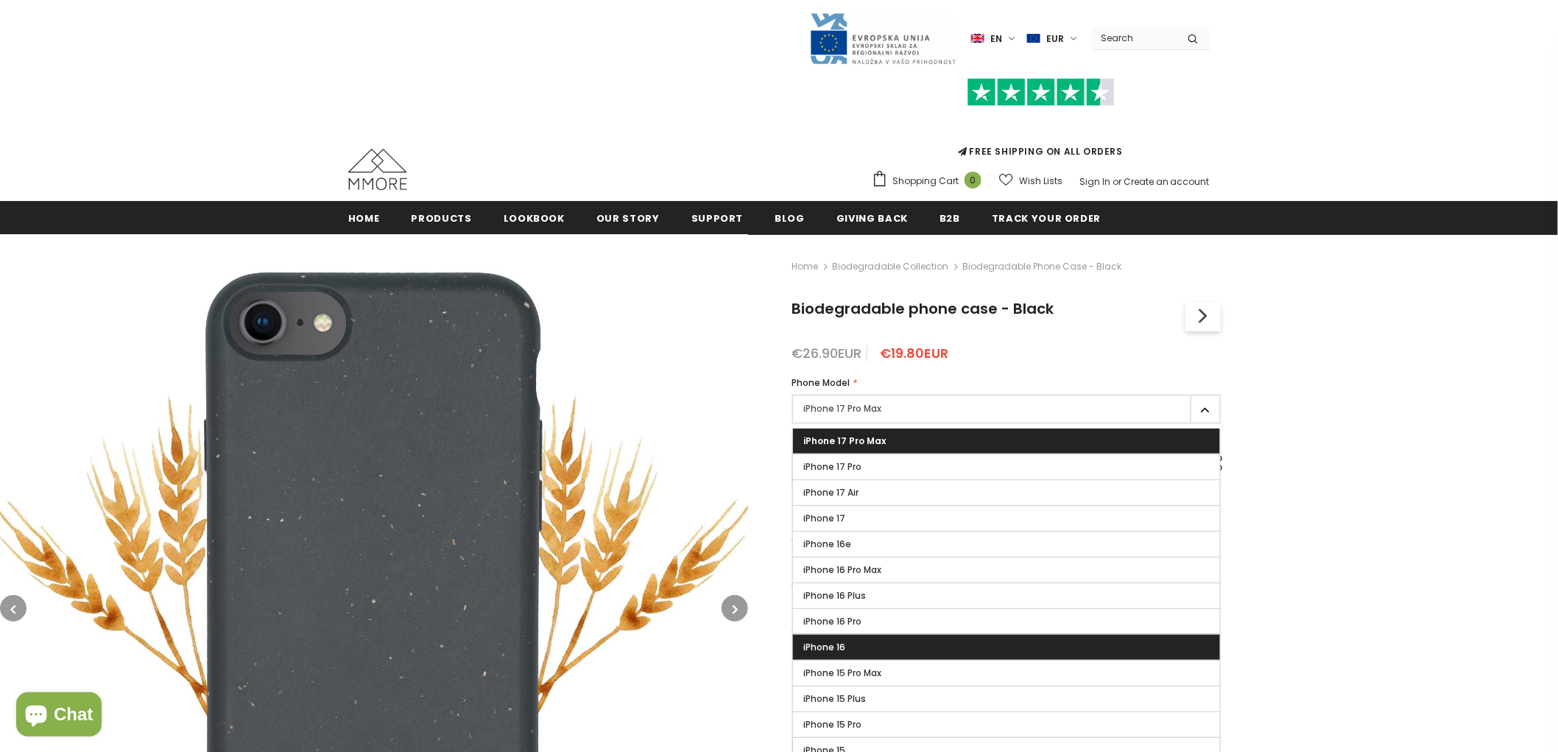
click at [893, 638] on label "iPhone 16" at bounding box center [1006, 647] width 427 height 25
click at [0, 0] on input "iPhone 16" at bounding box center [0, 0] width 0 height 0
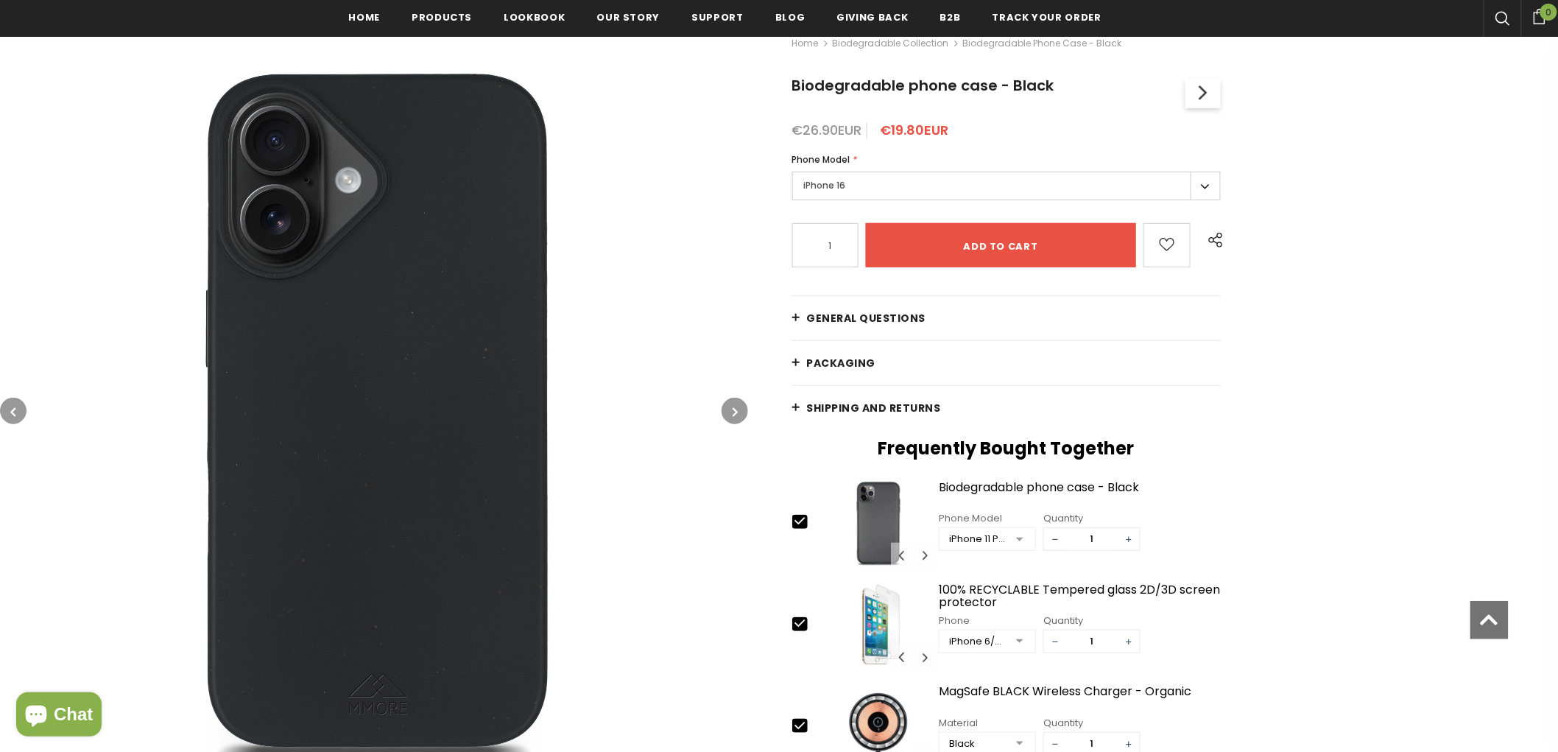
scroll to position [245, 0]
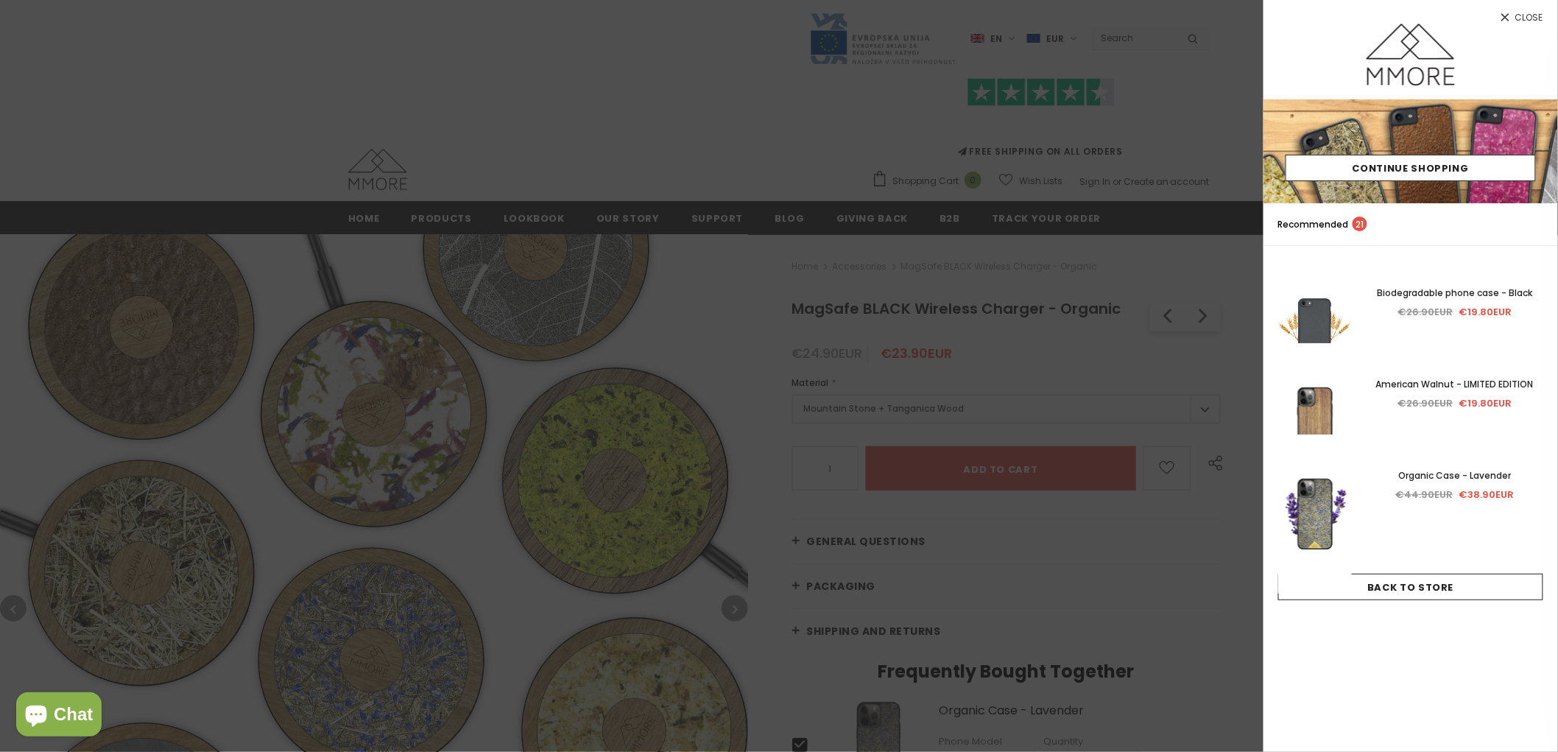
click at [1138, 134] on div at bounding box center [779, 376] width 1558 height 752
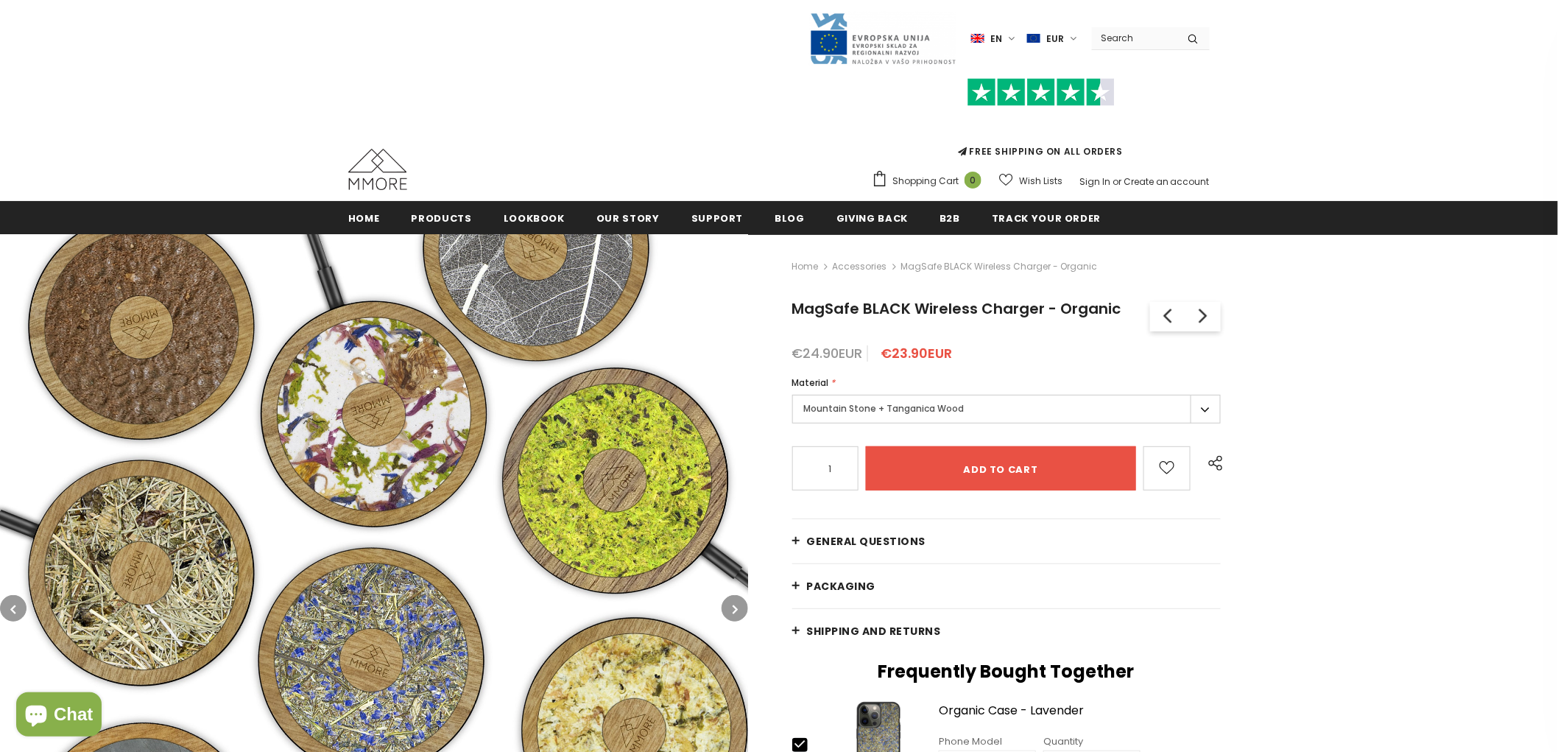
click at [735, 614] on icon "button" at bounding box center [735, 609] width 5 height 15
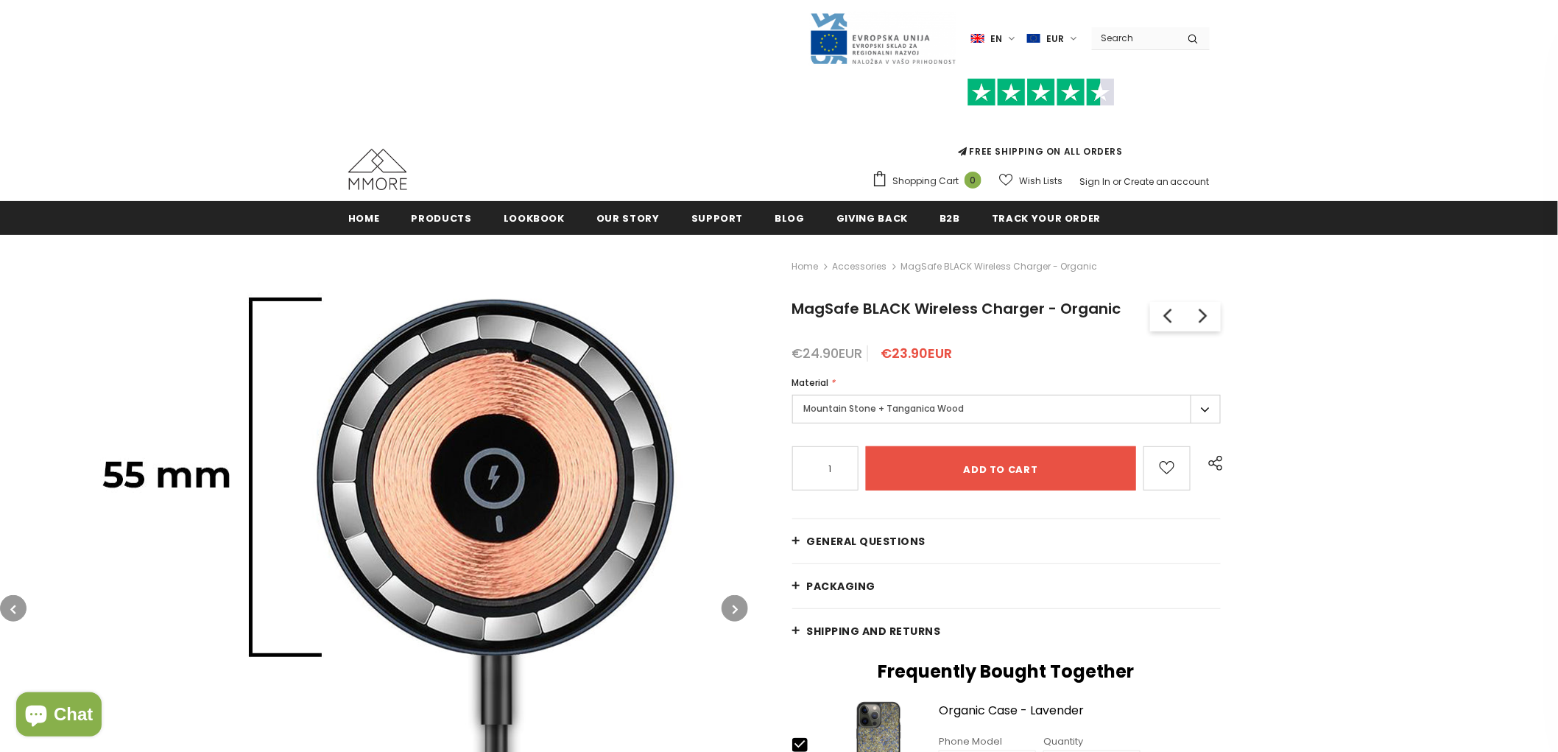
click at [735, 614] on icon "button" at bounding box center [735, 609] width 5 height 15
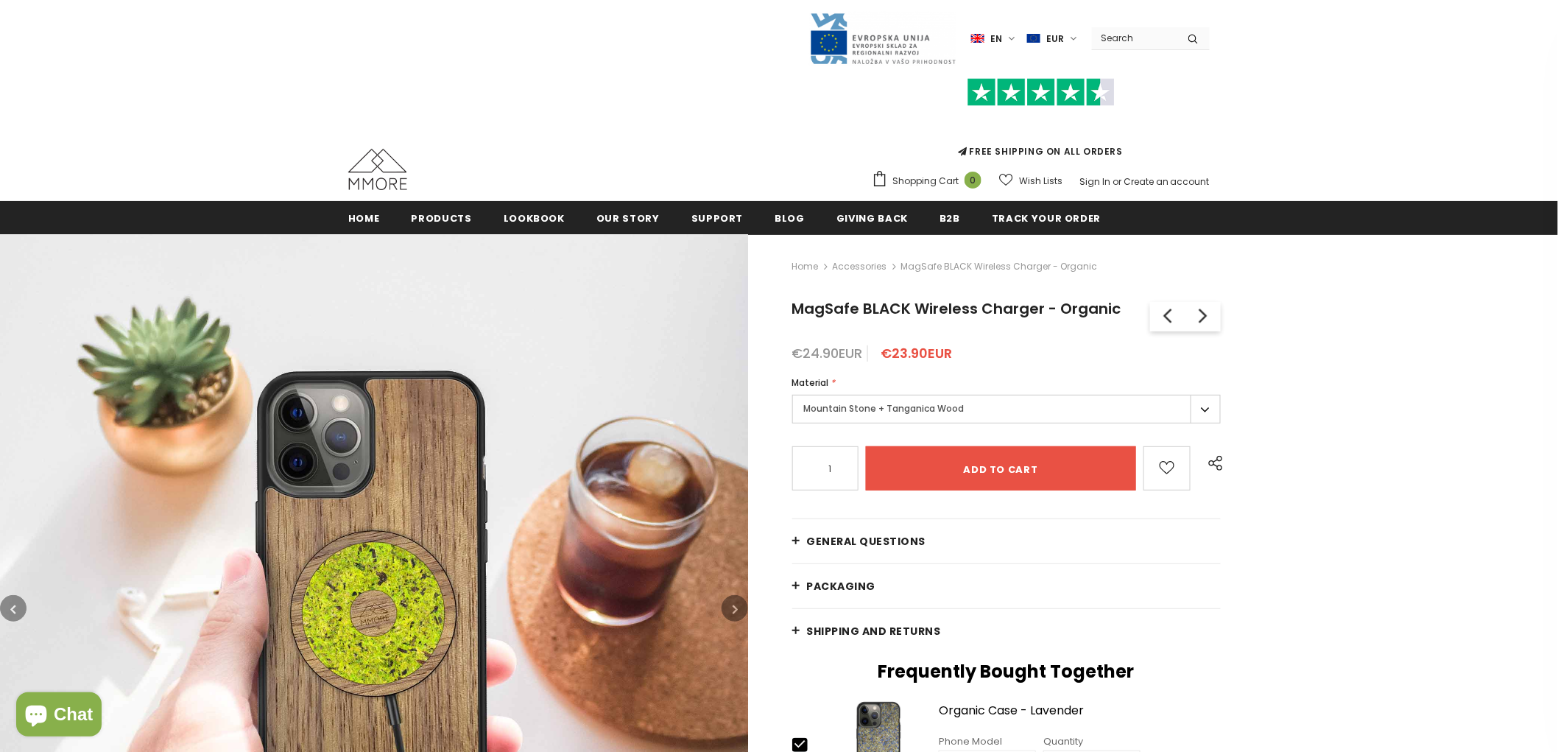
click at [735, 614] on icon "button" at bounding box center [735, 609] width 5 height 15
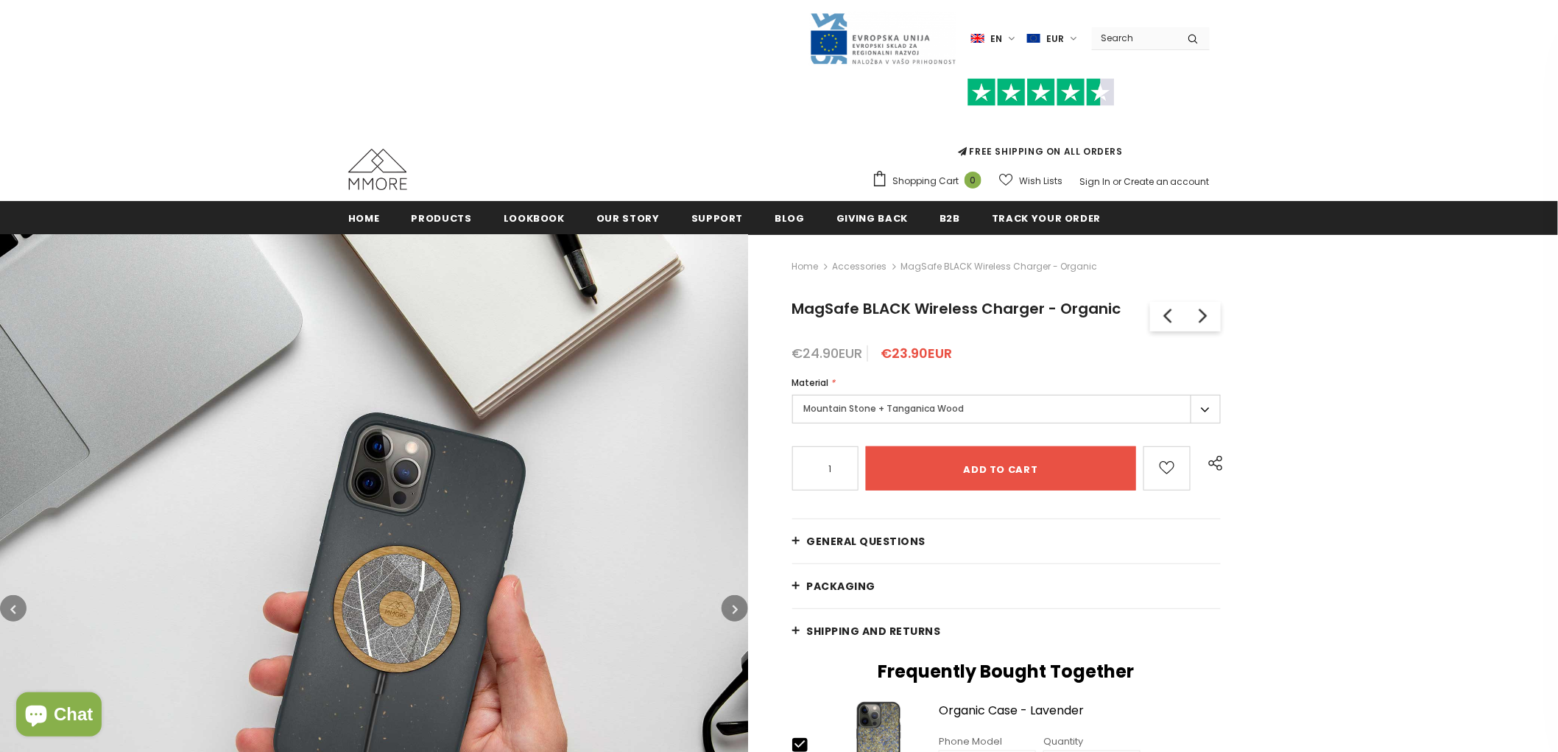
click at [735, 614] on icon "button" at bounding box center [735, 609] width 5 height 15
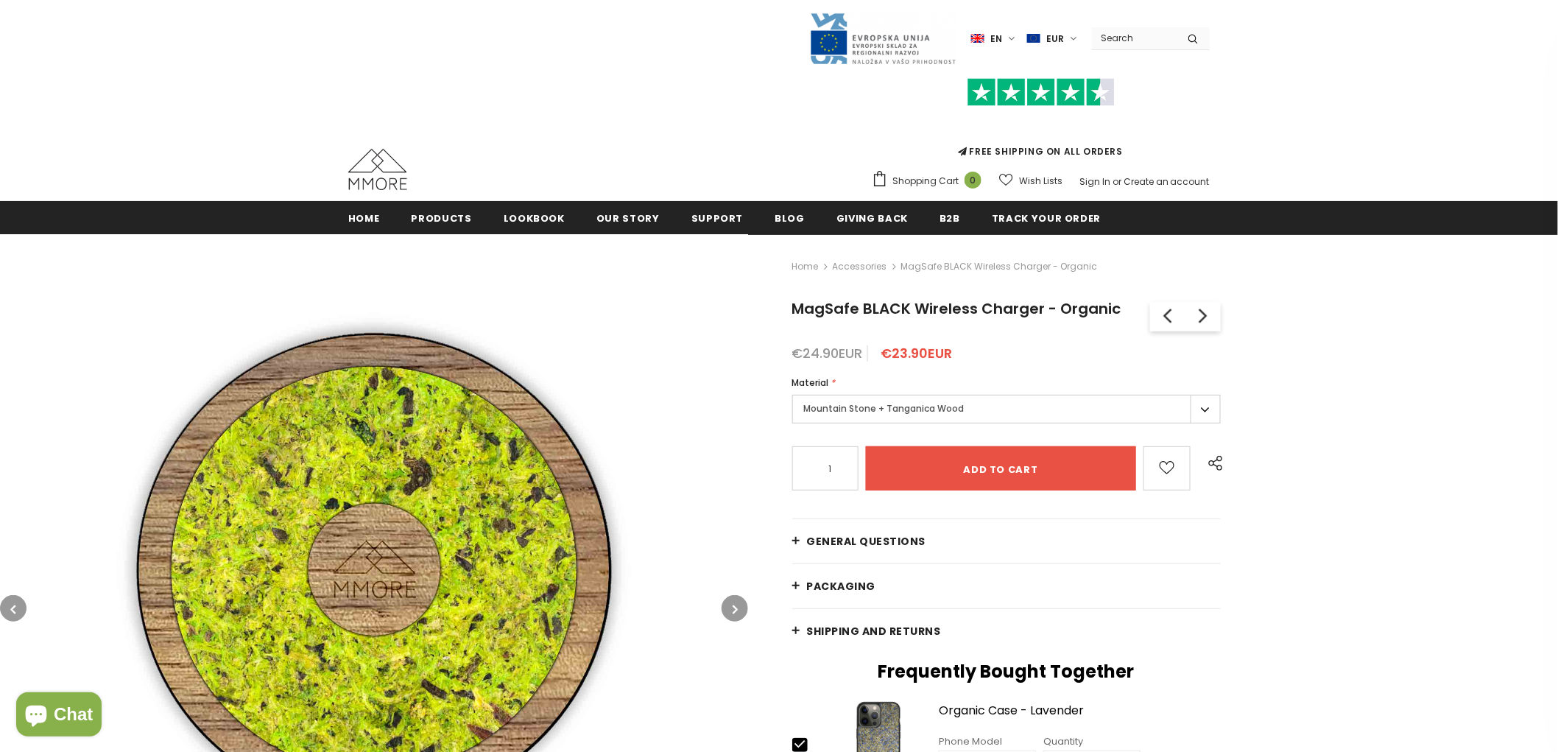
click at [737, 613] on icon "button" at bounding box center [735, 609] width 5 height 15
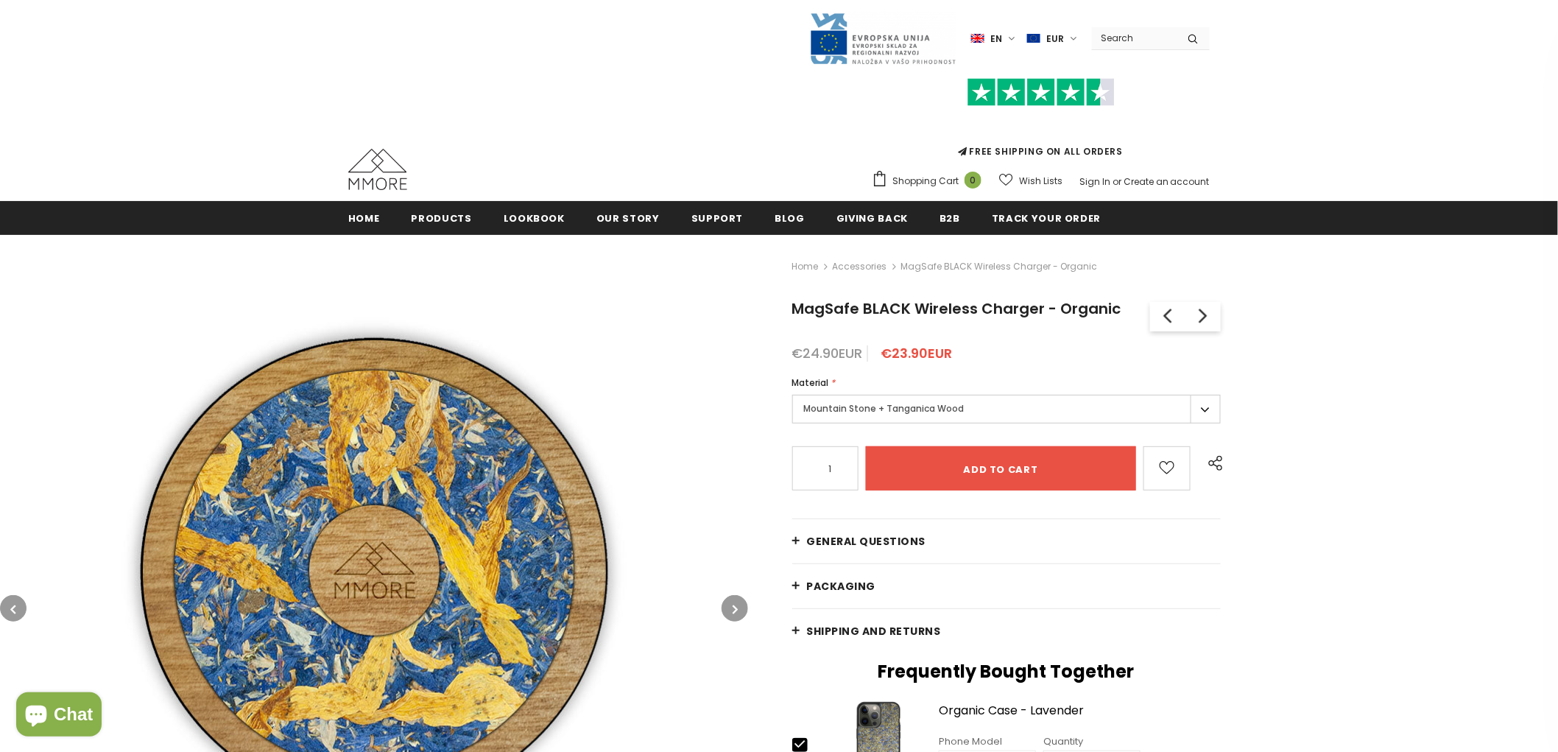
click at [728, 608] on button "button" at bounding box center [735, 608] width 27 height 27
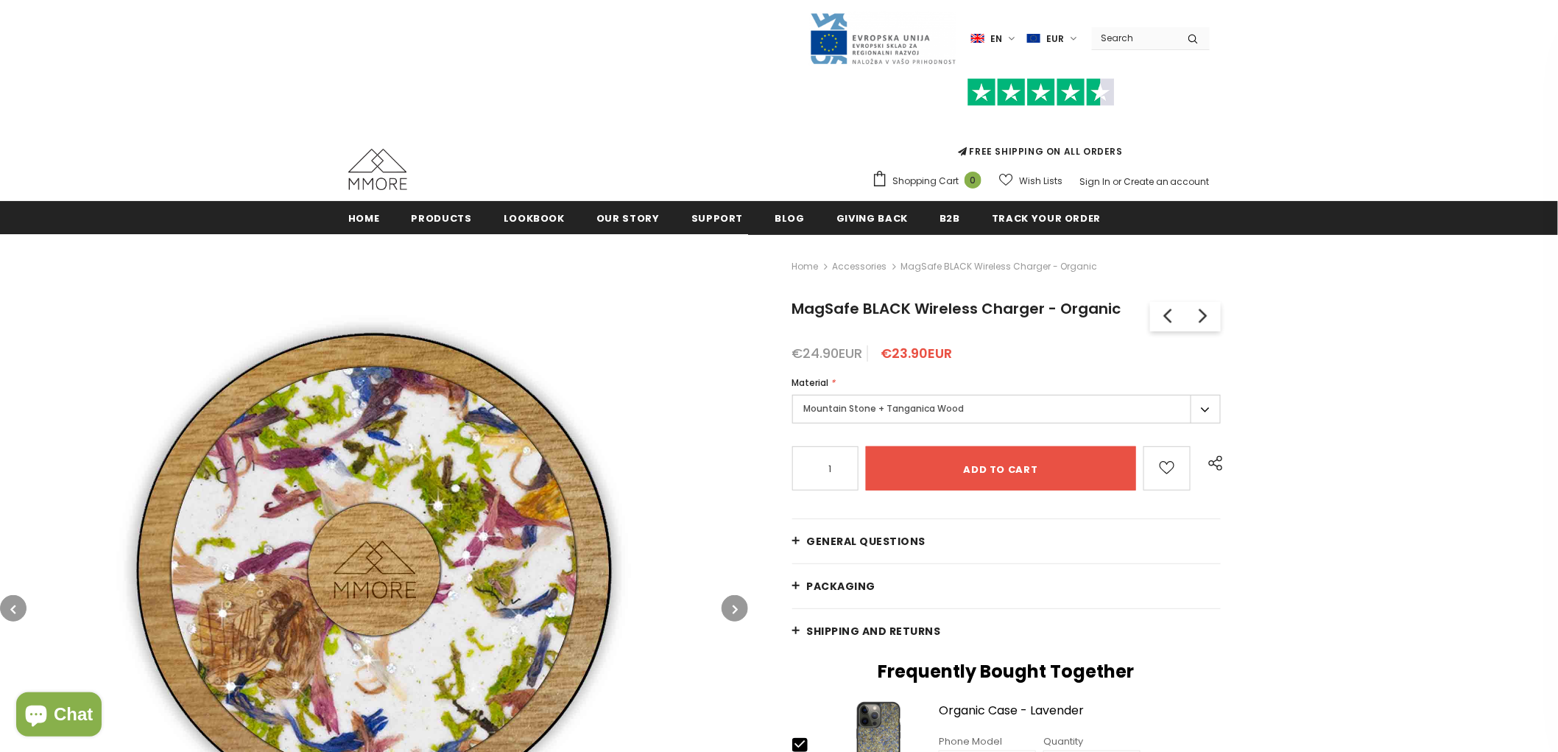
click at [728, 608] on button "button" at bounding box center [735, 608] width 27 height 27
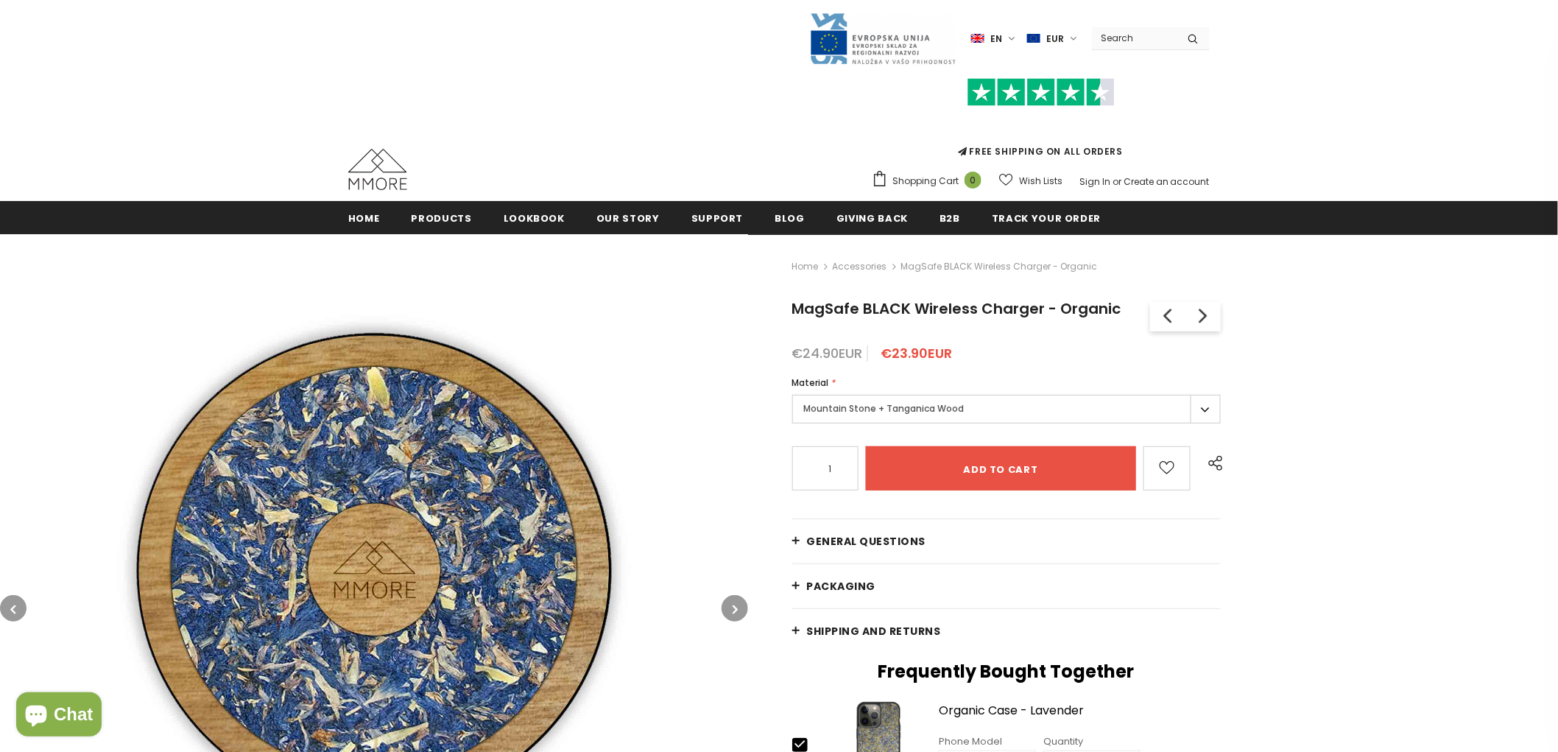
click at [728, 608] on button "button" at bounding box center [735, 608] width 27 height 27
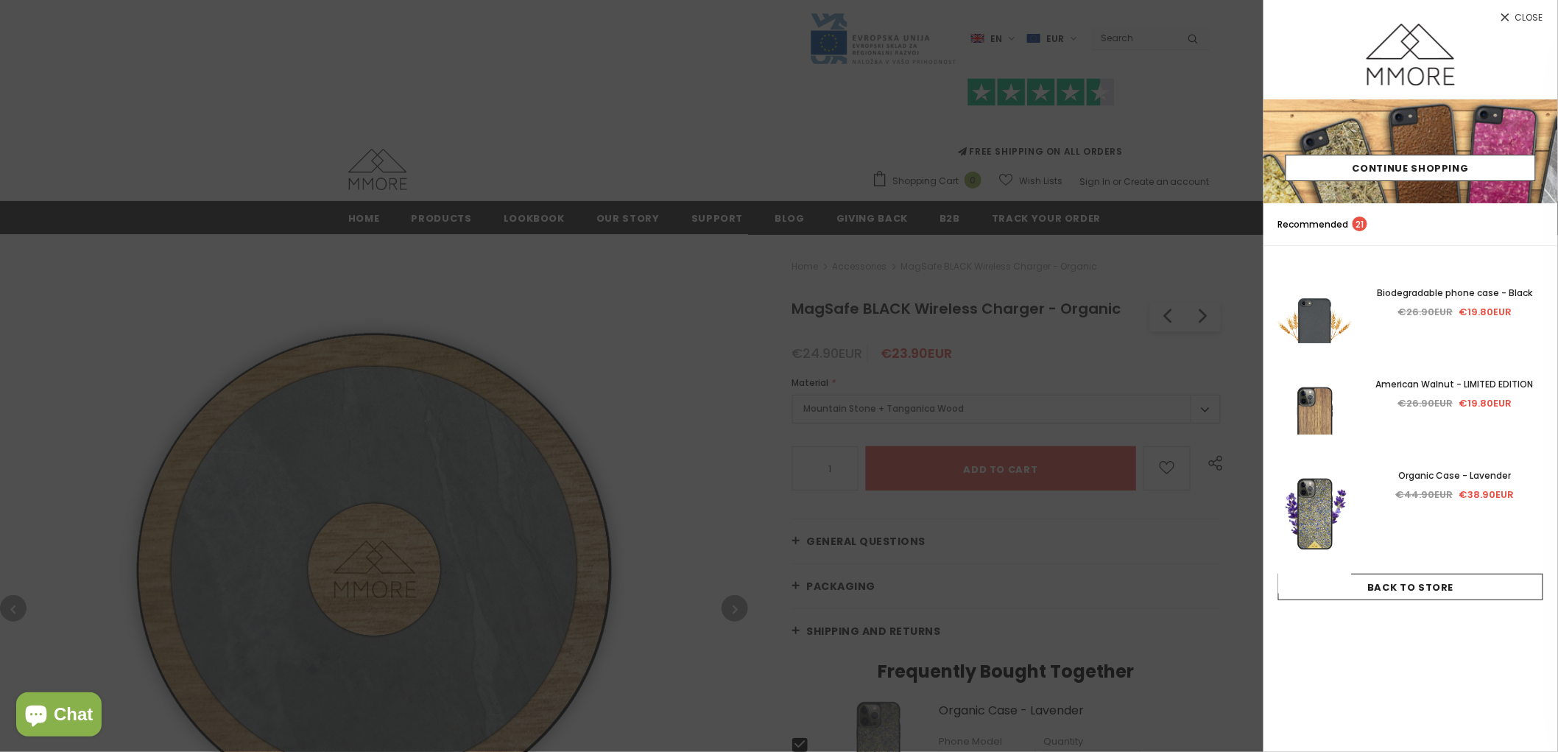
click at [651, 122] on div at bounding box center [779, 376] width 1558 height 752
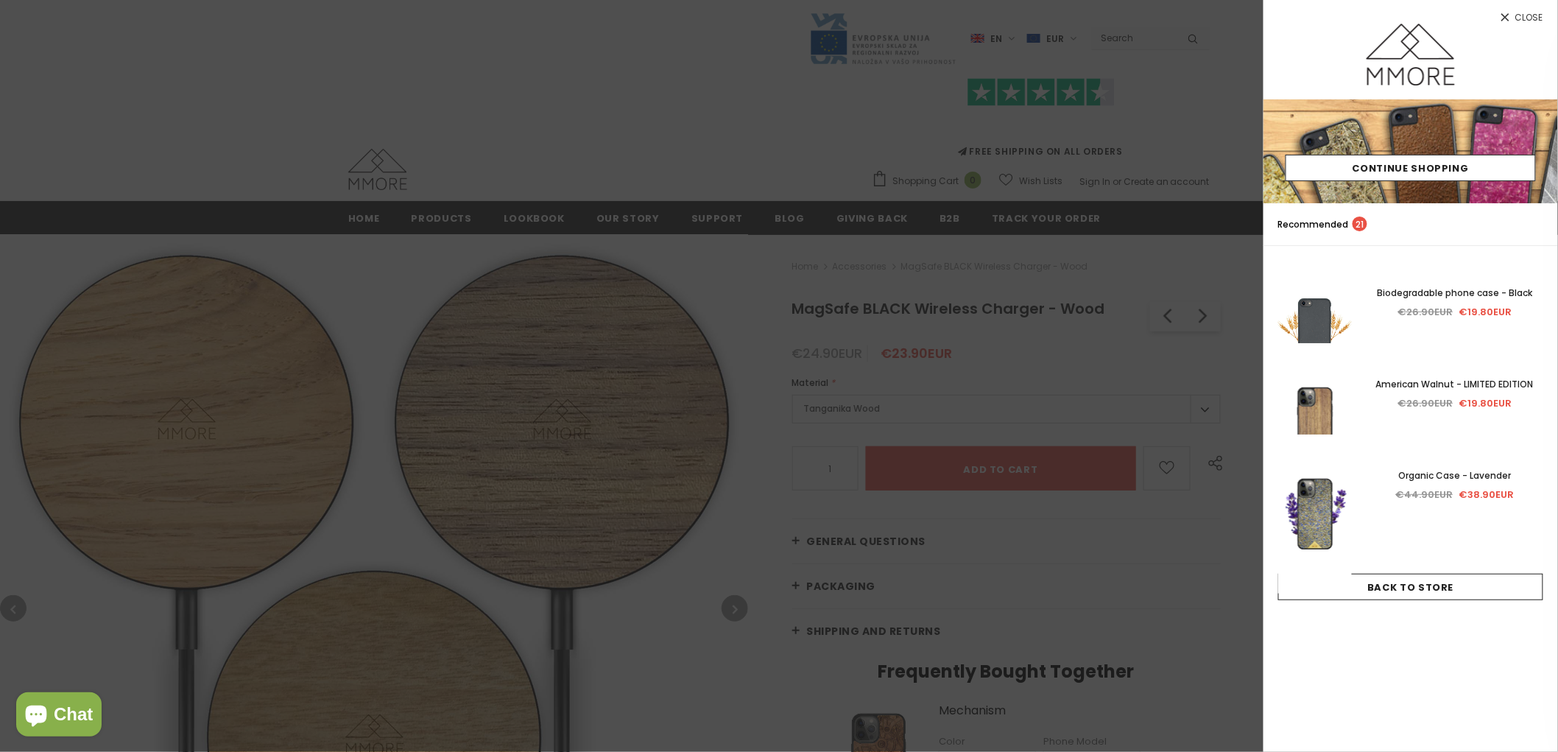
click at [700, 330] on div at bounding box center [779, 376] width 1558 height 752
type input "0"
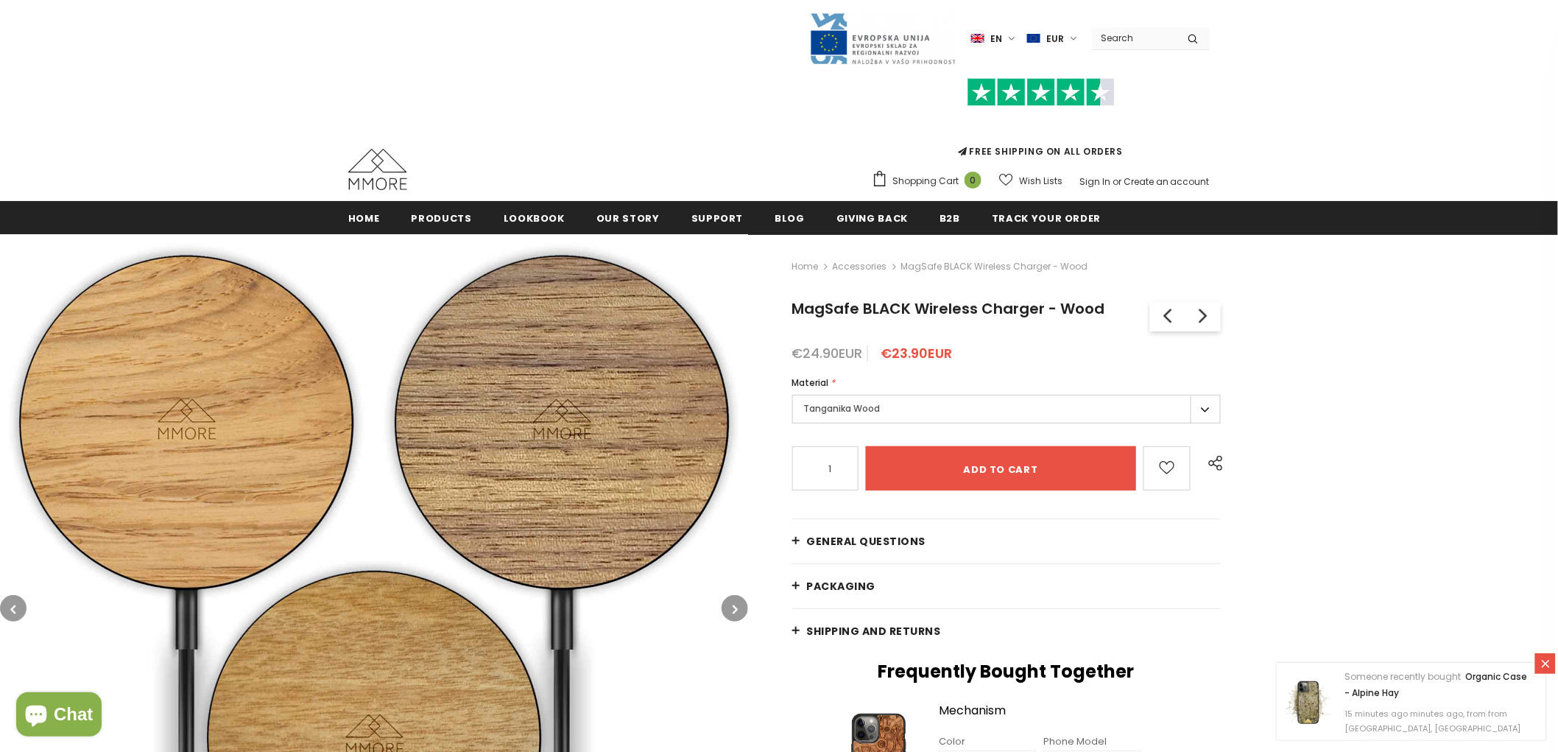
click at [737, 605] on icon "button" at bounding box center [735, 609] width 5 height 15
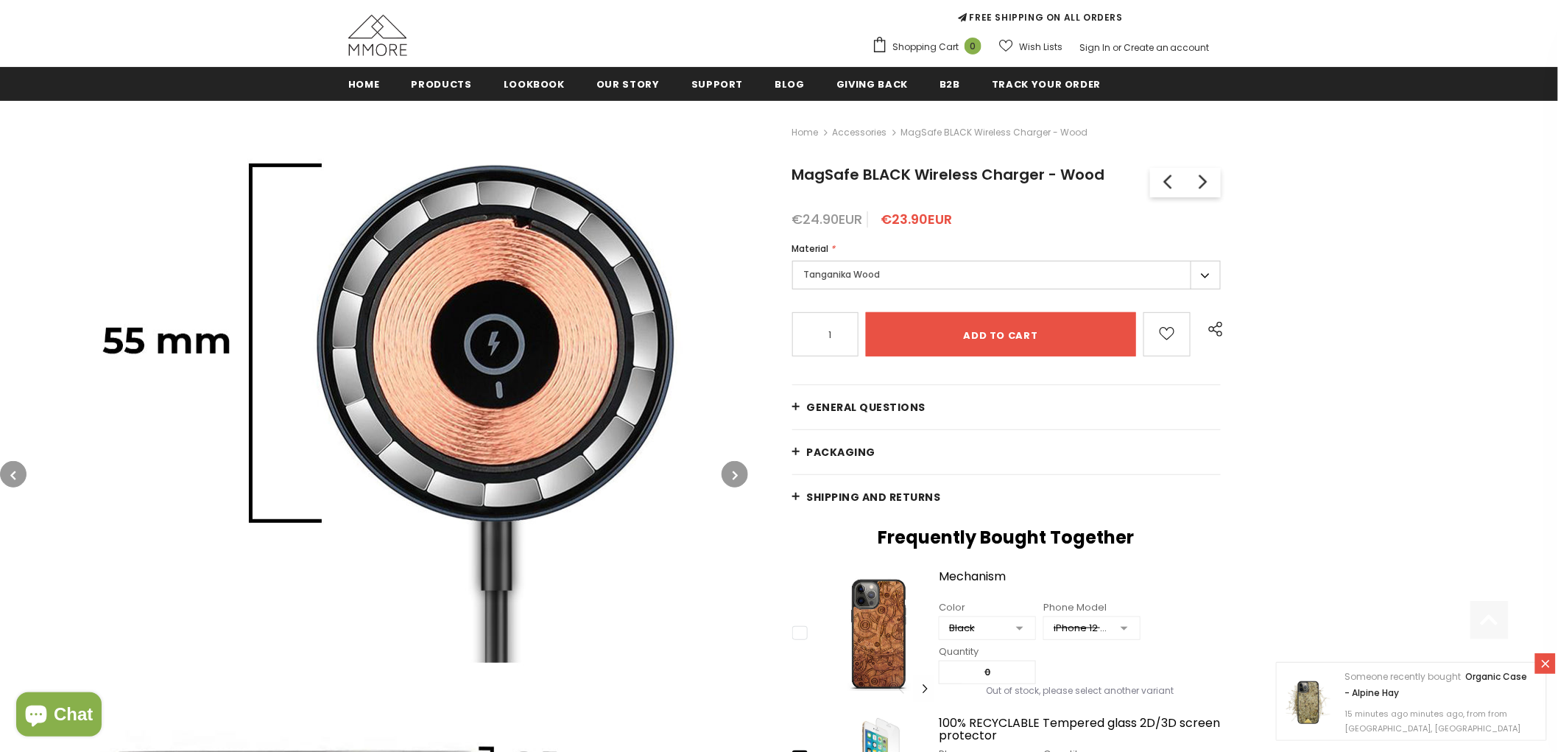
scroll to position [164, 0]
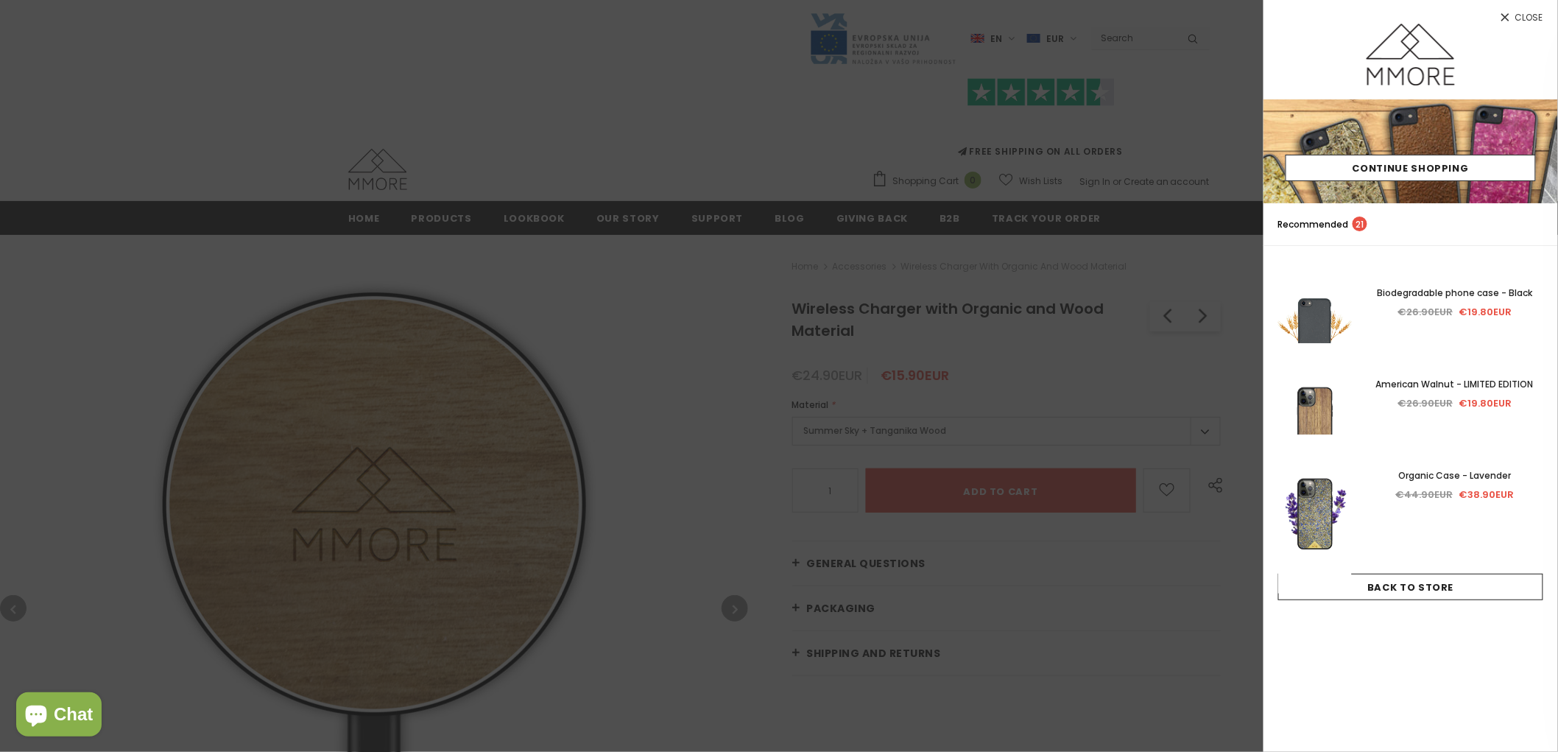
click at [804, 408] on div at bounding box center [779, 376] width 1558 height 752
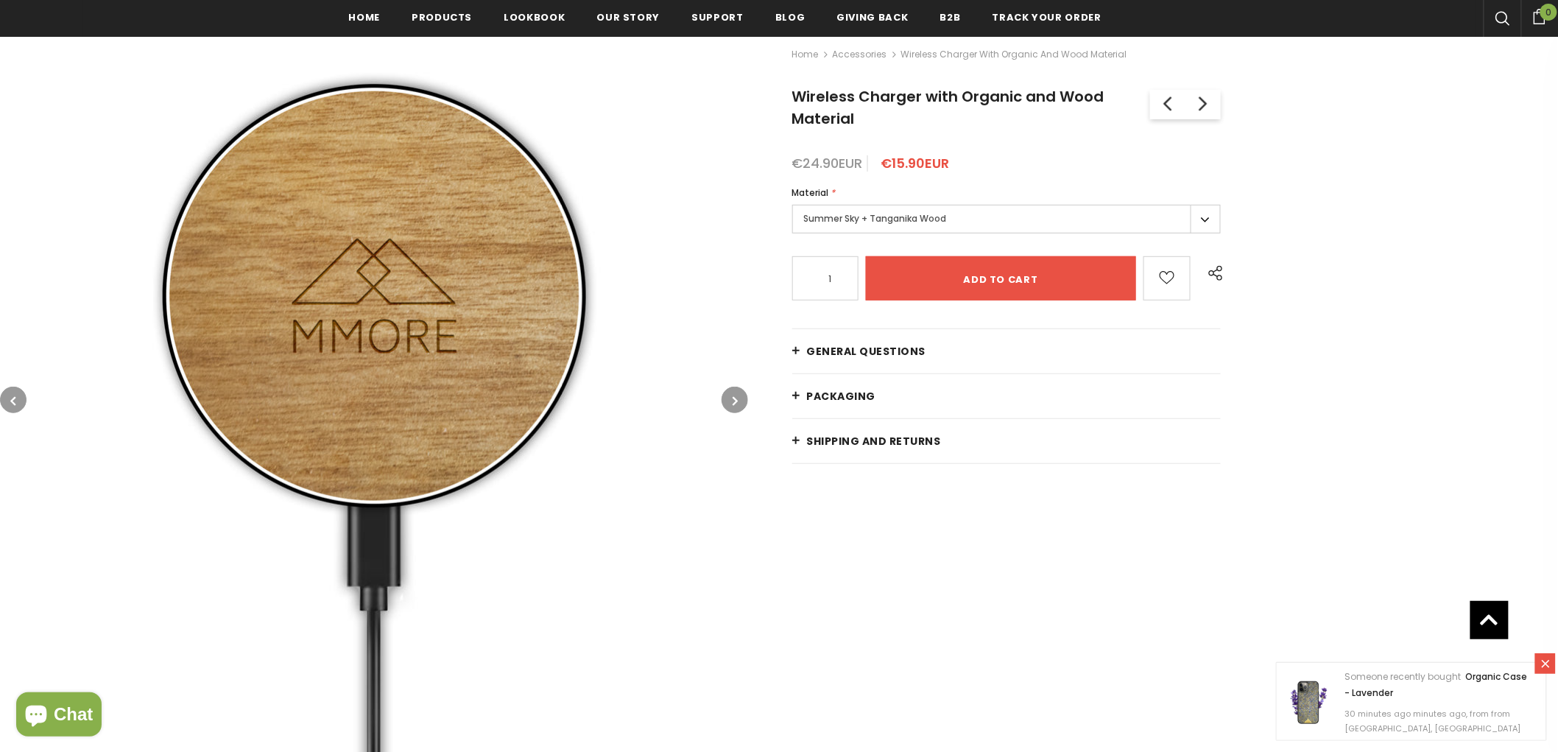
scroll to position [245, 0]
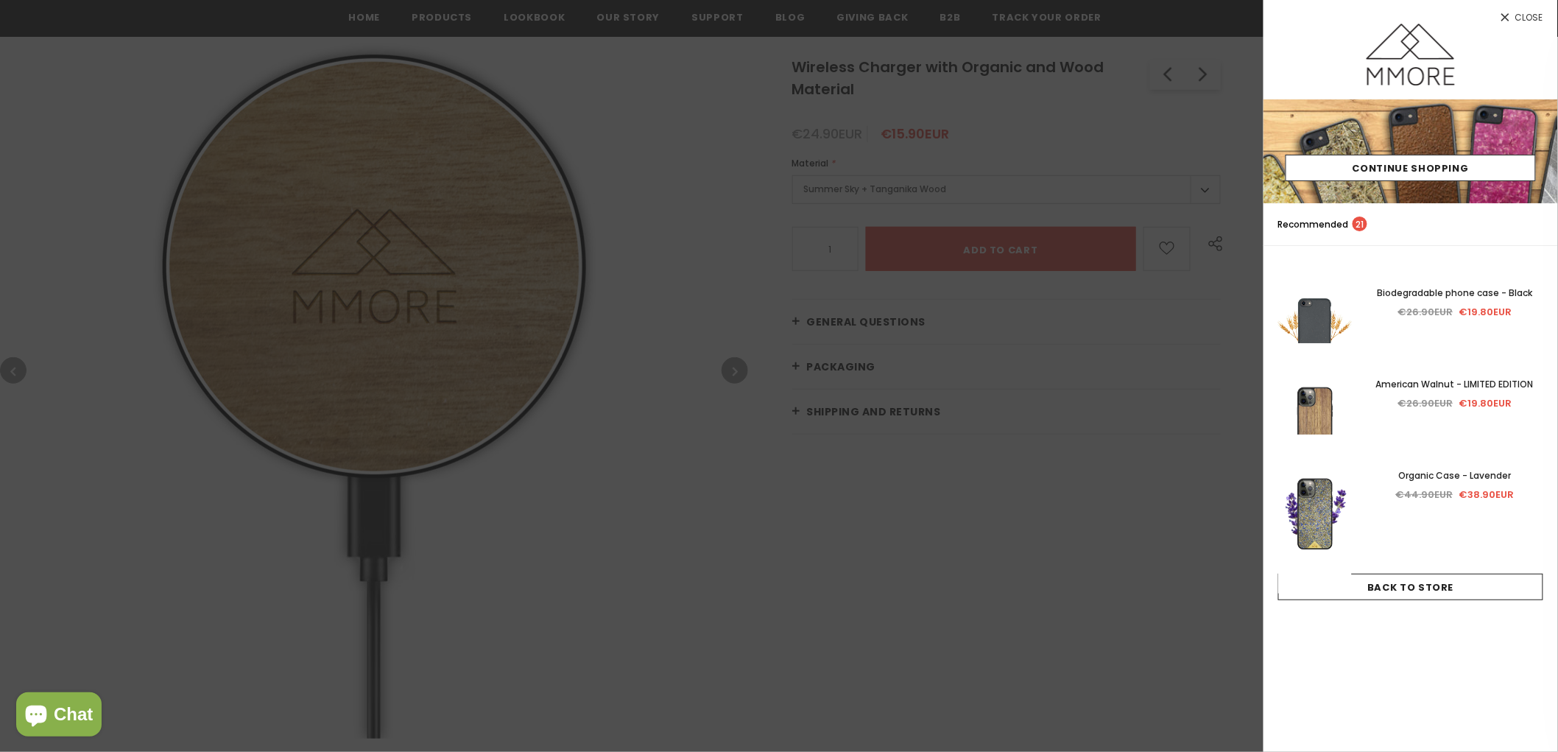
click at [723, 379] on div at bounding box center [779, 376] width 1558 height 752
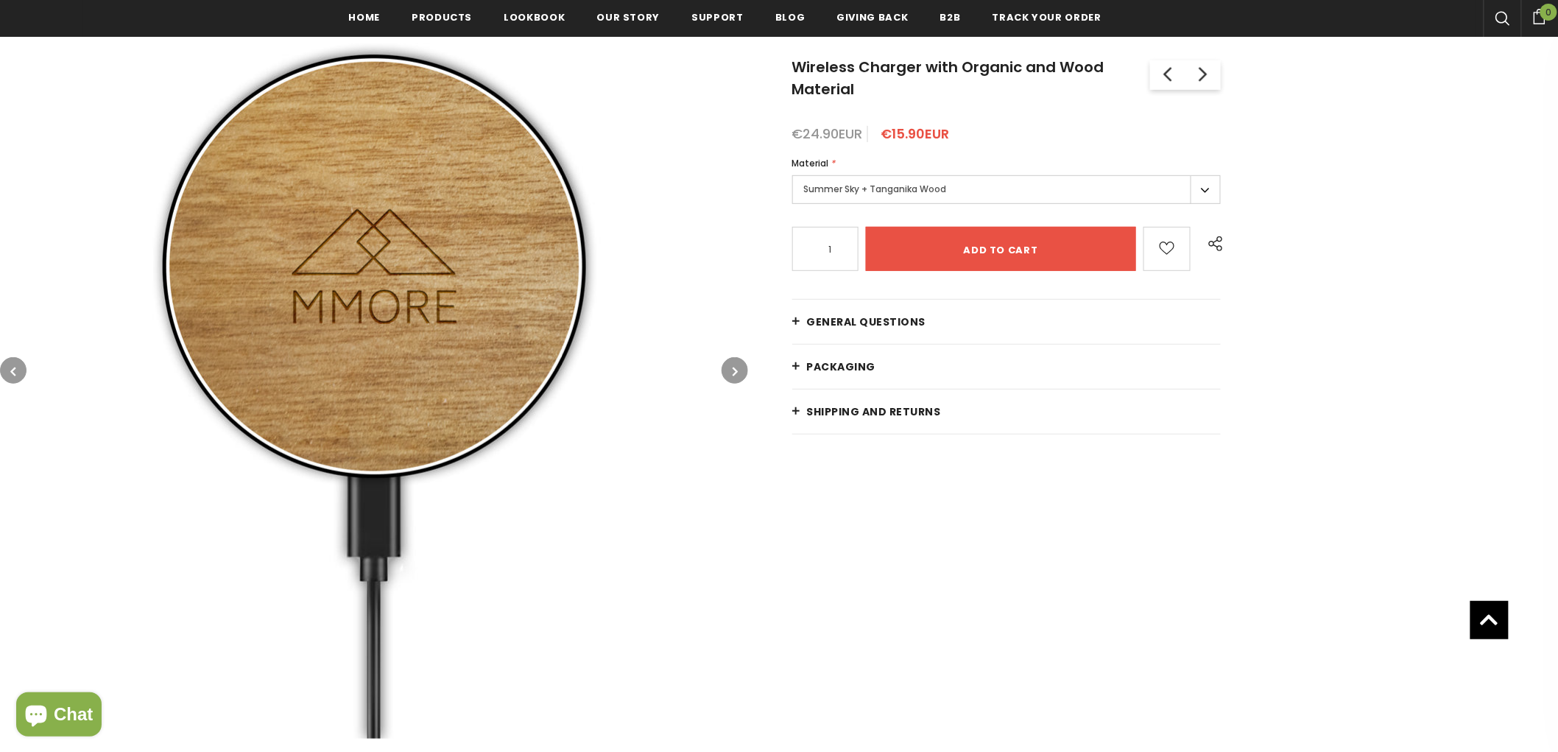
click at [735, 378] on icon "button" at bounding box center [735, 371] width 5 height 15
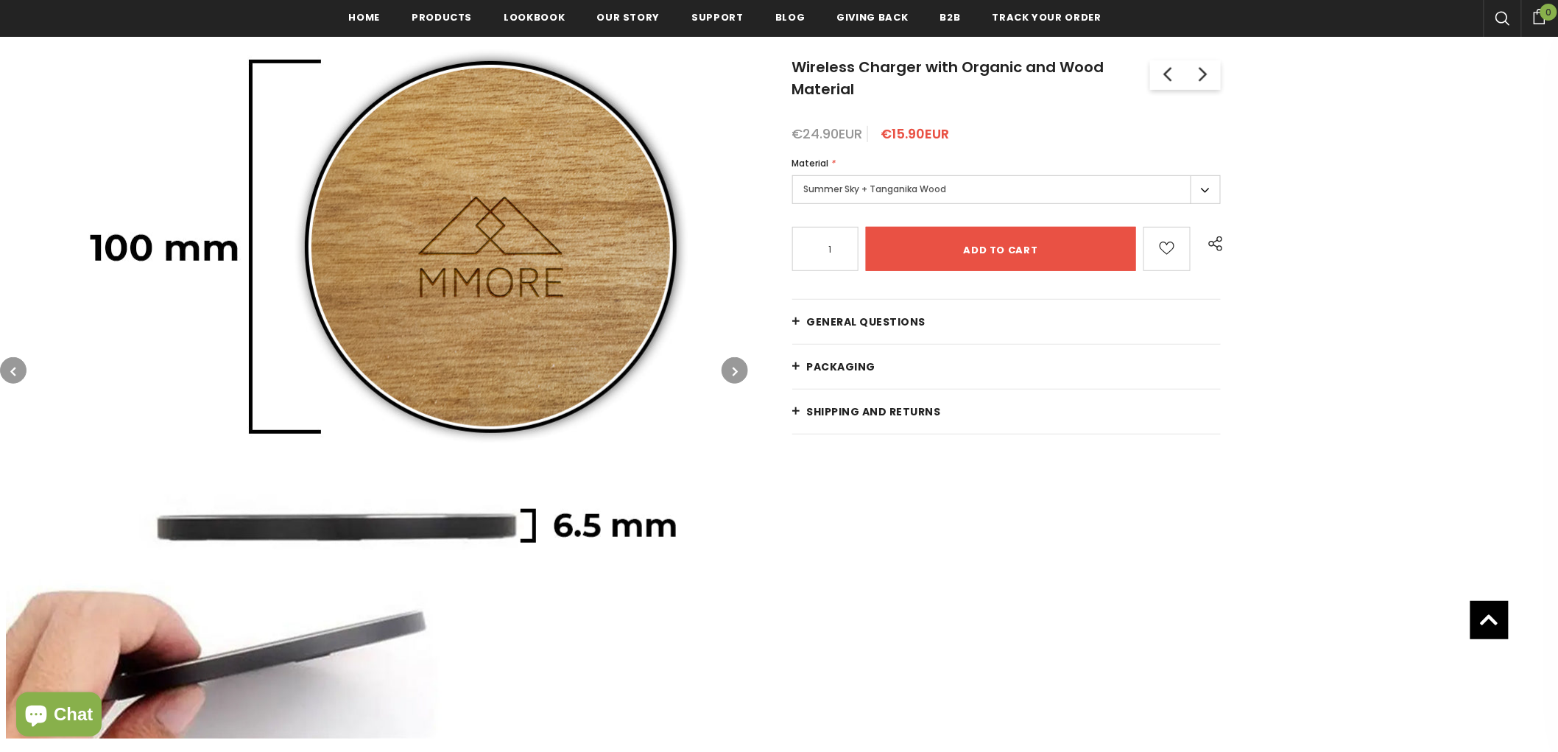
click at [737, 376] on icon "button" at bounding box center [735, 371] width 5 height 15
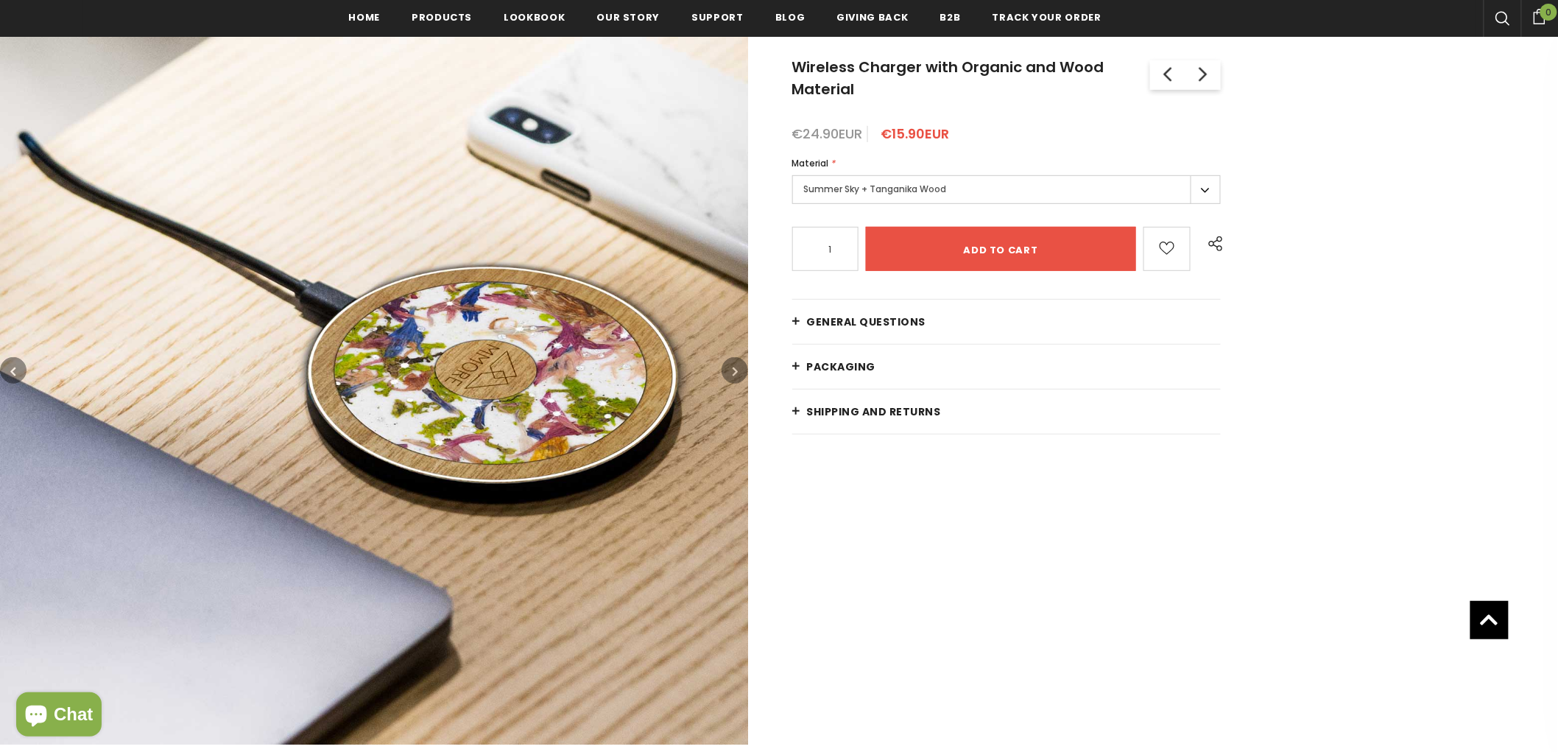
click at [737, 372] on icon "button" at bounding box center [735, 371] width 5 height 15
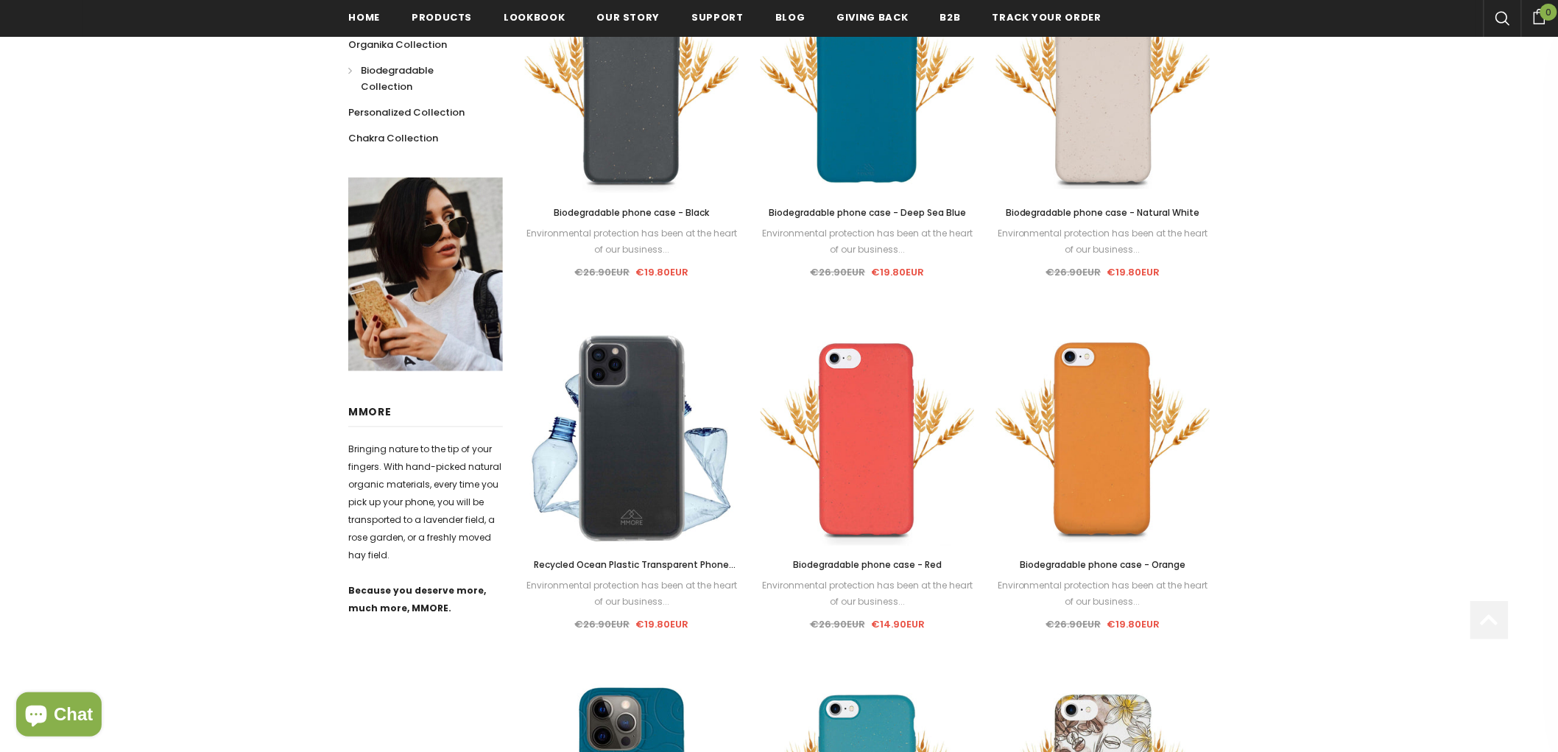
scroll to position [739, 0]
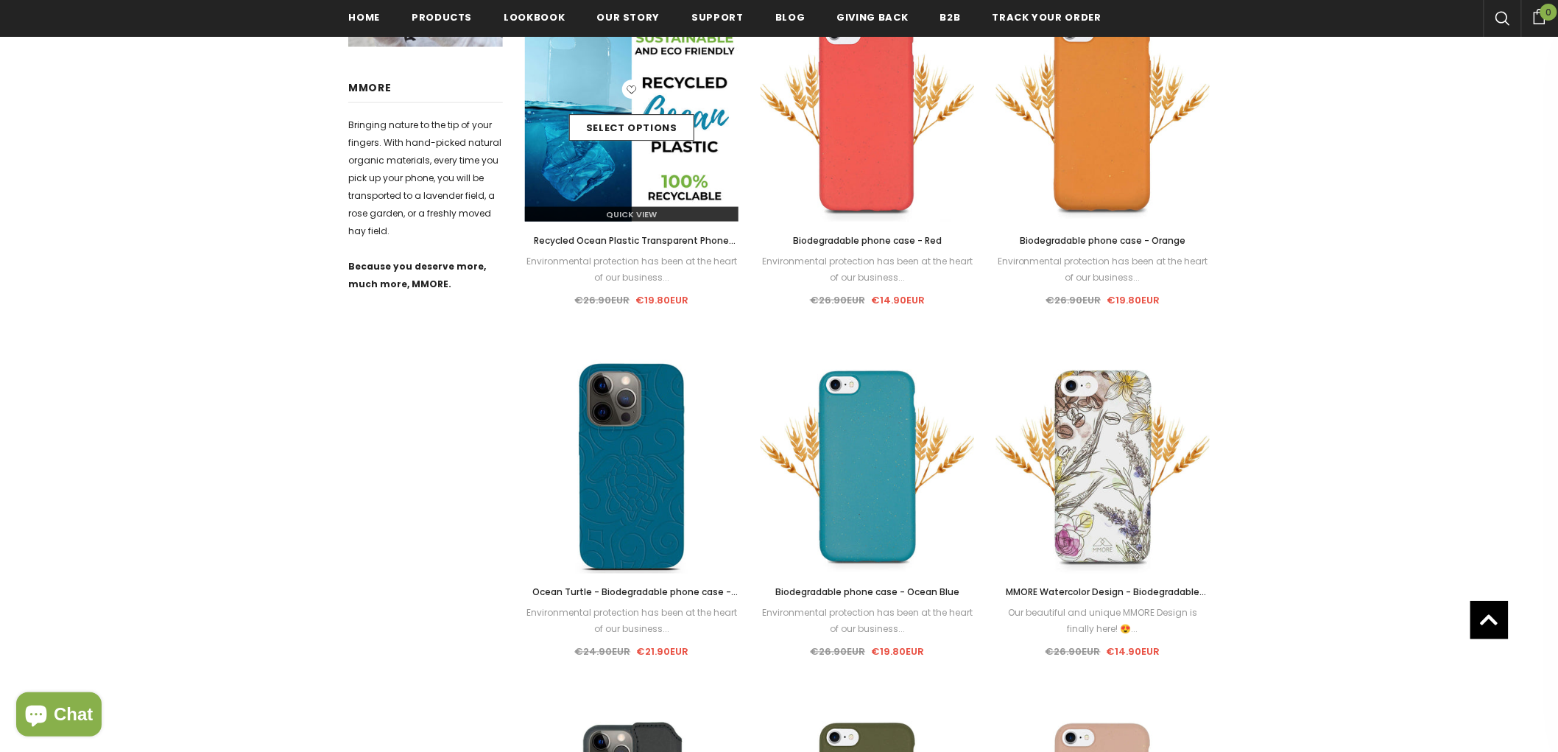
click at [664, 170] on img at bounding box center [632, 115] width 214 height 214
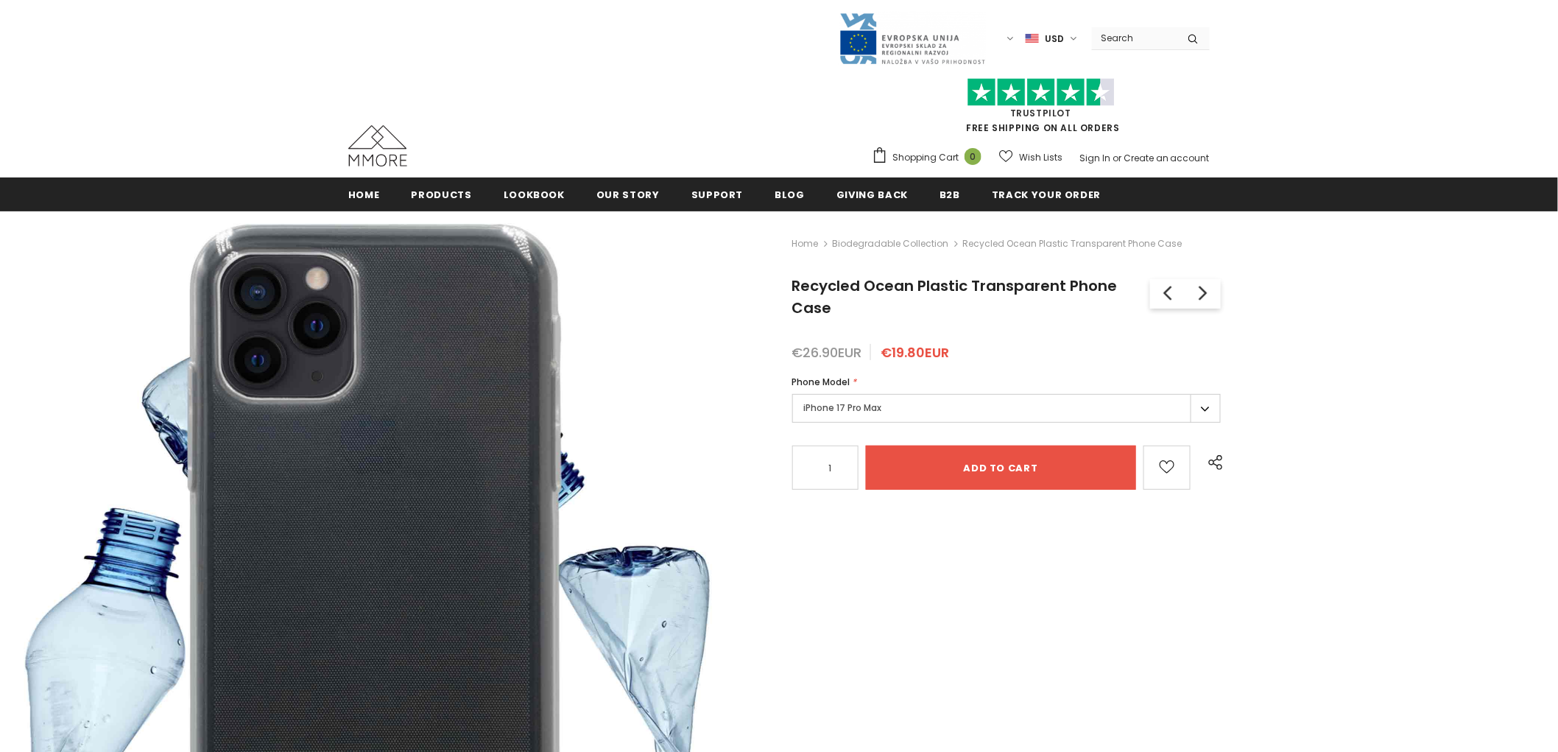
click at [1109, 405] on label "iPhone 17 Pro Max" at bounding box center [1007, 408] width 429 height 29
click at [1014, 414] on label "iPhone 17 Pro Max" at bounding box center [1007, 408] width 429 height 29
click at [1424, 468] on div "Home Biodegradable Collection Recycled Ocean Plastic Transparent Phone Case Rec…" at bounding box center [1153, 596] width 810 height 770
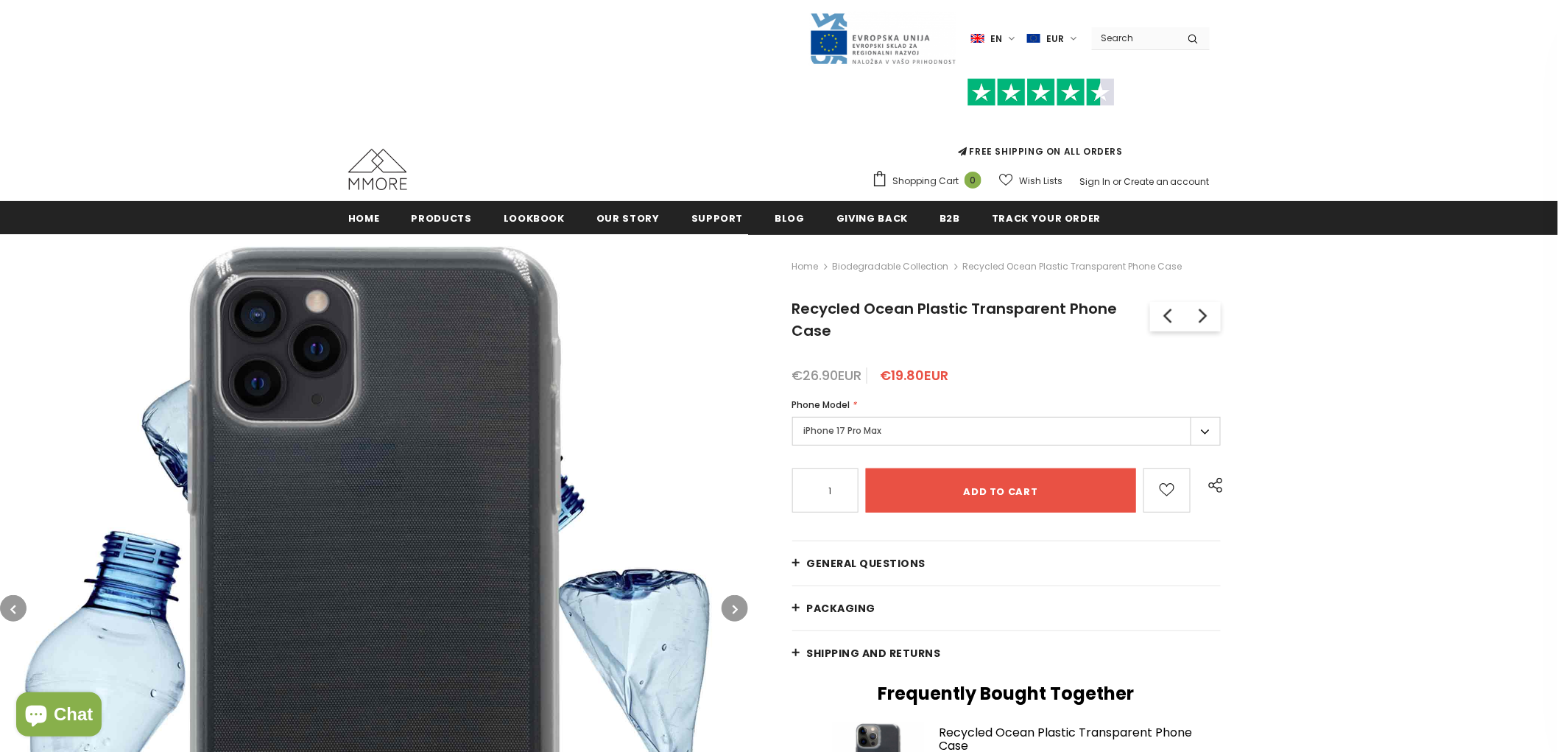
click at [871, 442] on label "iPhone 17 Pro Max" at bounding box center [1007, 431] width 429 height 29
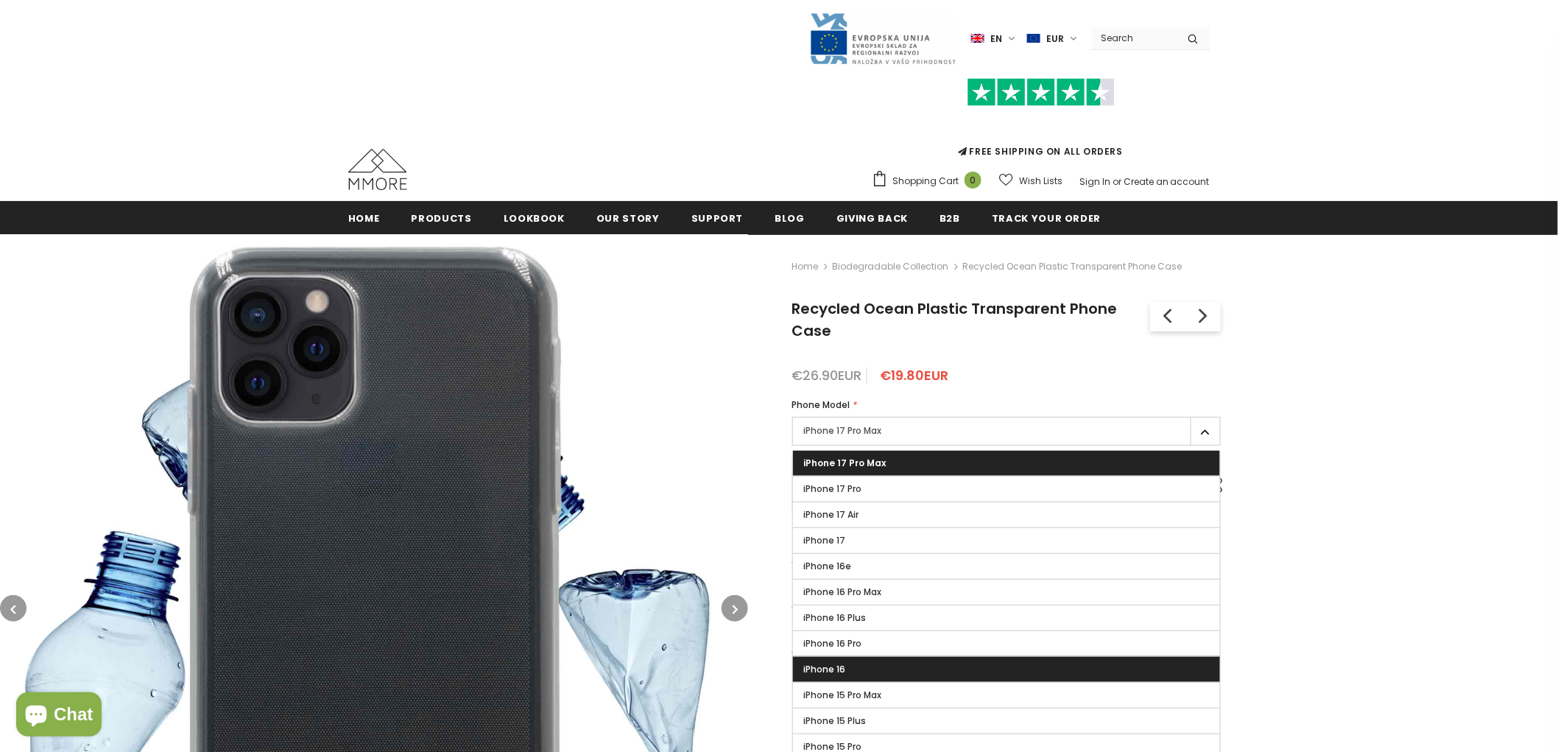
click at [877, 669] on label "iPhone 16" at bounding box center [1006, 669] width 427 height 25
click at [0, 0] on input "iPhone 16" at bounding box center [0, 0] width 0 height 0
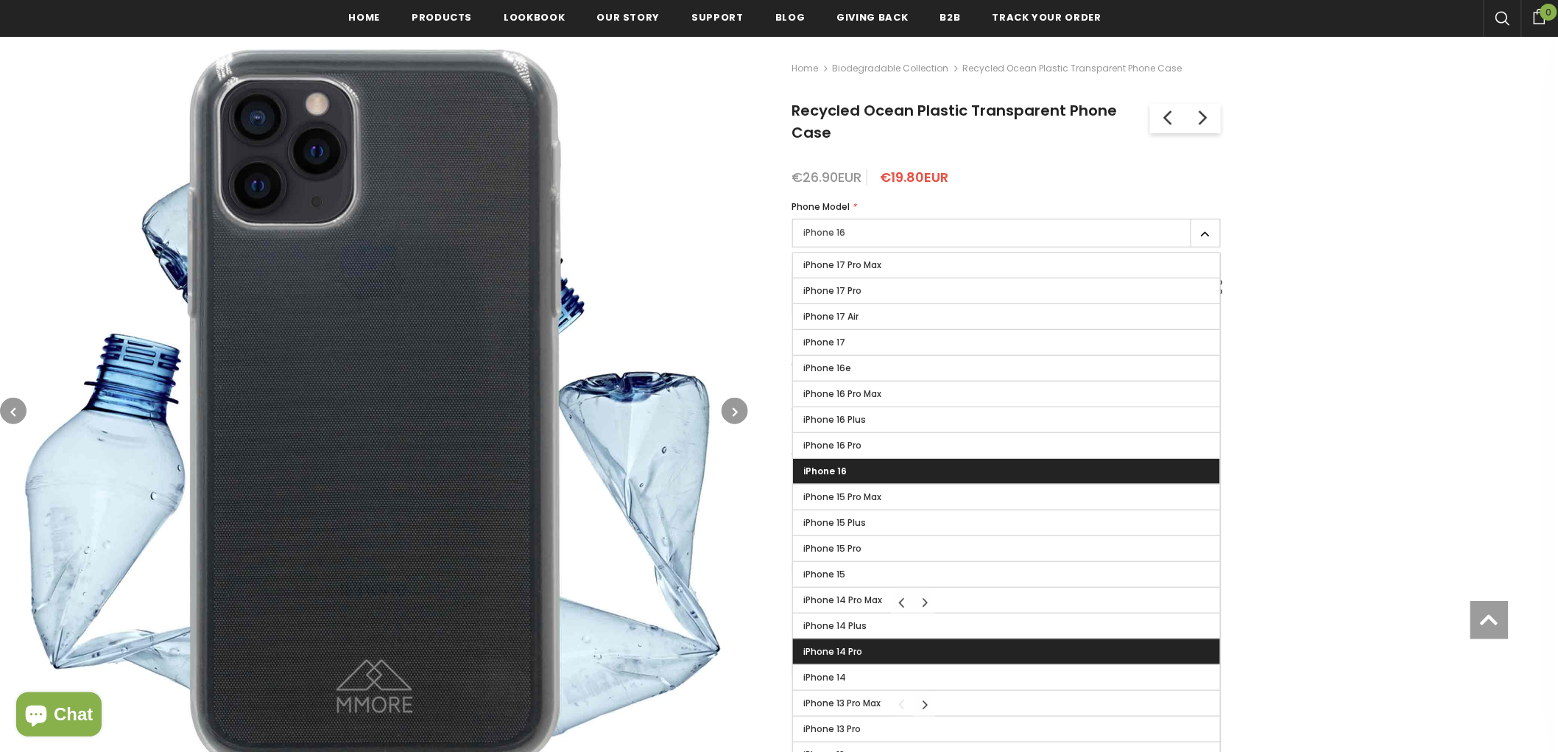
scroll to position [245, 0]
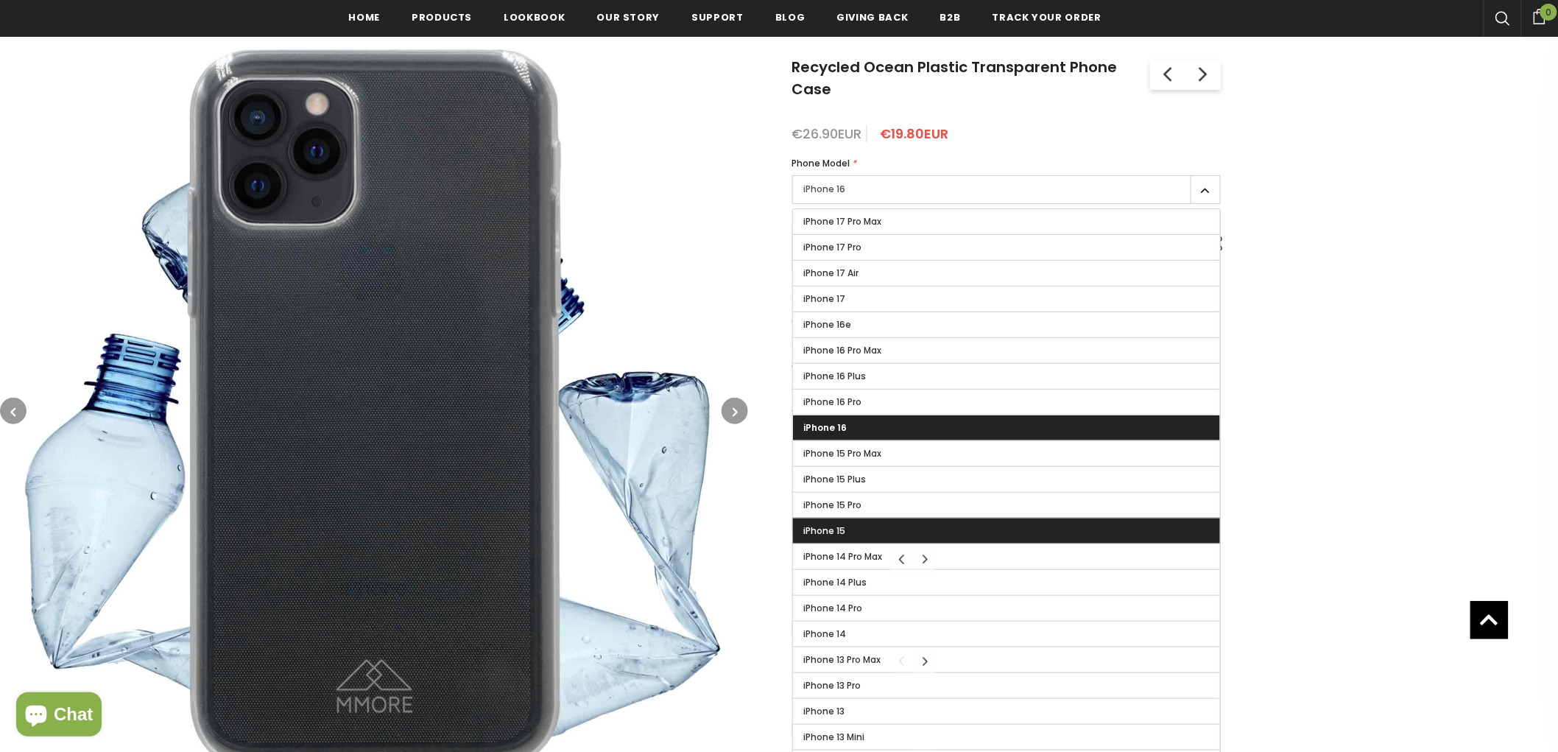
click at [1013, 533] on label "iPhone 15" at bounding box center [1006, 531] width 427 height 25
click at [0, 0] on input "iPhone 15" at bounding box center [0, 0] width 0 height 0
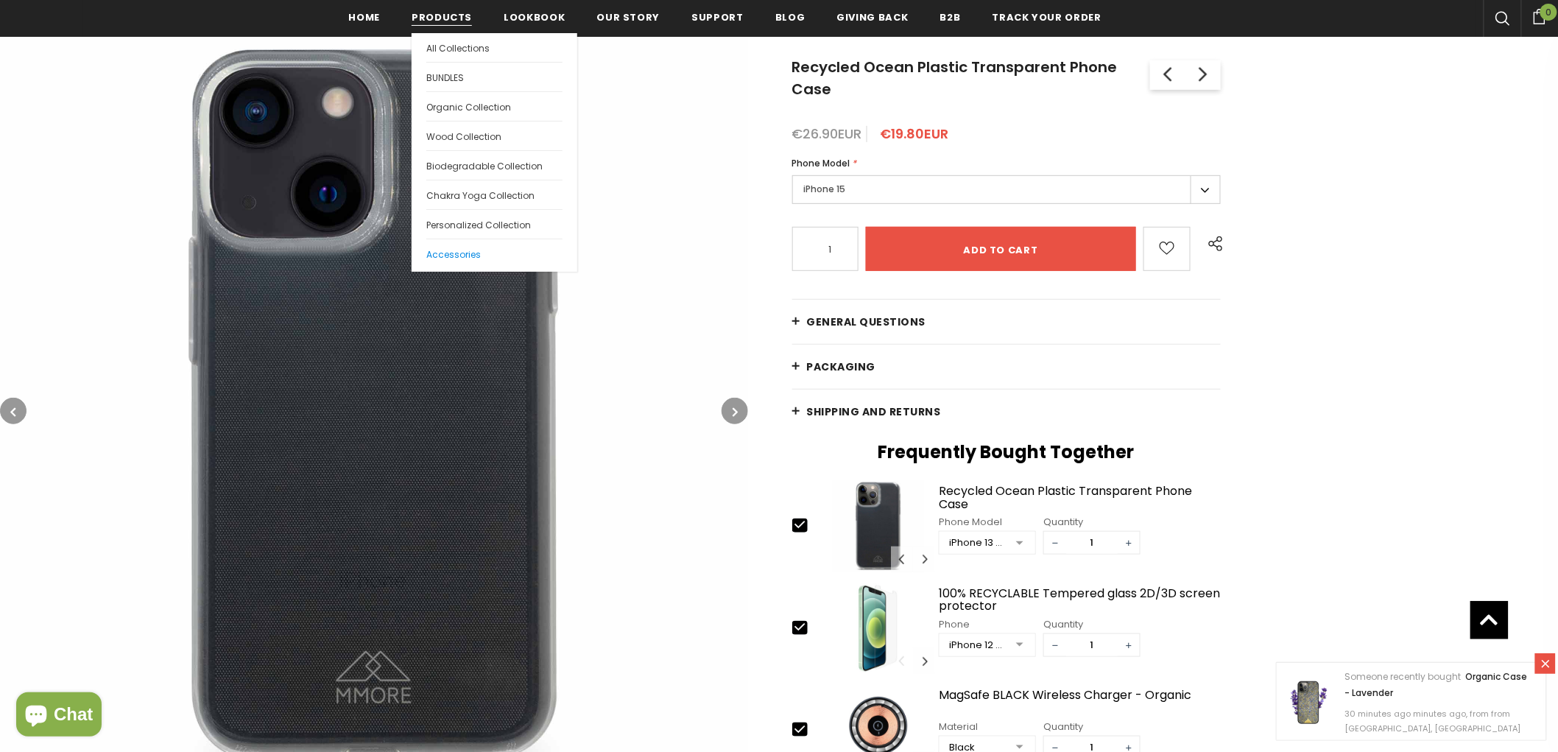
click at [460, 253] on span "Accessories" at bounding box center [453, 254] width 55 height 13
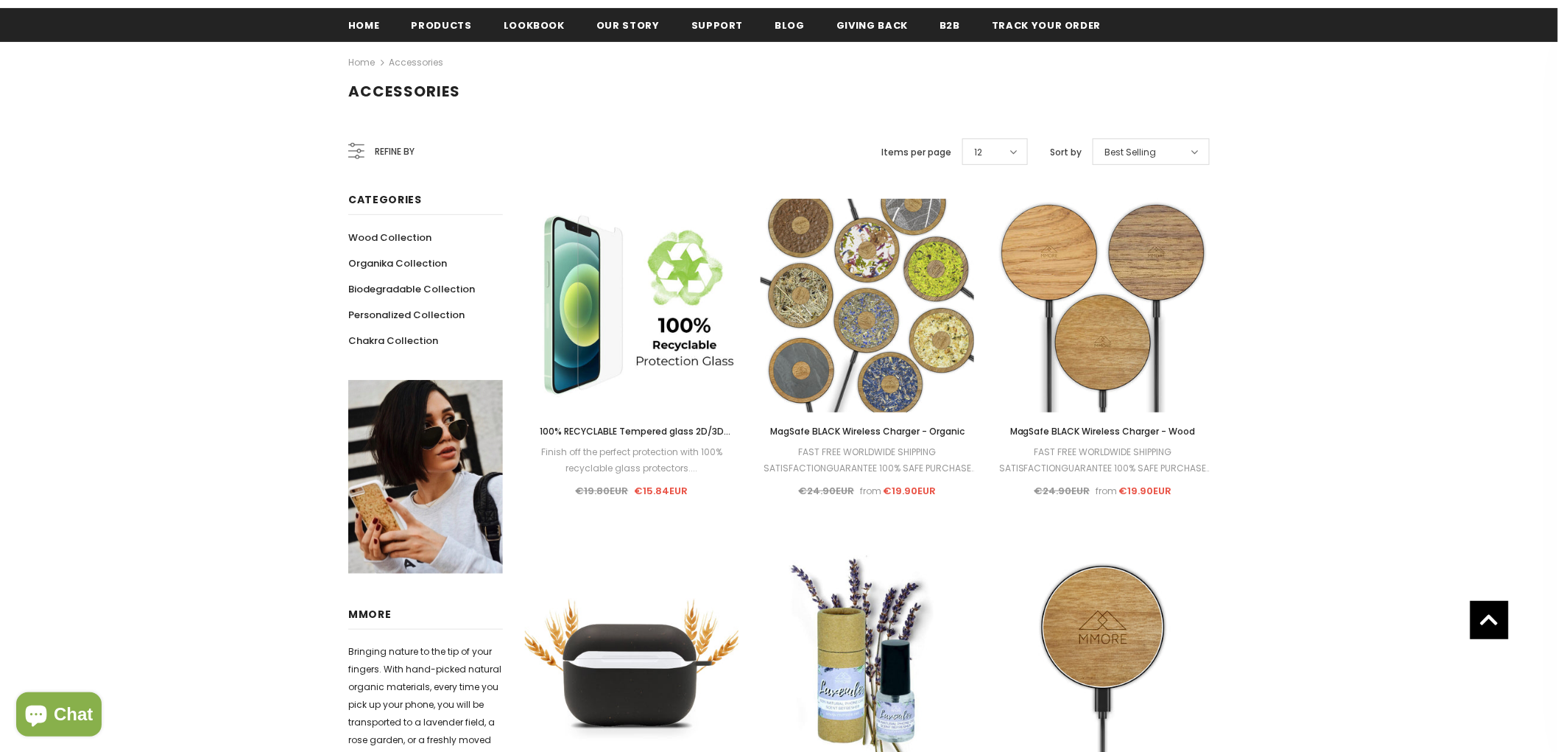
scroll to position [164, 0]
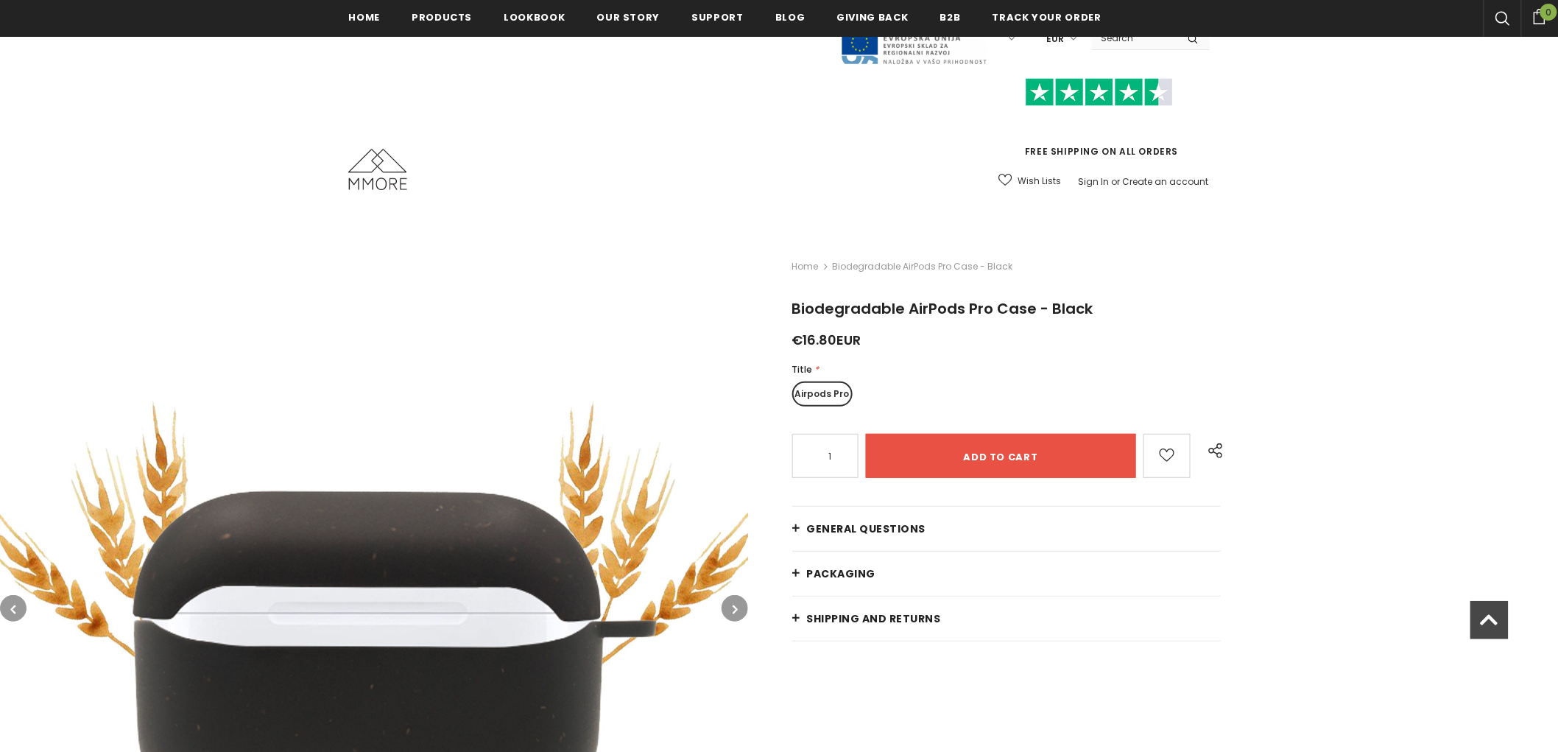
click at [734, 602] on icon "button" at bounding box center [735, 609] width 5 height 15
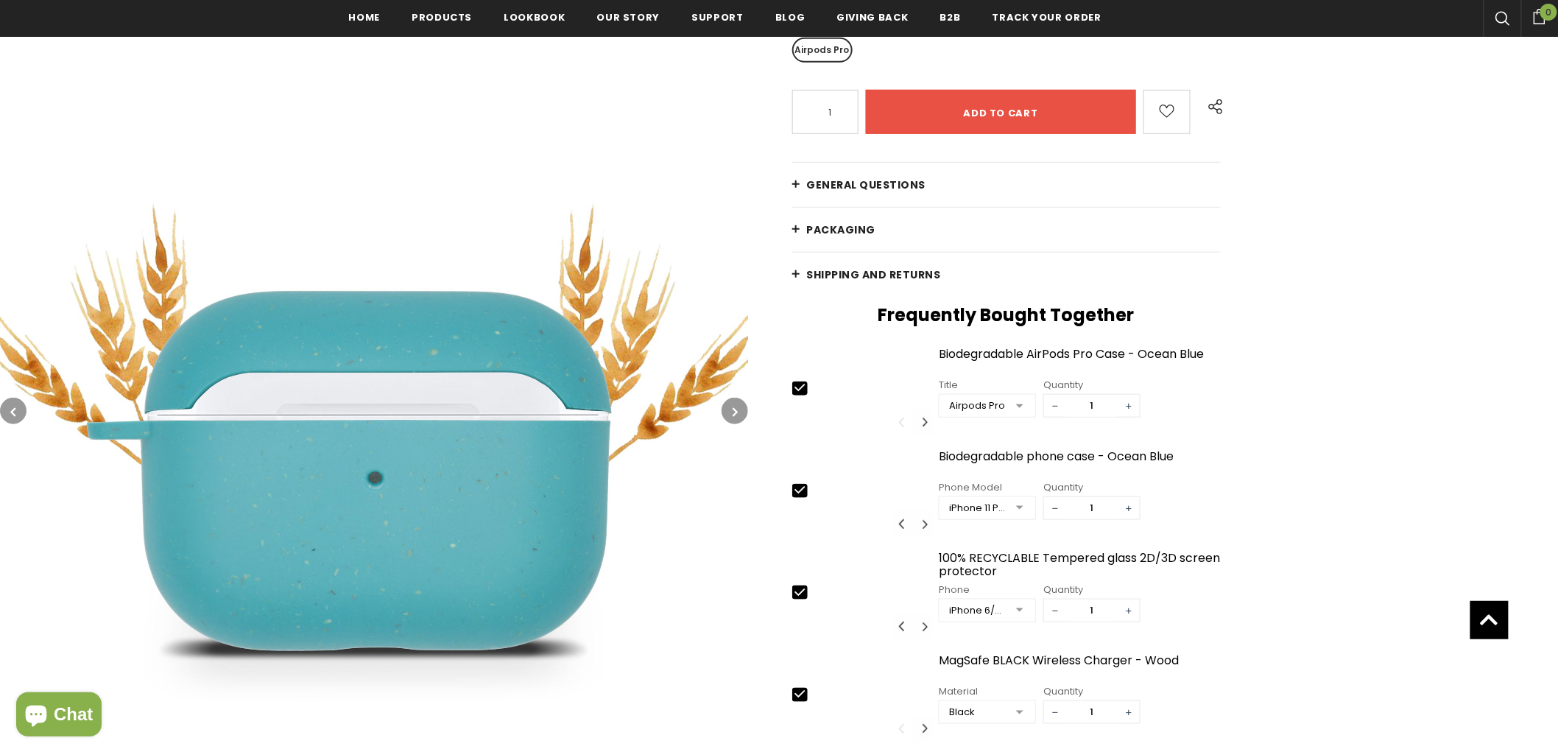
scroll to position [413, 0]
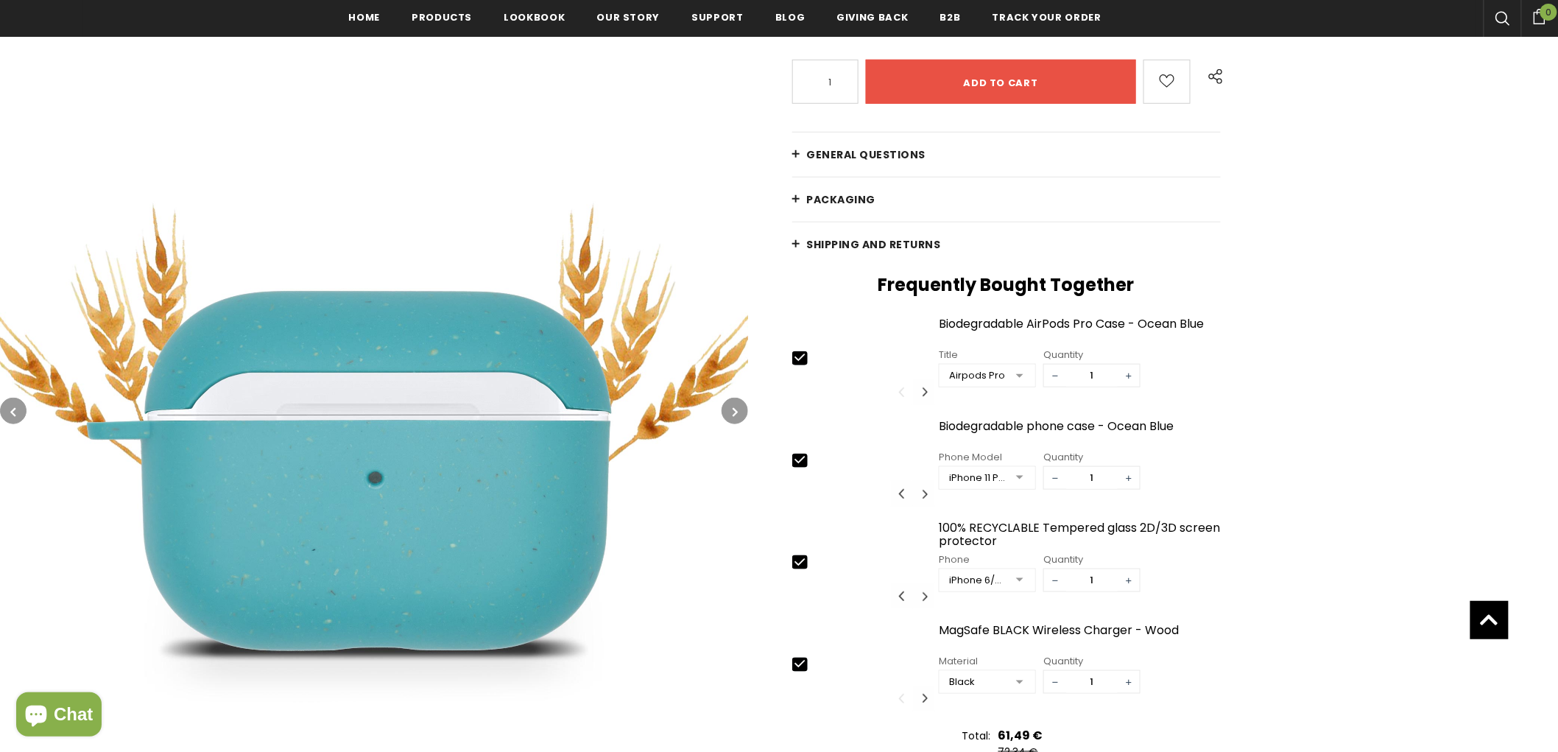
click at [731, 405] on button "button" at bounding box center [735, 411] width 27 height 27
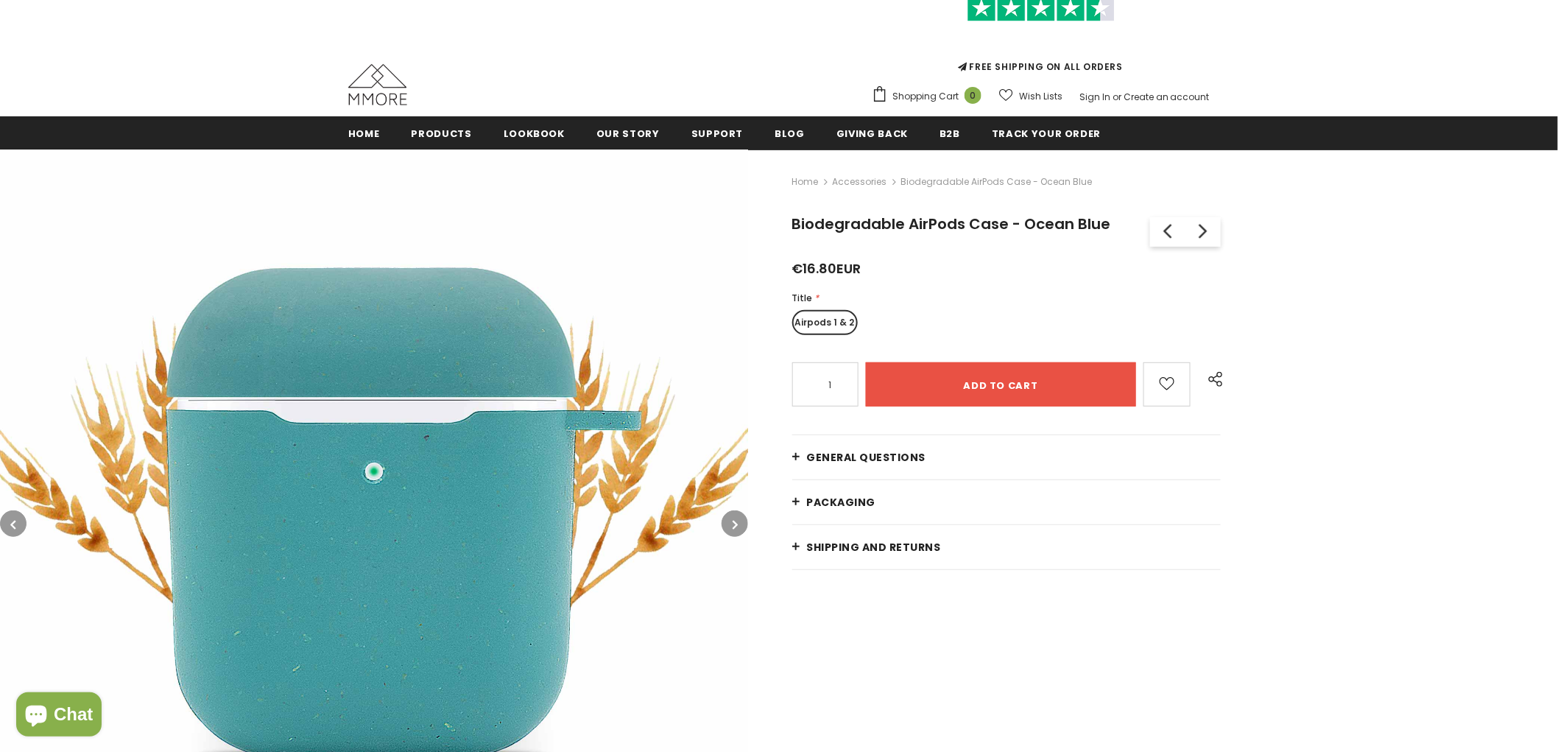
scroll to position [164, 0]
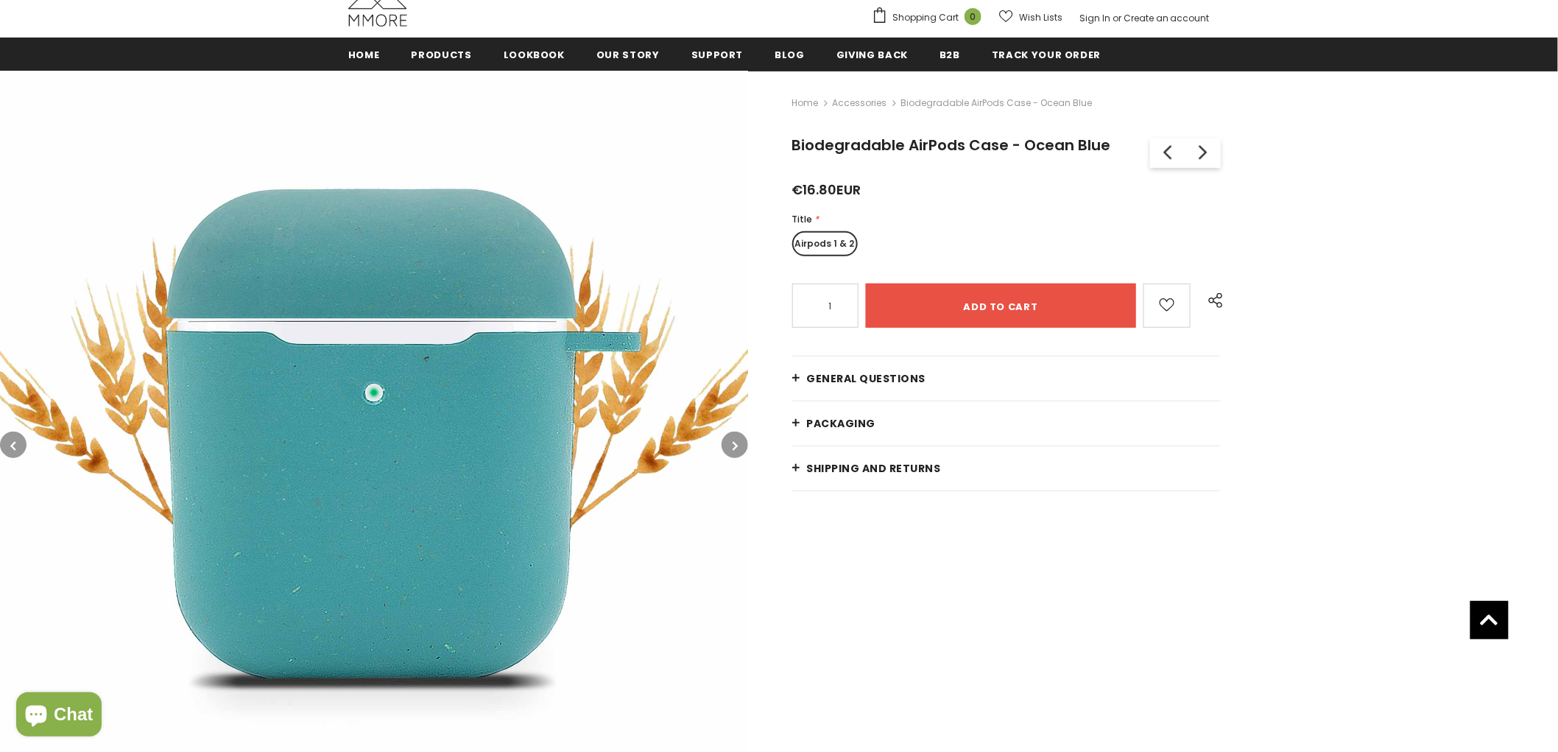
click at [725, 446] on button "button" at bounding box center [735, 445] width 27 height 27
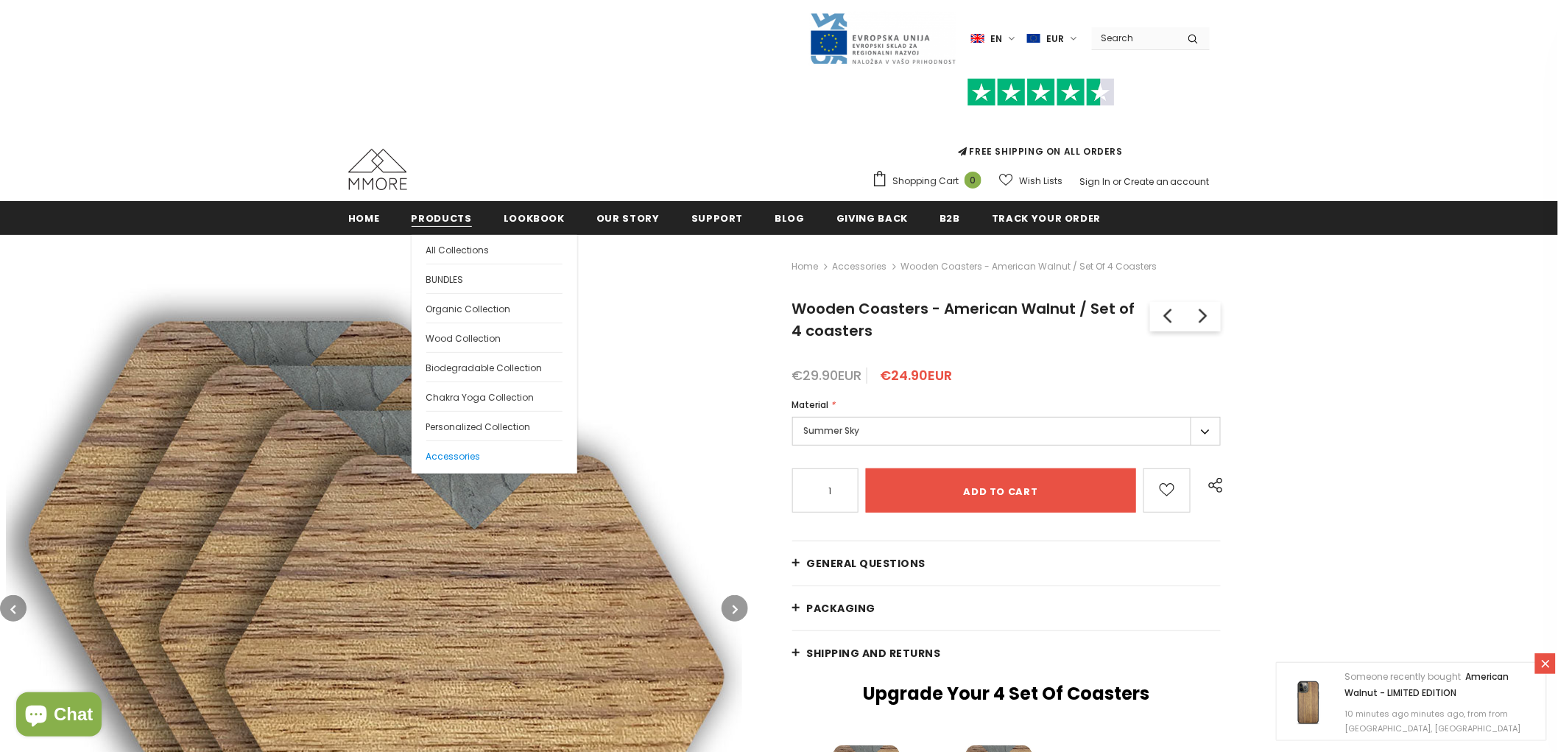
click at [468, 451] on span "Accessories" at bounding box center [453, 456] width 55 height 13
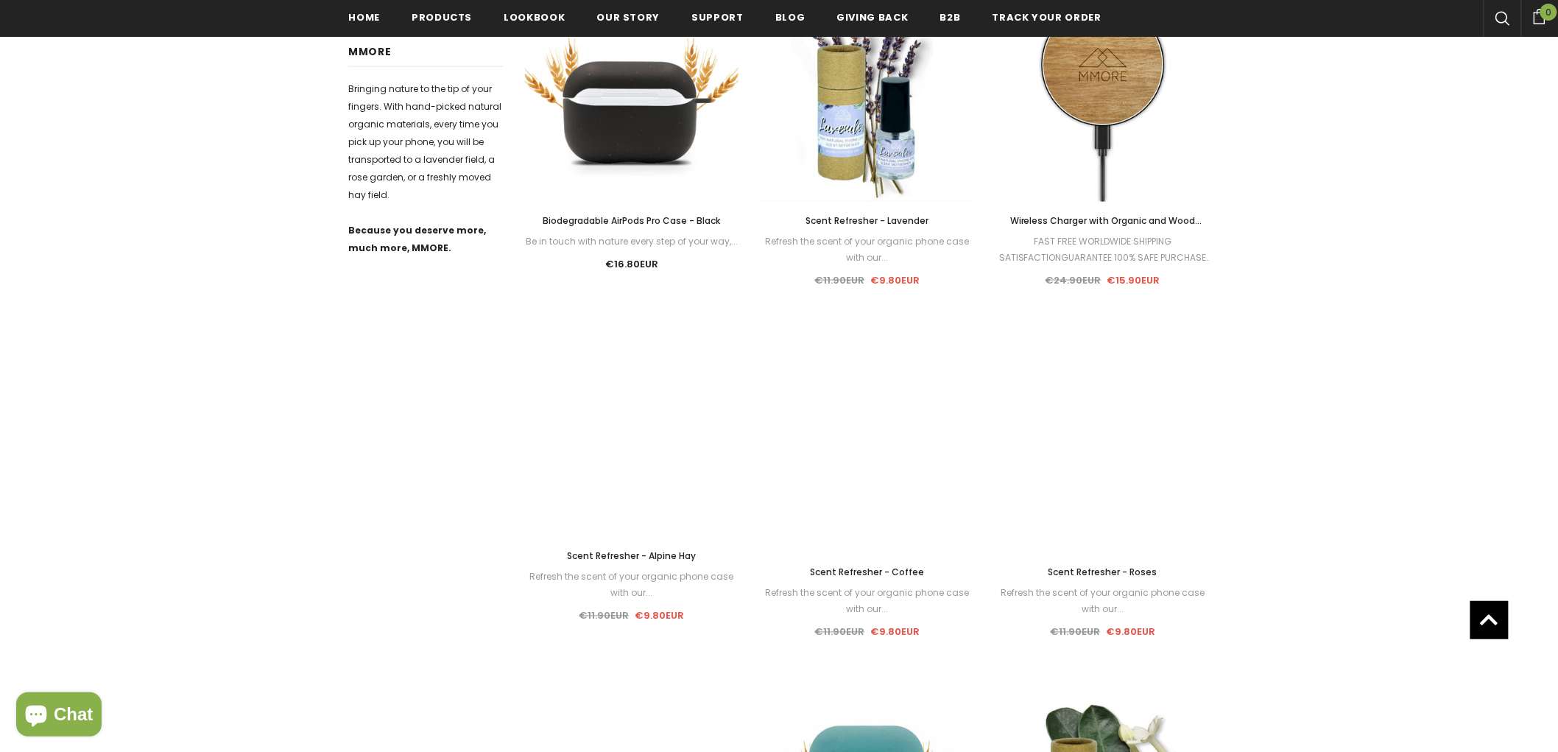
scroll to position [821, 0]
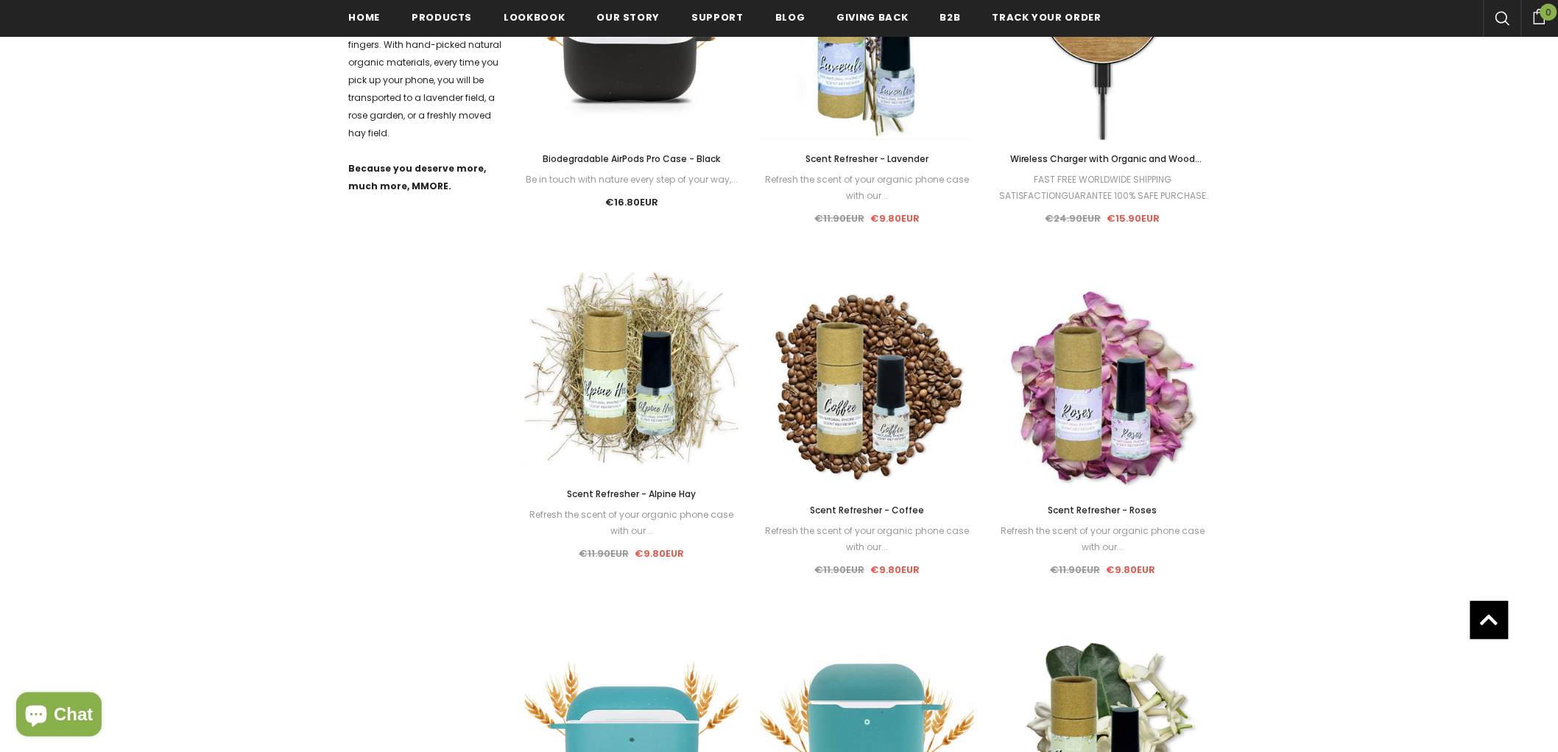
drag, startPoint x: 1407, startPoint y: 507, endPoint x: 1427, endPoint y: 504, distance: 20.8
click at [1407, 507] on div "Accessories Home Accessories Refine by Categories Wood Collection Organika Coll…" at bounding box center [779, 231] width 1558 height 1629
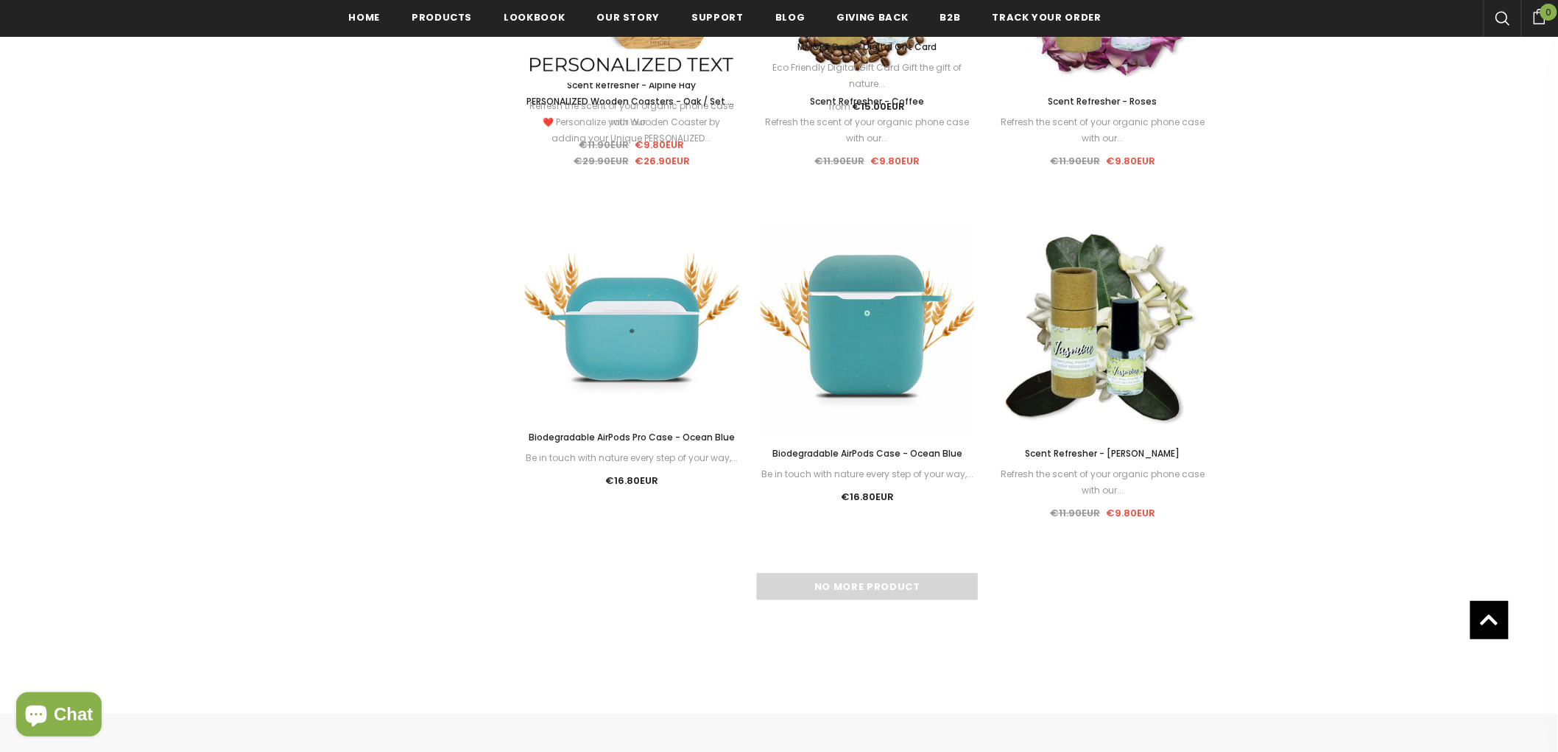
scroll to position [1476, 0]
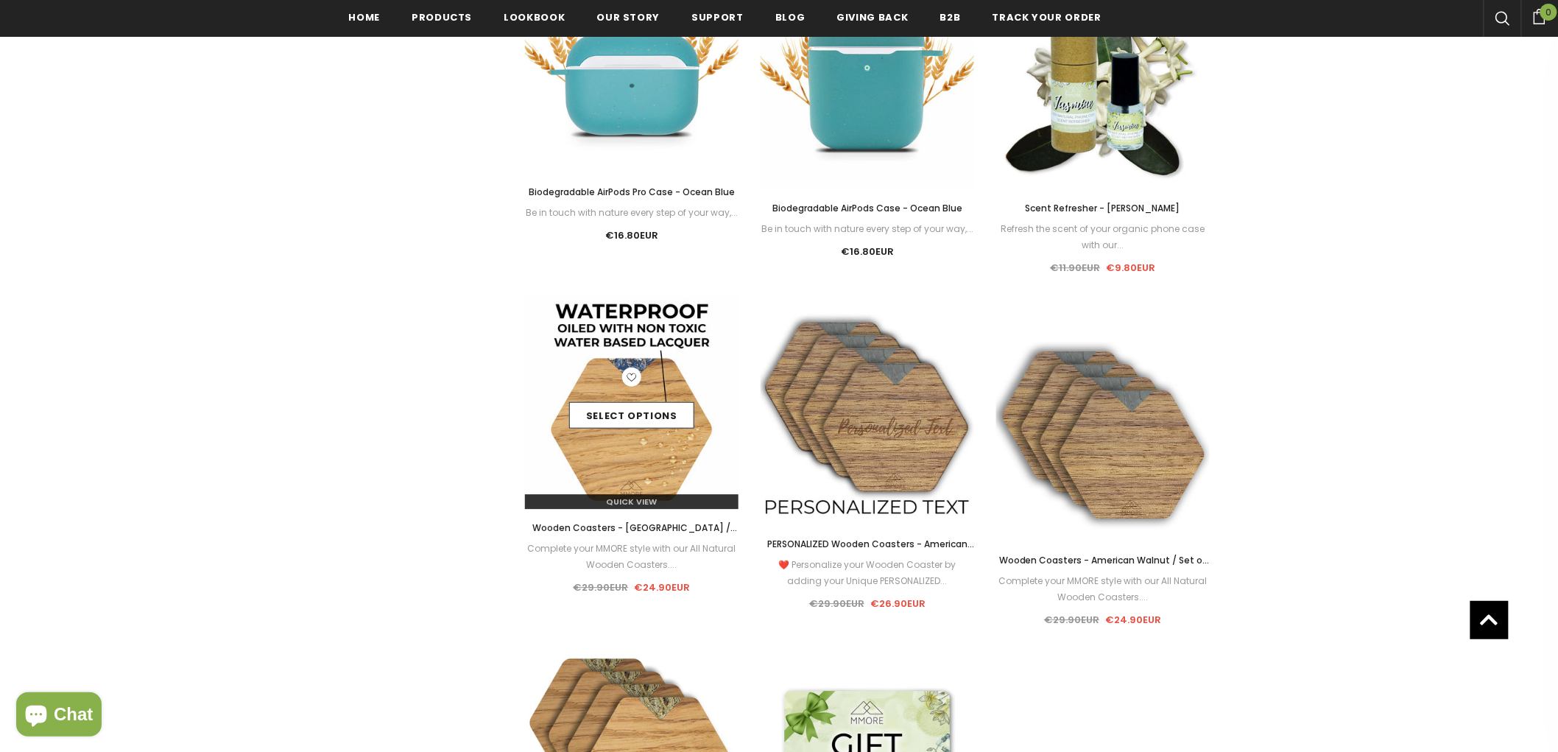
click at [643, 367] on div "Select options" at bounding box center [632, 402] width 214 height 70
click at [631, 376] on icon at bounding box center [631, 376] width 19 height 19
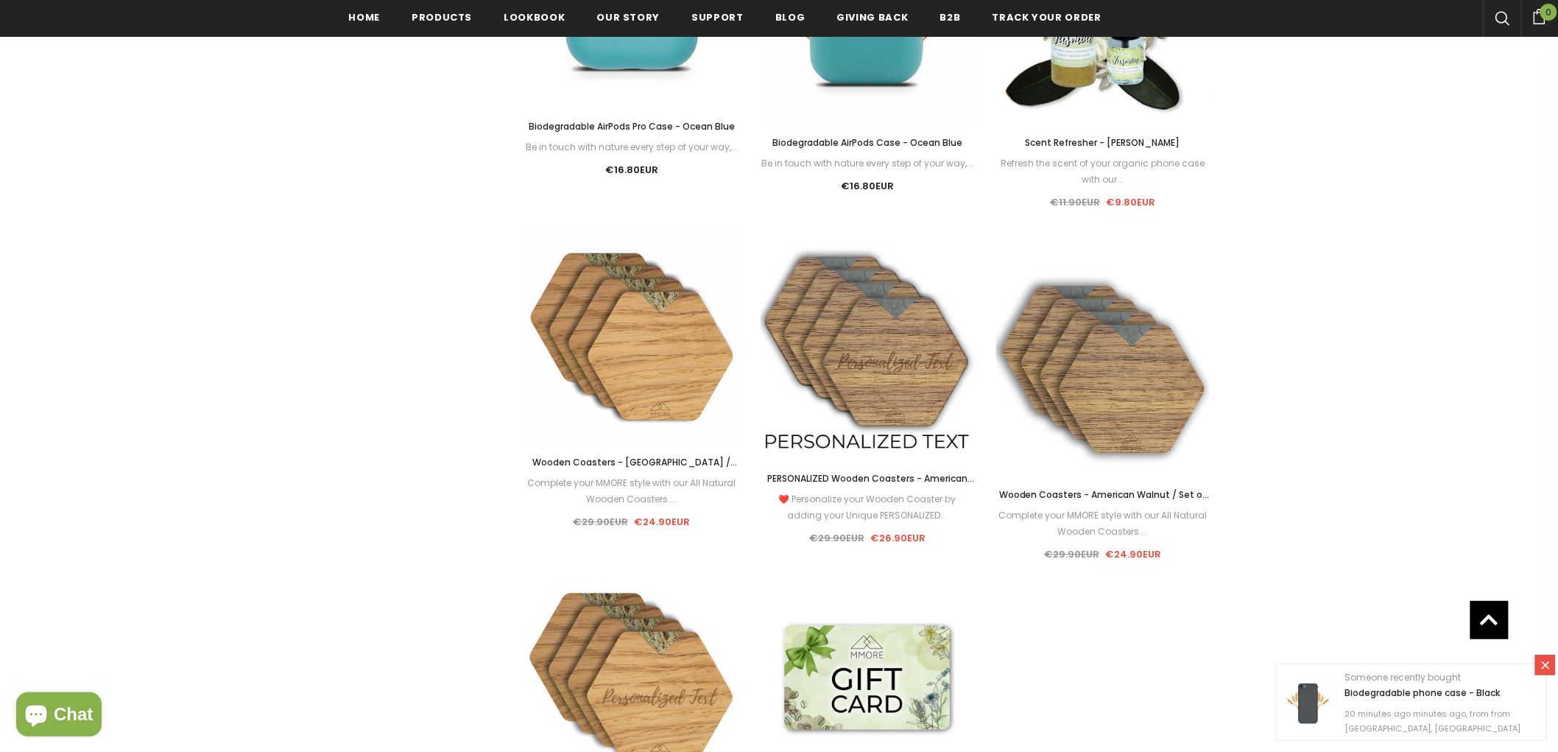
scroll to position [1558, 0]
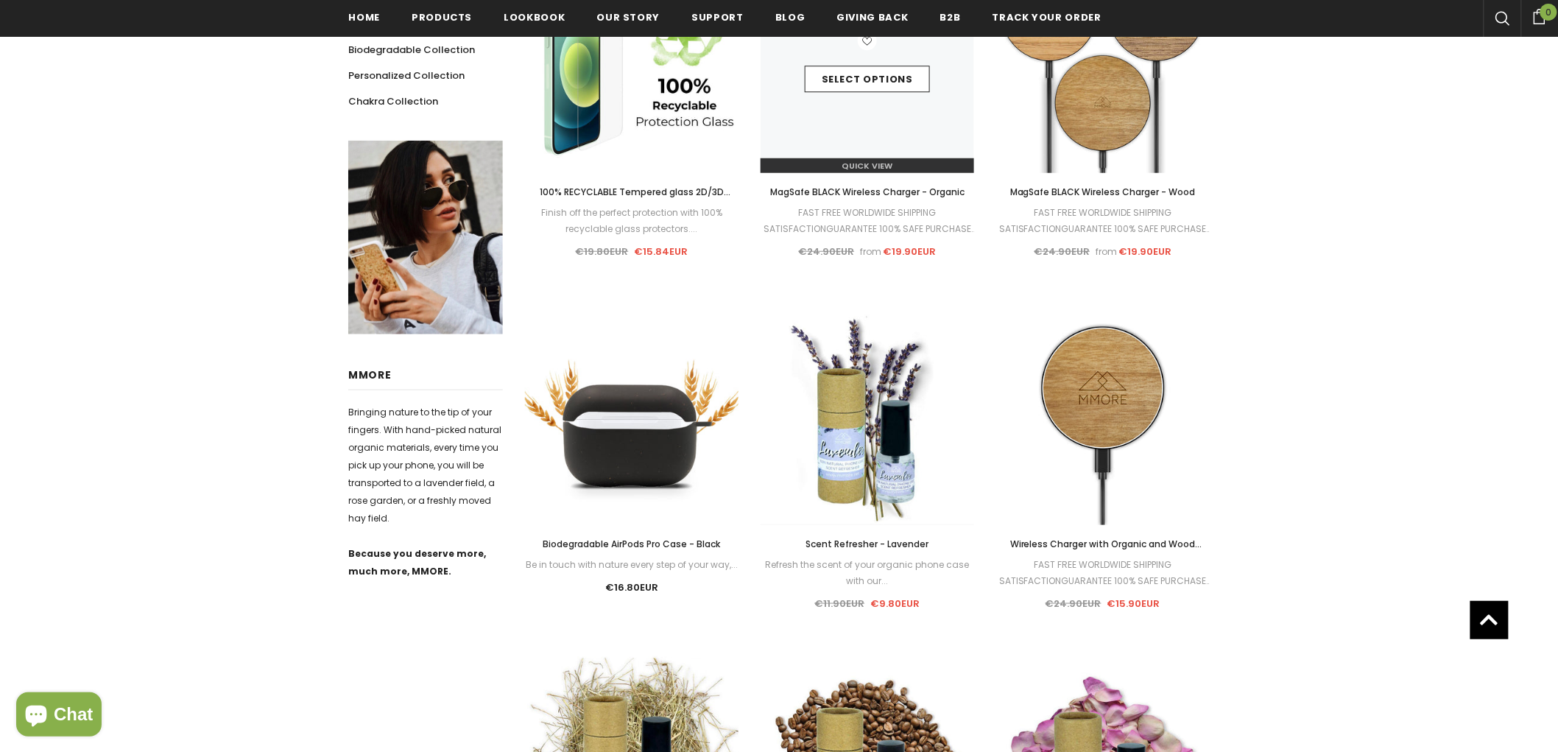
scroll to position [436, 0]
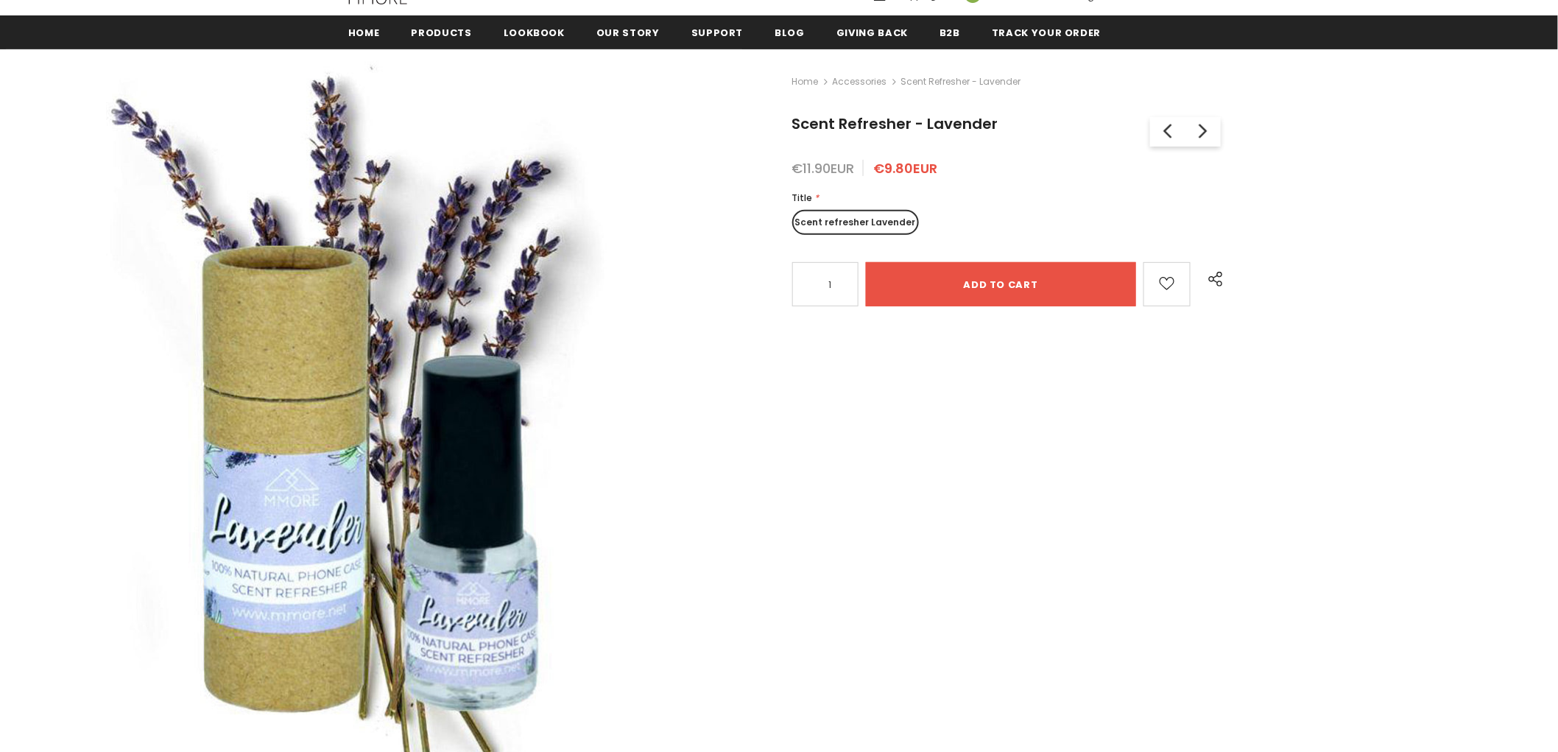
scroll to position [164, 0]
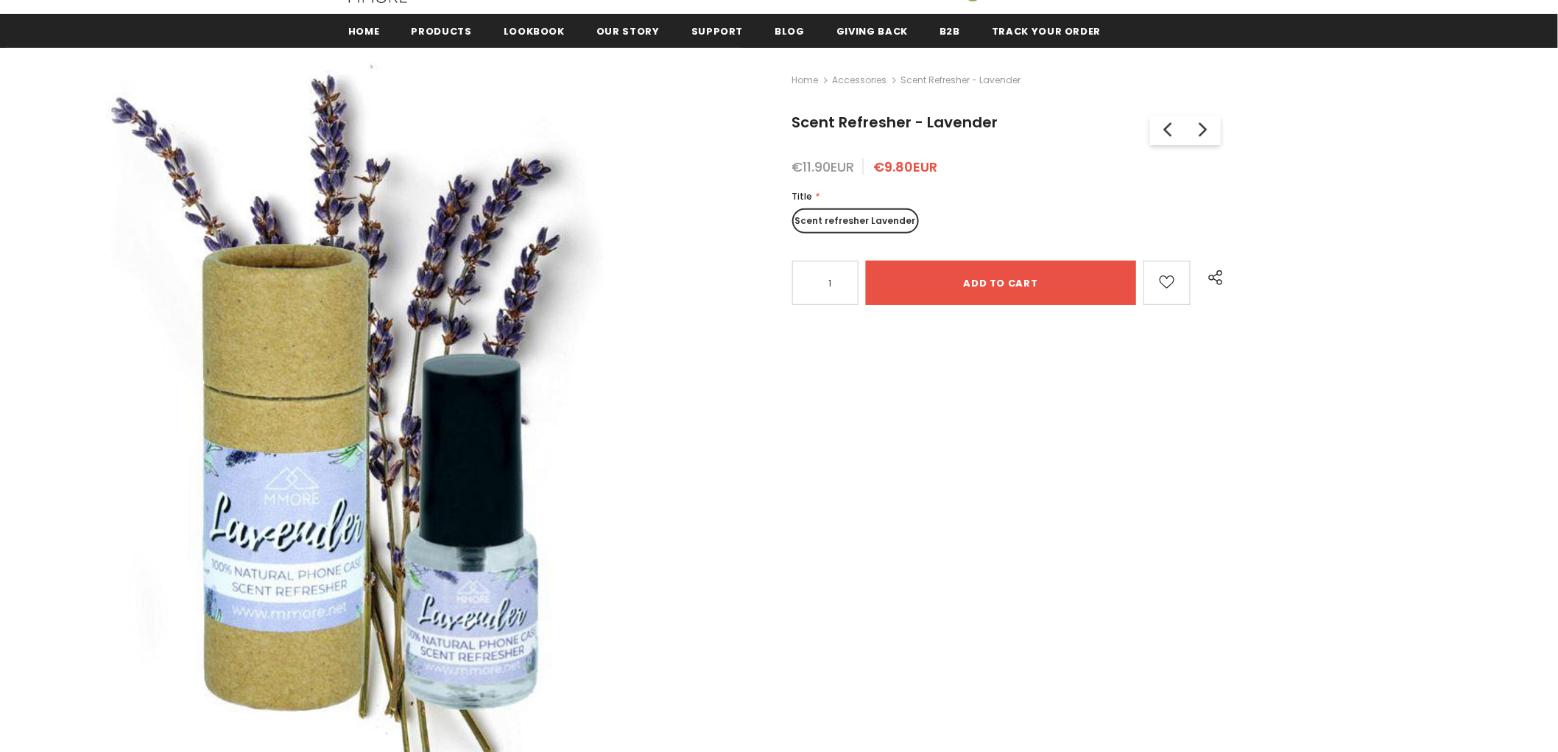
click at [656, 418] on img at bounding box center [374, 416] width 737 height 737
